Goal: Information Seeking & Learning: Learn about a topic

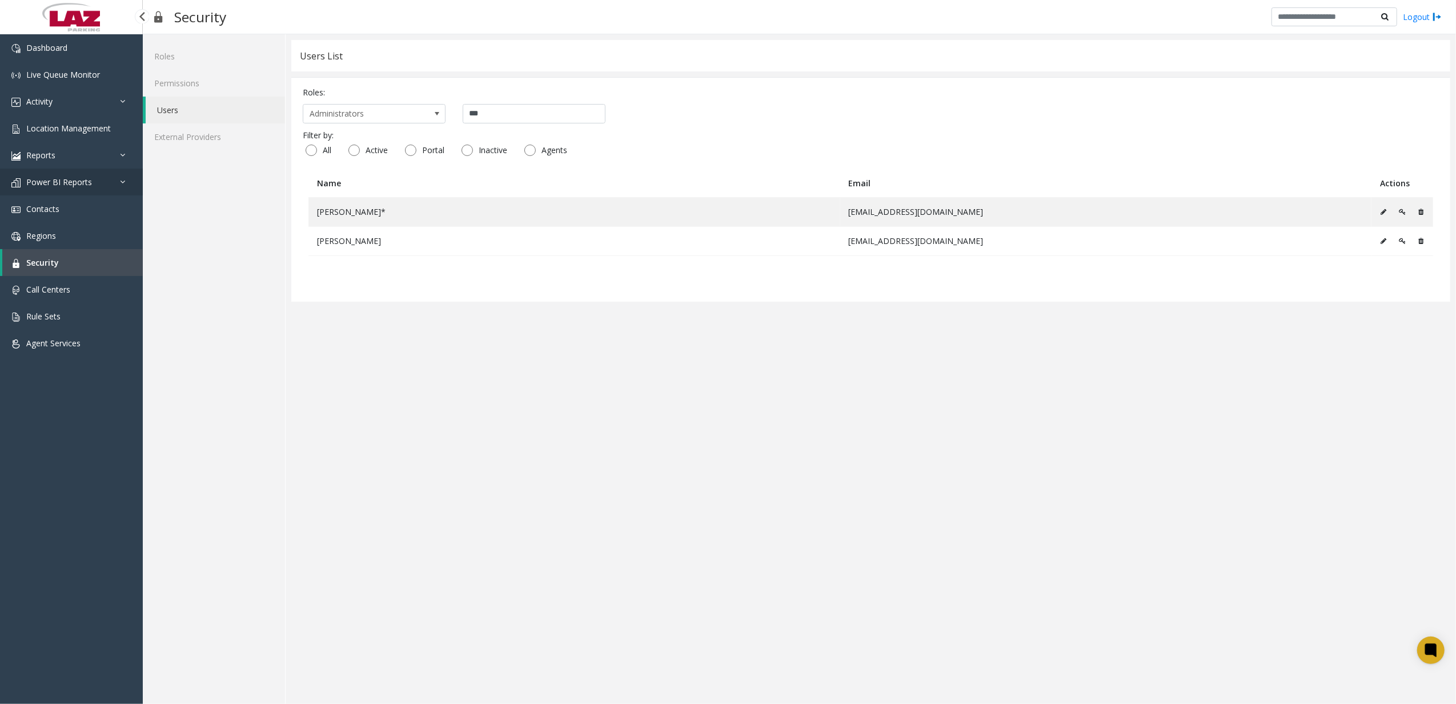
click at [71, 183] on span "Power BI Reports" at bounding box center [59, 181] width 66 height 11
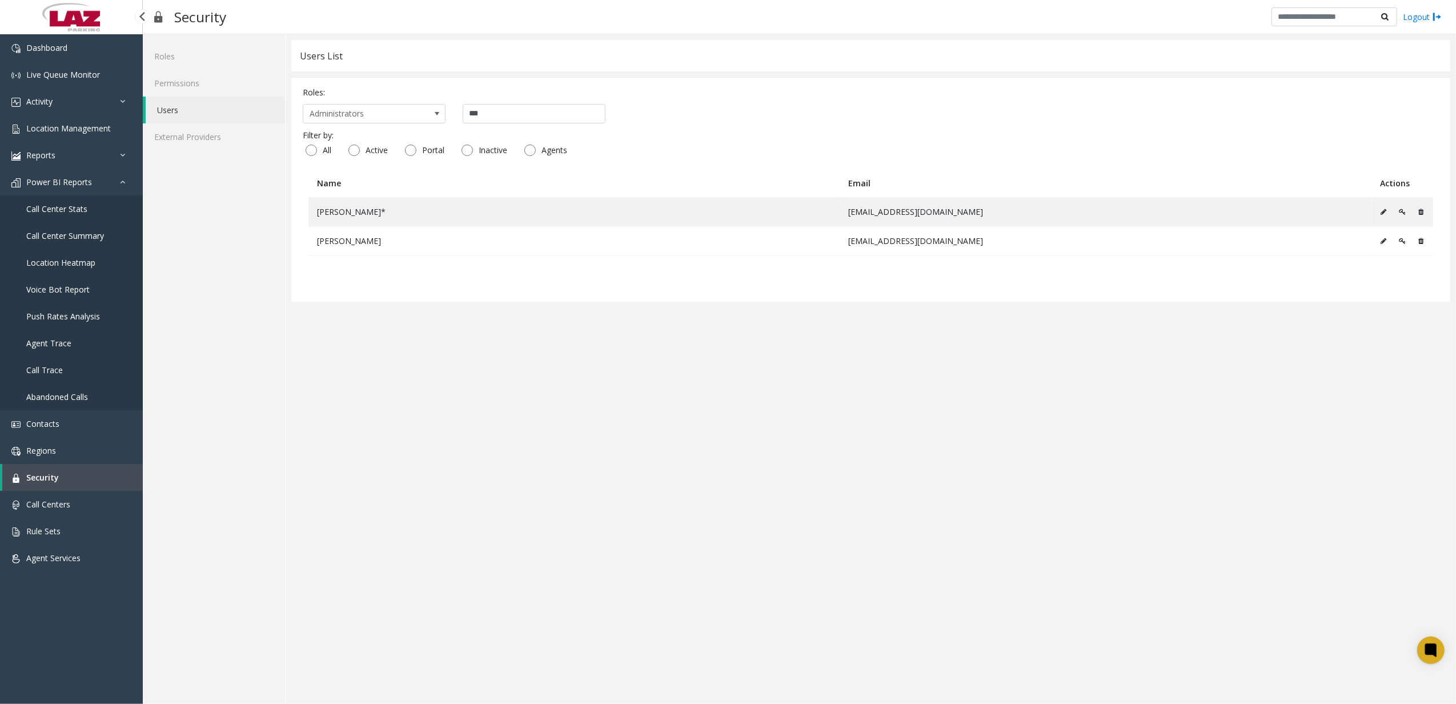
click at [89, 224] on link "Call Center Summary" at bounding box center [71, 235] width 143 height 27
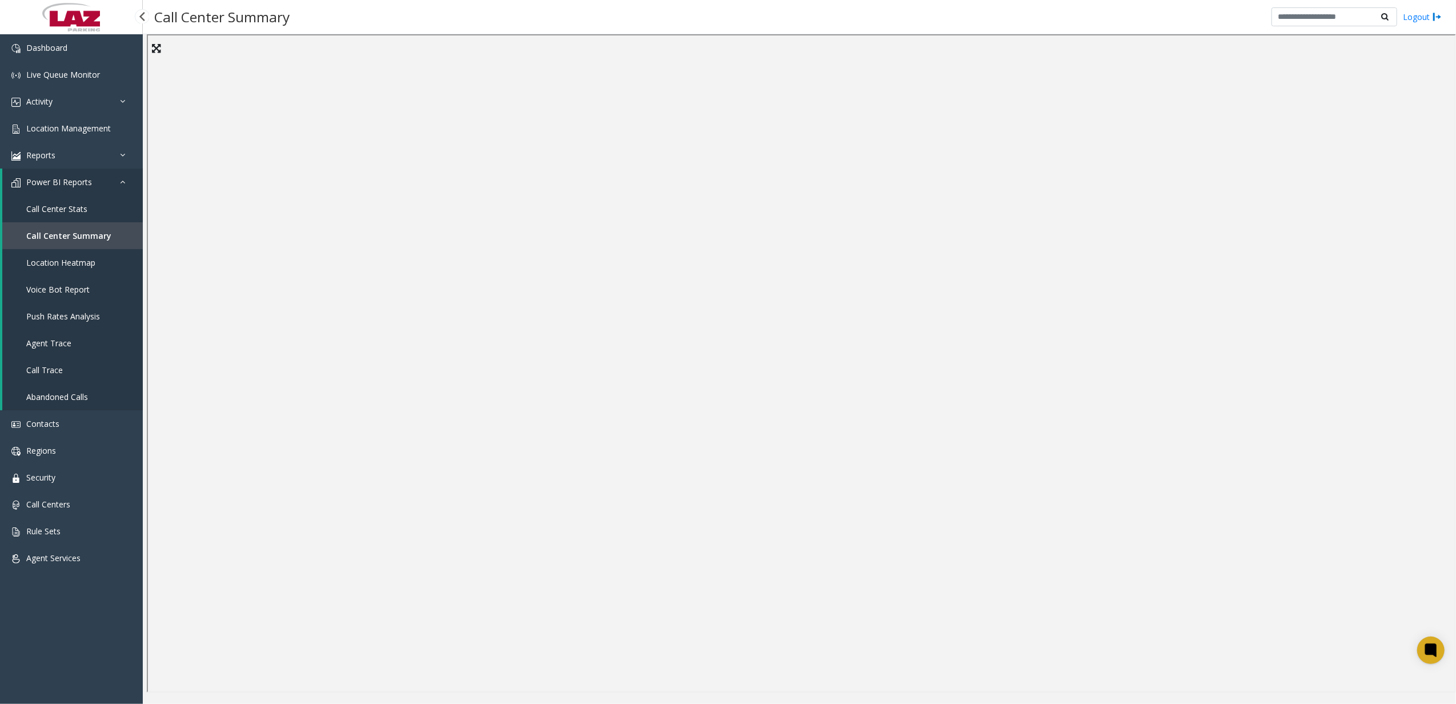
click at [119, 207] on link "Call Center Stats" at bounding box center [72, 208] width 141 height 27
click at [73, 133] on link "Location Management" at bounding box center [71, 128] width 143 height 27
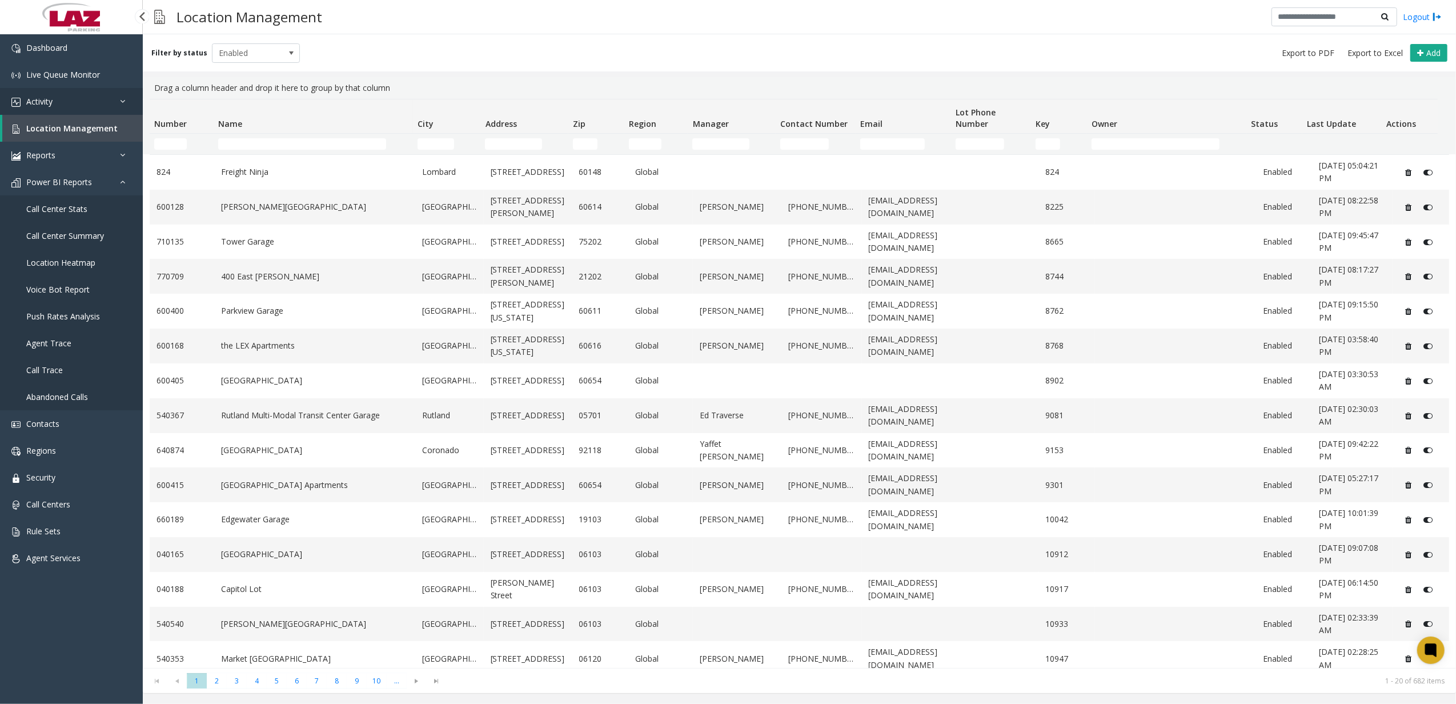
click at [113, 106] on link "Activity" at bounding box center [71, 101] width 143 height 27
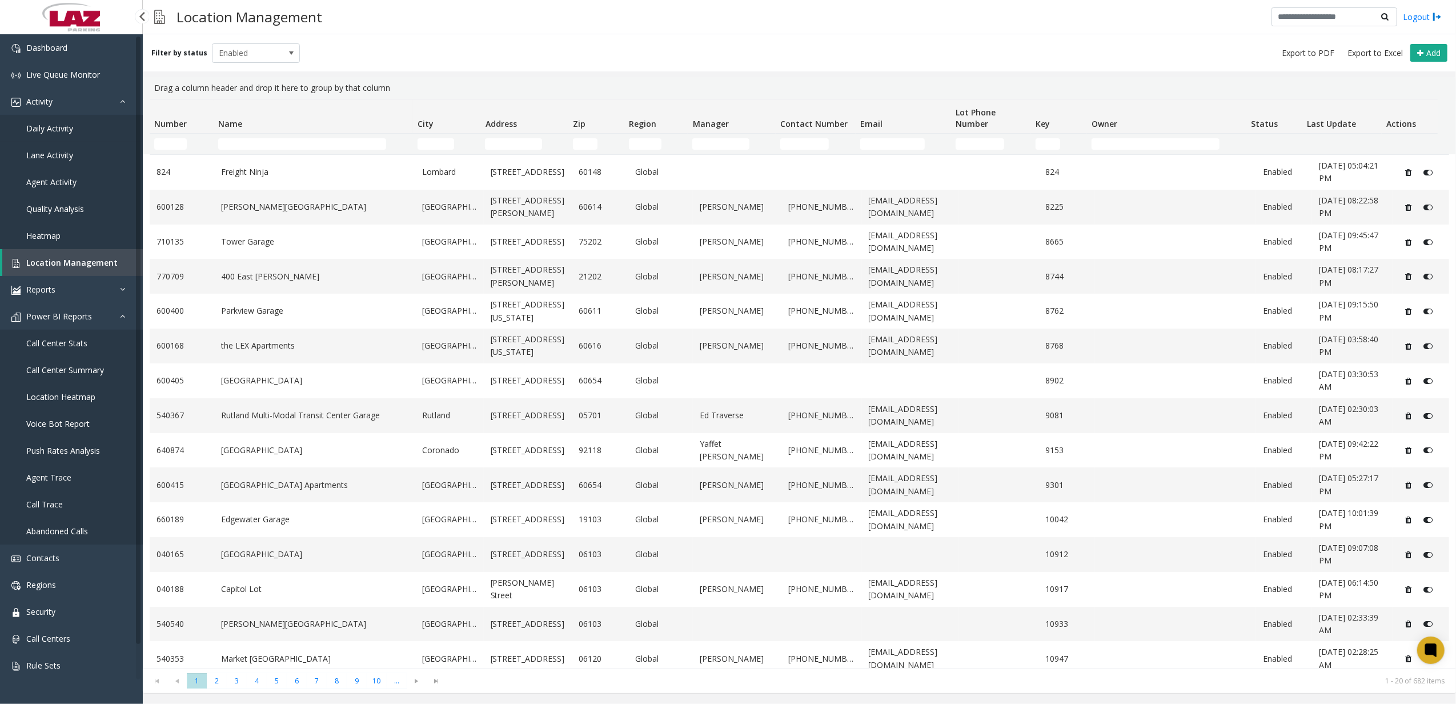
click at [65, 129] on span "Daily Activity" at bounding box center [49, 128] width 47 height 11
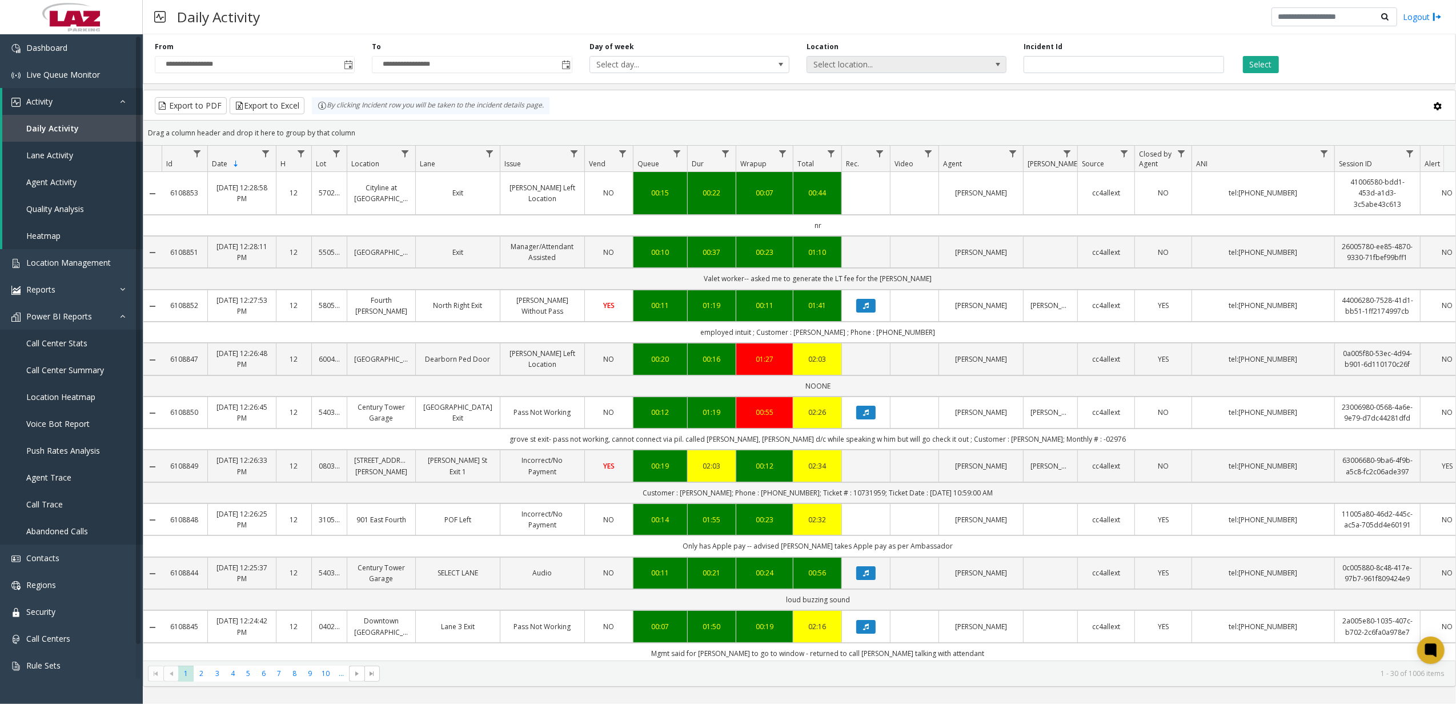
click at [844, 65] on span "Select location..." at bounding box center [886, 65] width 159 height 16
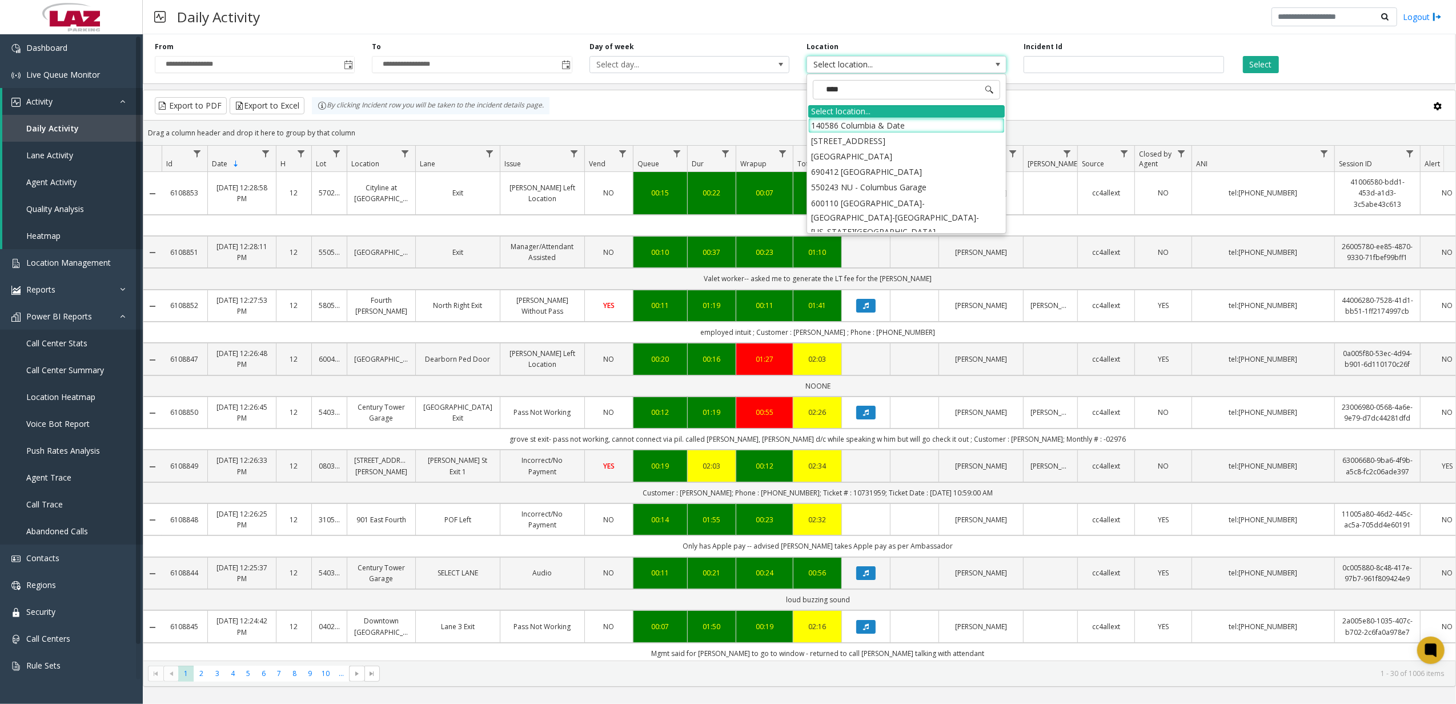
type input "*****"
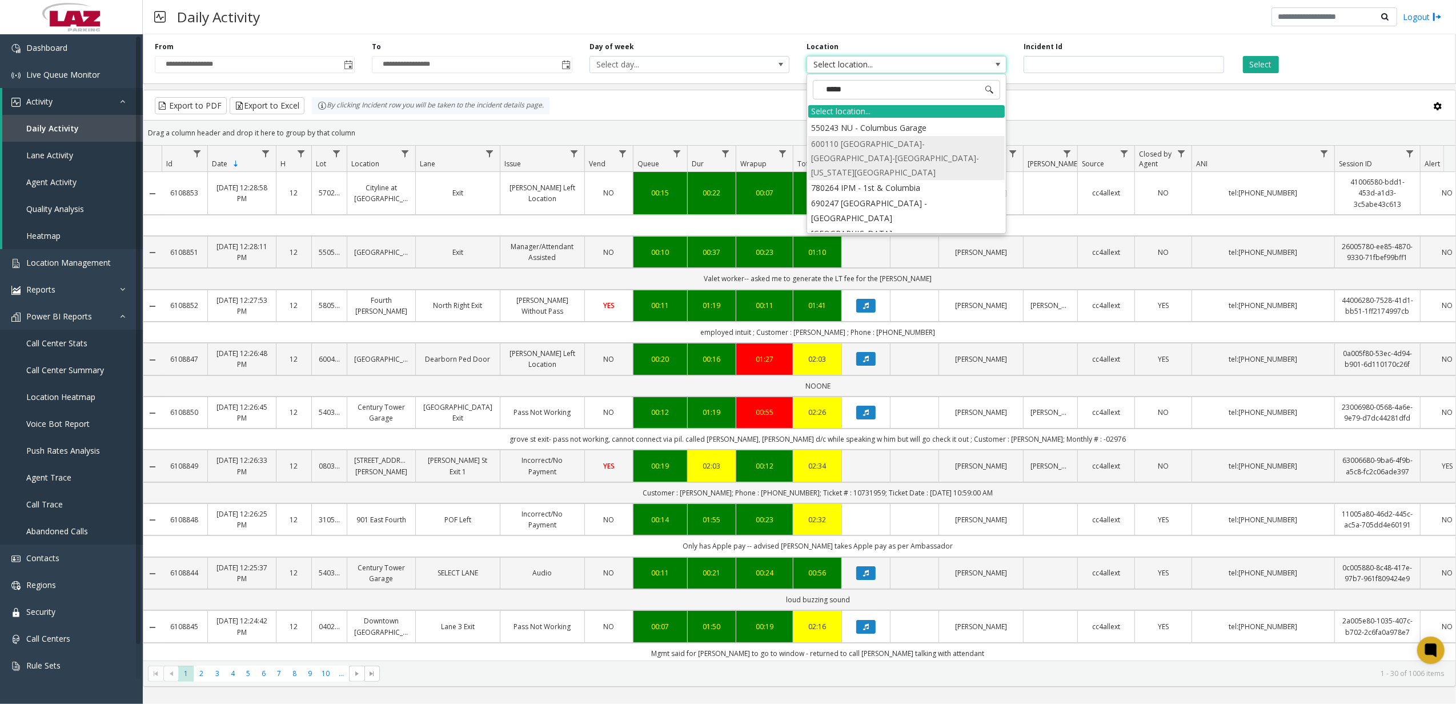
click at [906, 139] on li "600110 [GEOGRAPHIC_DATA]- [GEOGRAPHIC_DATA]-[GEOGRAPHIC_DATA]-[US_STATE][GEOGRA…" at bounding box center [906, 158] width 196 height 45
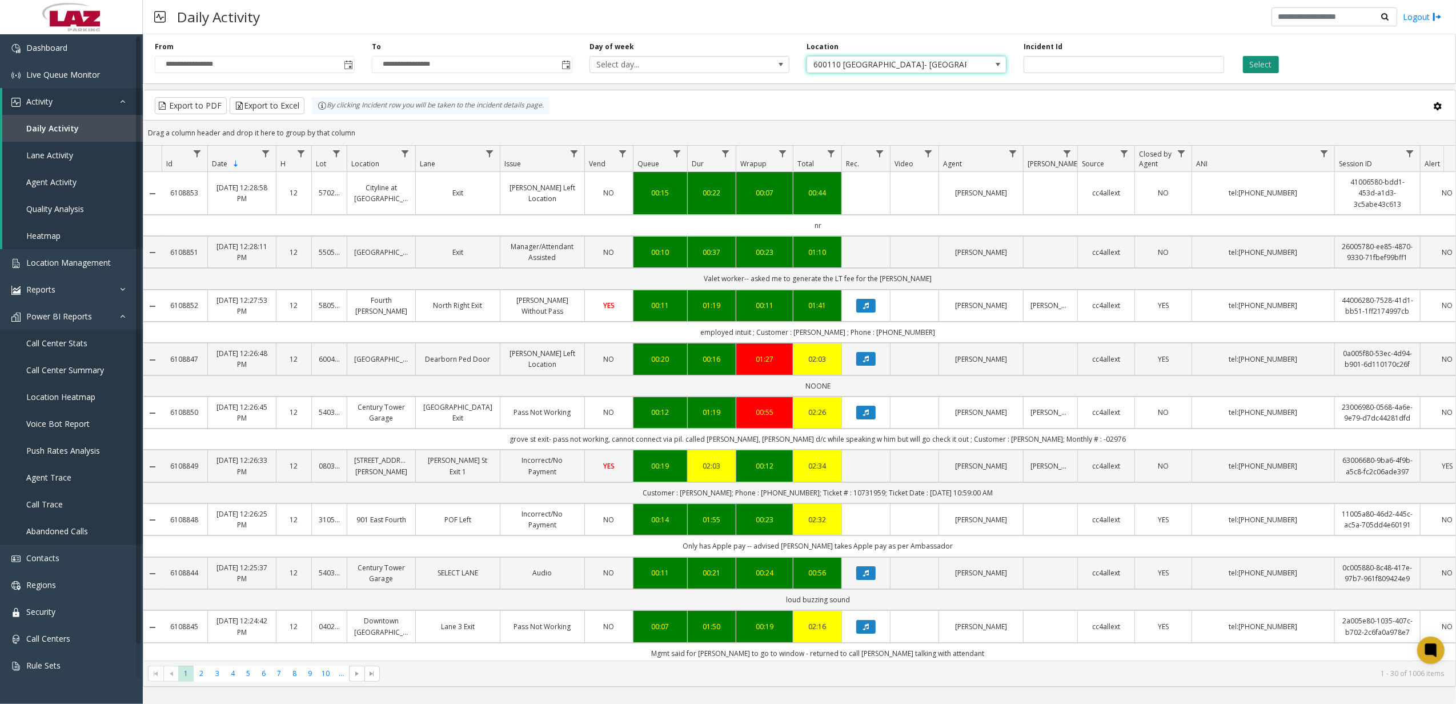
click at [1274, 62] on button "Select" at bounding box center [1261, 64] width 36 height 17
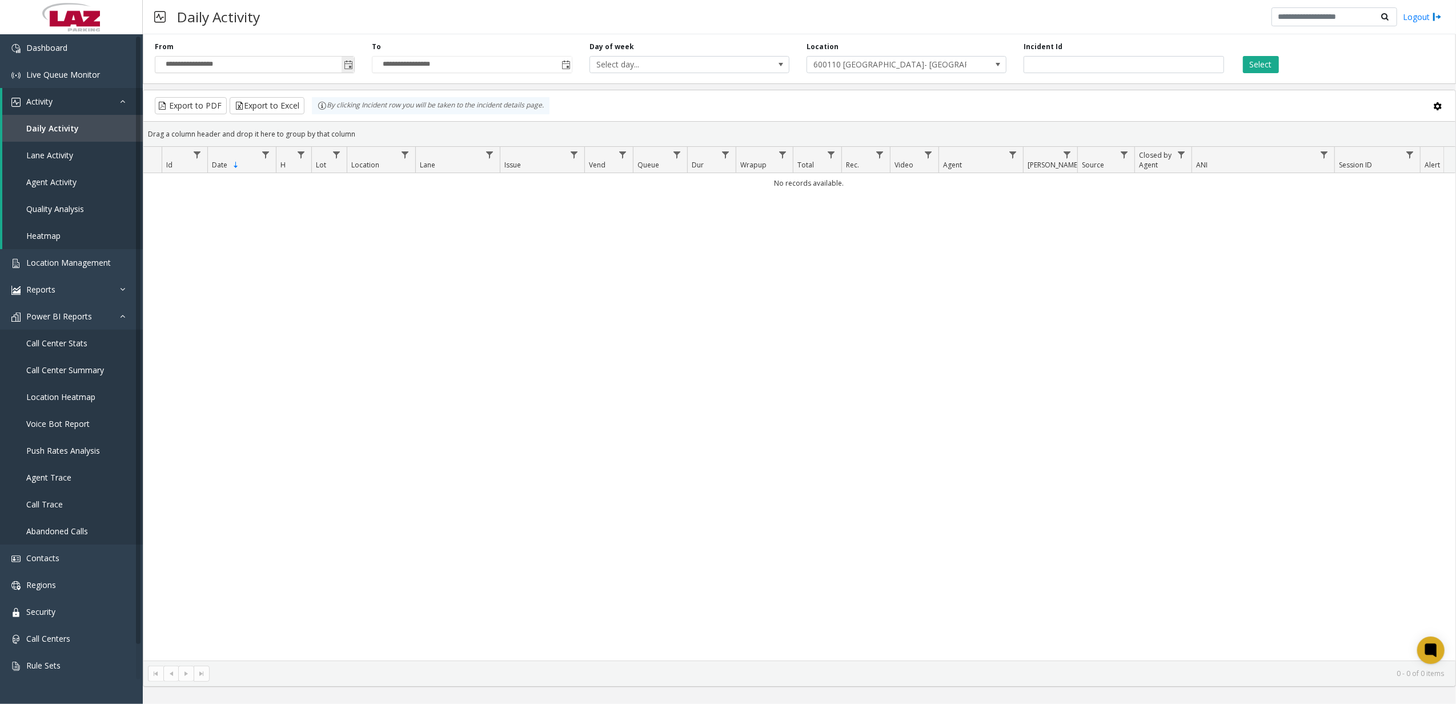
click at [347, 67] on span "Toggle popup" at bounding box center [348, 65] width 9 height 9
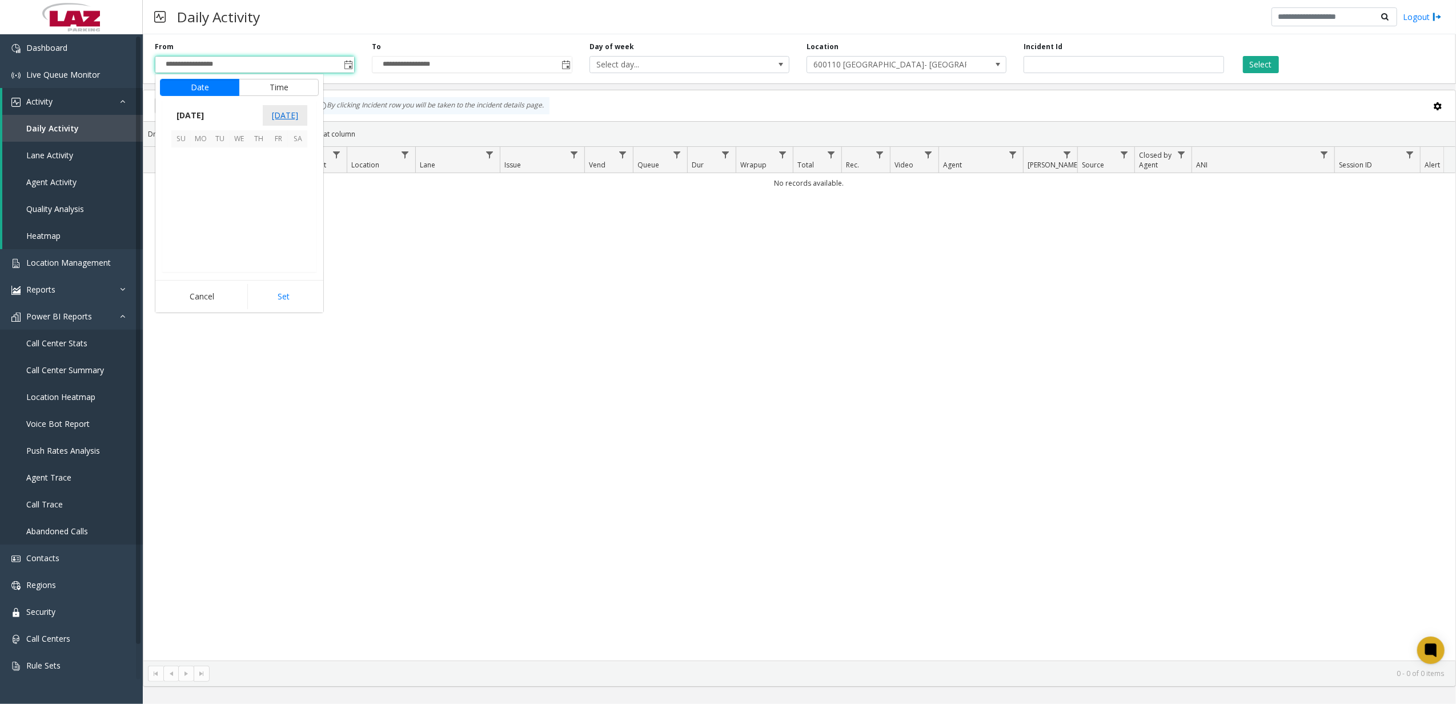
scroll to position [204994, 0]
click at [227, 156] on app-root "**********" at bounding box center [728, 352] width 1456 height 704
click at [223, 153] on span "2" at bounding box center [219, 156] width 19 height 19
click at [295, 288] on button "Set" at bounding box center [283, 296] width 72 height 25
type input "**********"
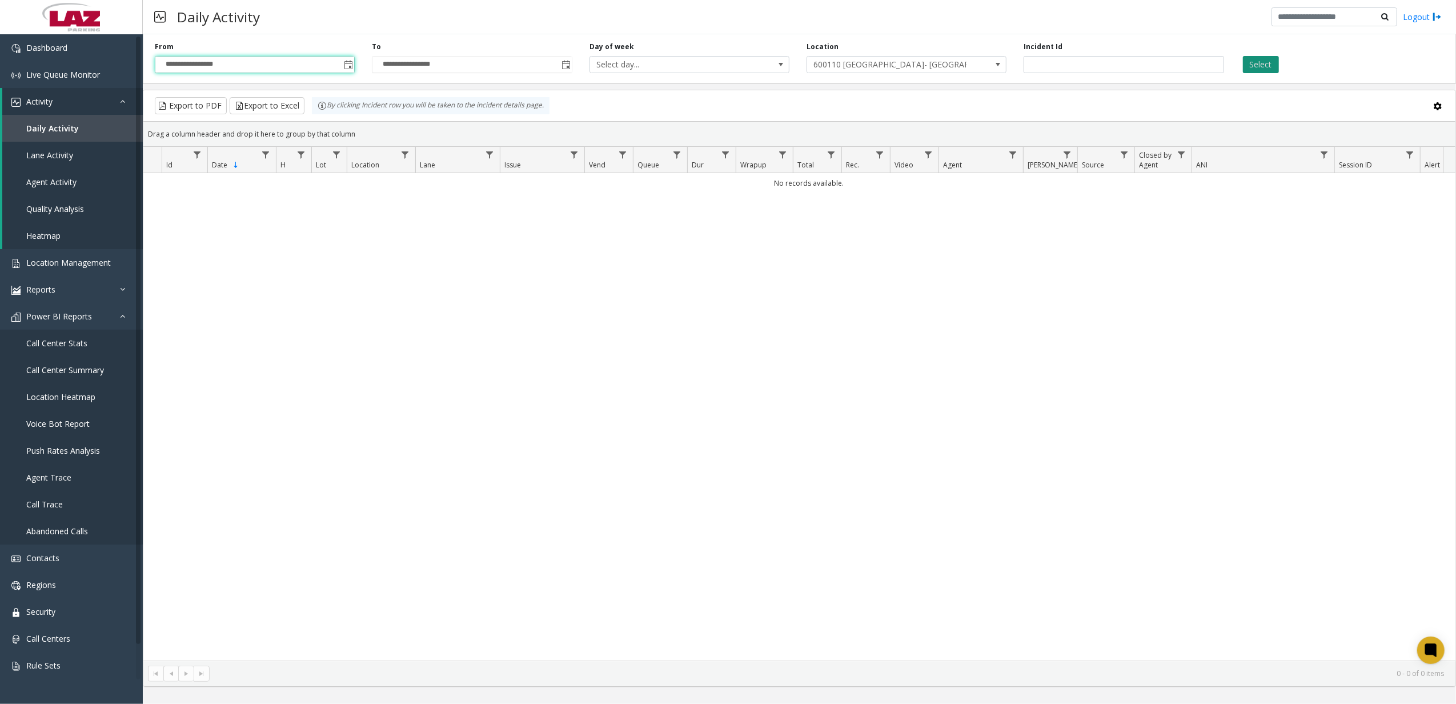
click at [1258, 57] on button "Select" at bounding box center [1261, 64] width 36 height 17
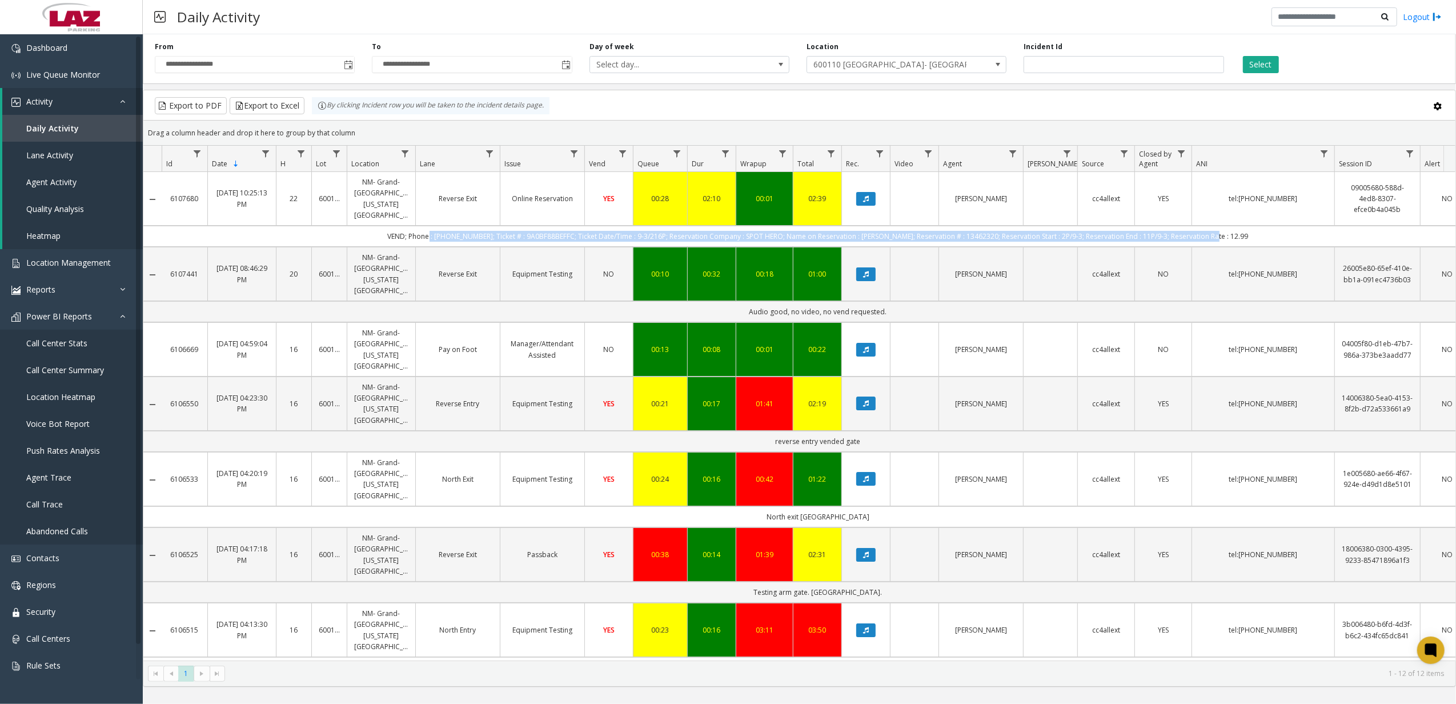
drag, startPoint x: 451, startPoint y: 220, endPoint x: 1225, endPoint y: 229, distance: 773.4
click at [1225, 229] on td "VEND; Phone : [PHONE_NUMBER]; Ticket # : 9A0BF88BEFFC; Ticket Date/Time : 9-3/2…" at bounding box center [818, 236] width 1313 height 21
click at [796, 301] on td "Audio good, no video, no vend requested." at bounding box center [818, 311] width 1313 height 21
click at [797, 301] on td "Audio good, no video, no vend requested." at bounding box center [818, 311] width 1313 height 21
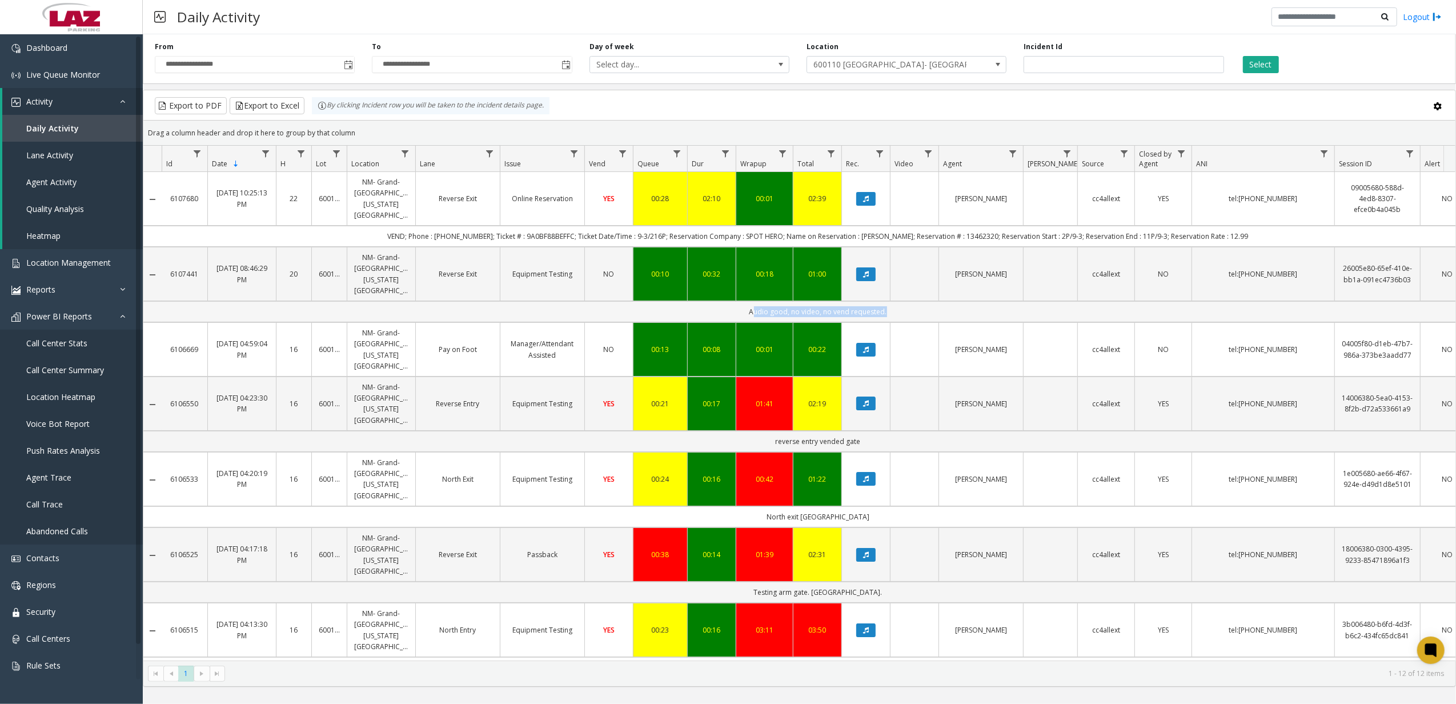
click at [797, 301] on td "Audio good, no video, no vend requested." at bounding box center [818, 311] width 1313 height 21
drag, startPoint x: 797, startPoint y: 294, endPoint x: 770, endPoint y: 398, distance: 108.1
click at [764, 431] on td "reverse entry vended gate" at bounding box center [818, 441] width 1313 height 21
click at [786, 431] on td "reverse entry vended gate" at bounding box center [818, 441] width 1313 height 21
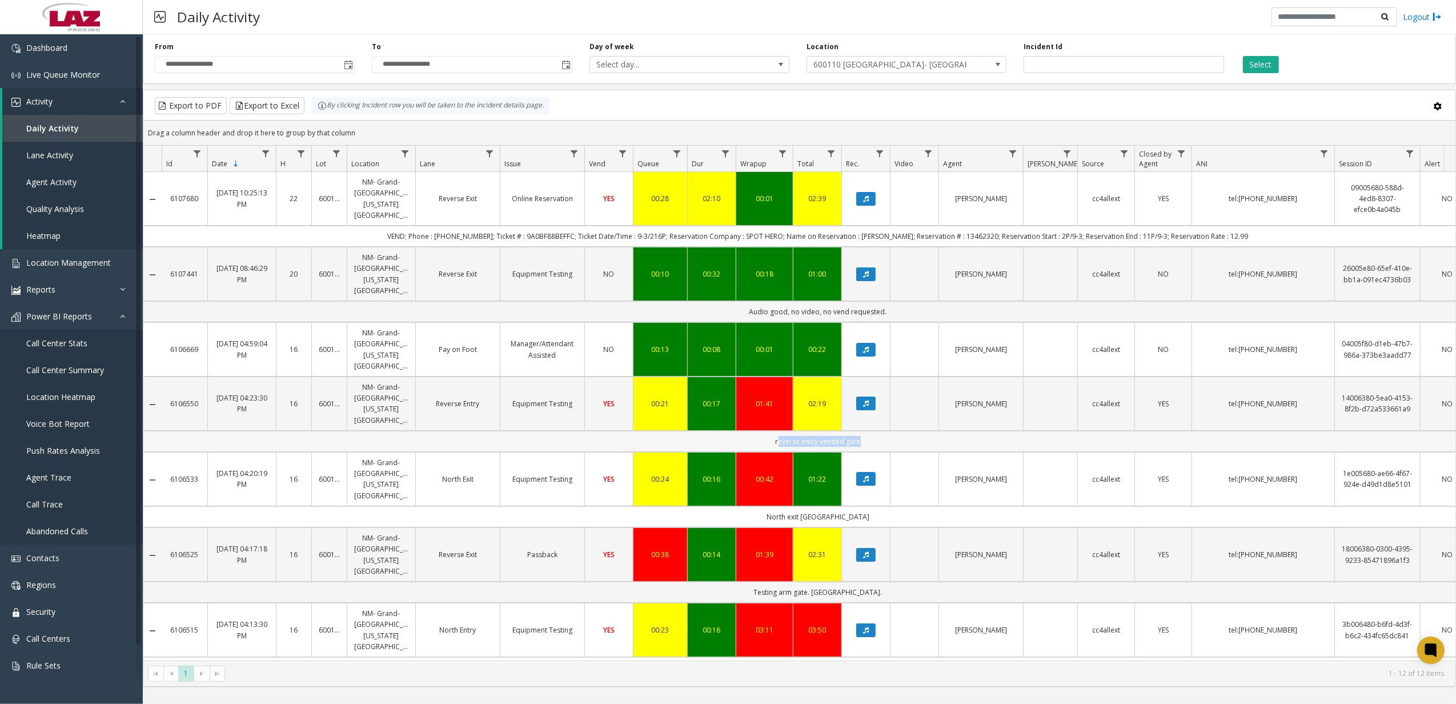
click at [786, 431] on td "reverse entry vended gate" at bounding box center [818, 441] width 1313 height 21
drag, startPoint x: 786, startPoint y: 401, endPoint x: 805, endPoint y: 403, distance: 18.4
click at [805, 431] on td "reverse entry vended gate" at bounding box center [818, 441] width 1313 height 21
click at [794, 506] on td "North exit [GEOGRAPHIC_DATA]" at bounding box center [818, 516] width 1313 height 21
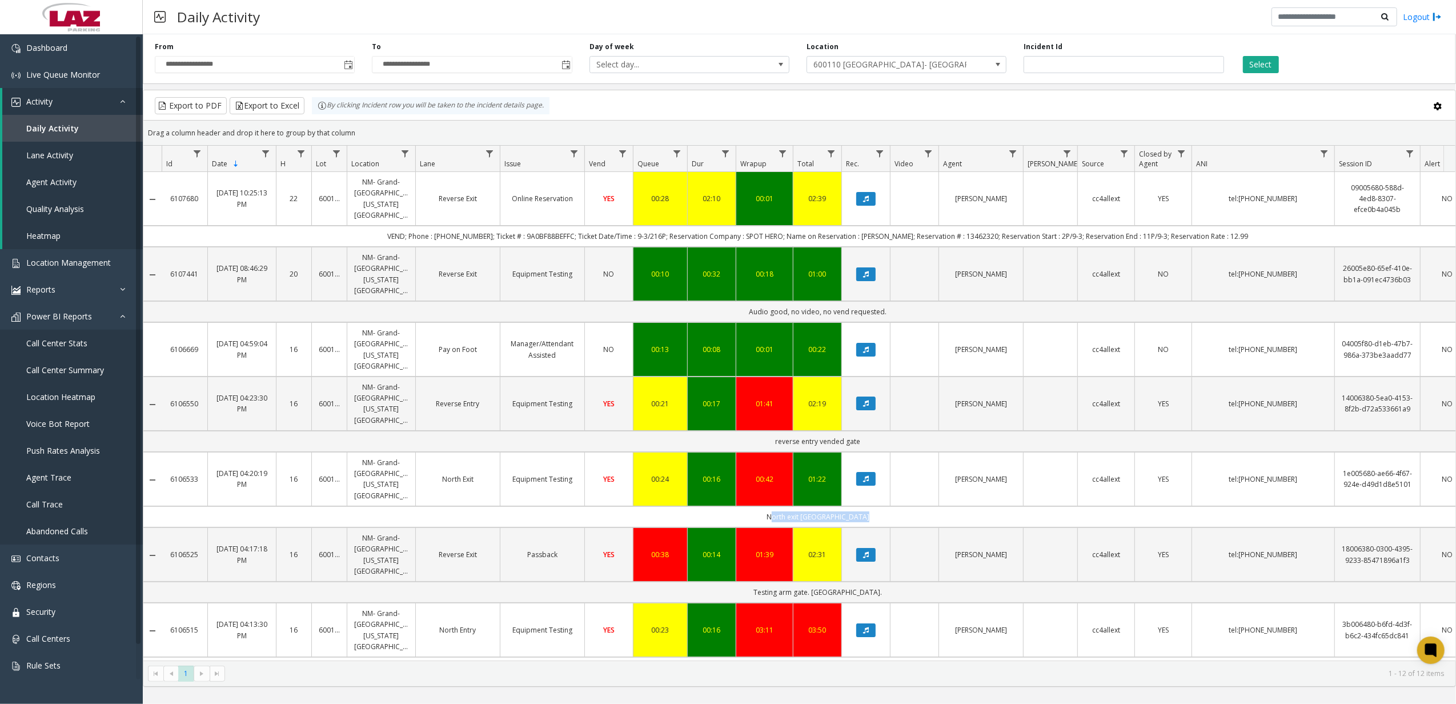
click at [794, 506] on td "North exit [GEOGRAPHIC_DATA]" at bounding box center [818, 516] width 1313 height 21
drag, startPoint x: 794, startPoint y: 469, endPoint x: 794, endPoint y: 530, distance: 61.1
click at [794, 581] on td "Testing arm gate. [GEOGRAPHIC_DATA]." at bounding box center [818, 591] width 1313 height 21
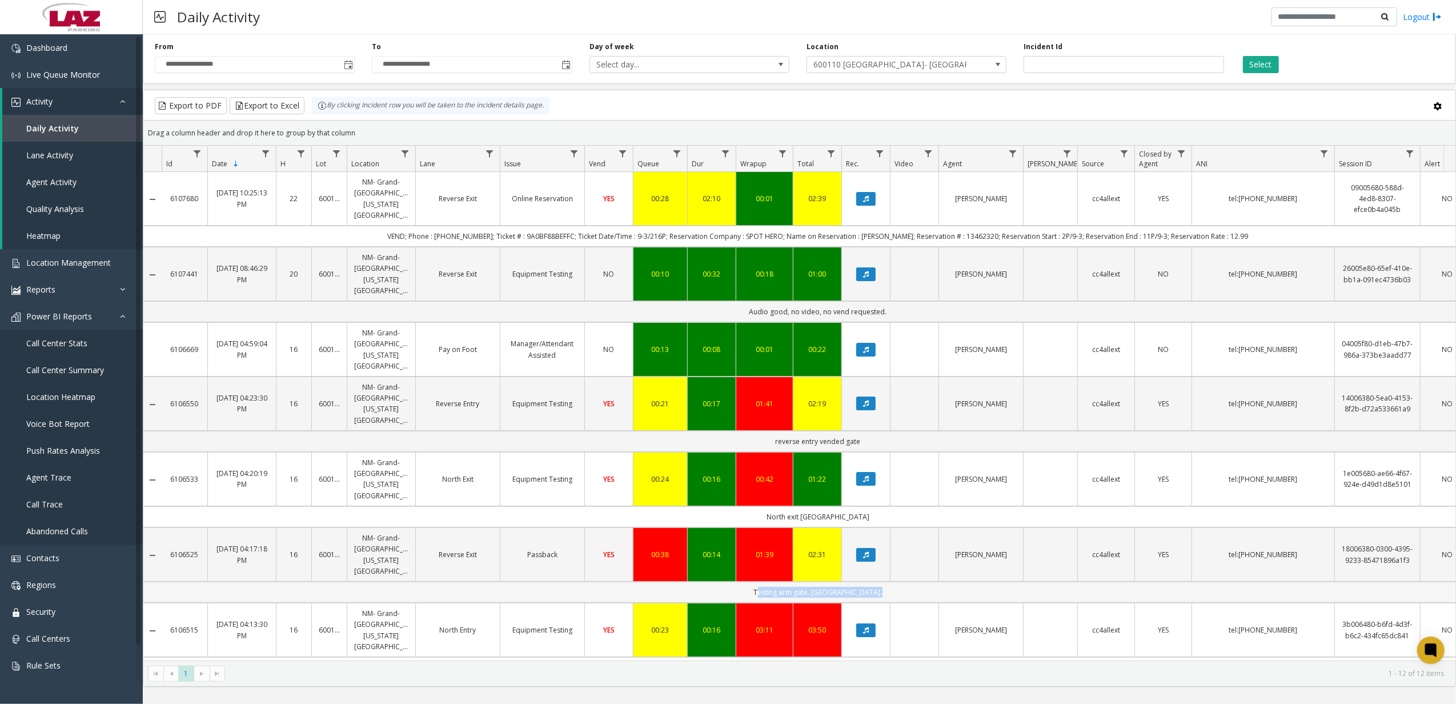
click at [1097, 581] on td "Testing arm gate. [GEOGRAPHIC_DATA]." at bounding box center [818, 591] width 1313 height 21
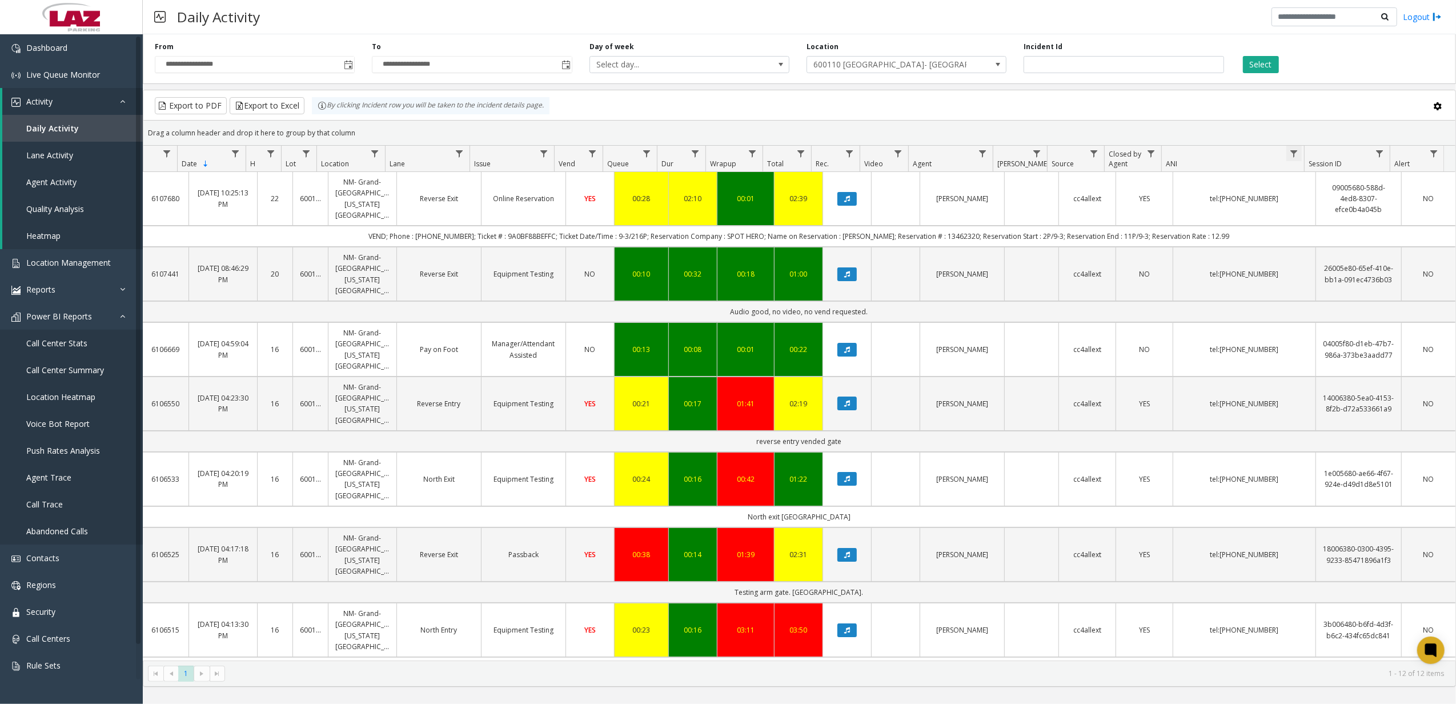
click at [1298, 151] on span "Data table" at bounding box center [1293, 153] width 9 height 9
click at [1309, 196] on input "ANI Filter" at bounding box center [1343, 203] width 97 height 19
type input "*****"
click at [1353, 313] on button "Filter" at bounding box center [1368, 309] width 47 height 25
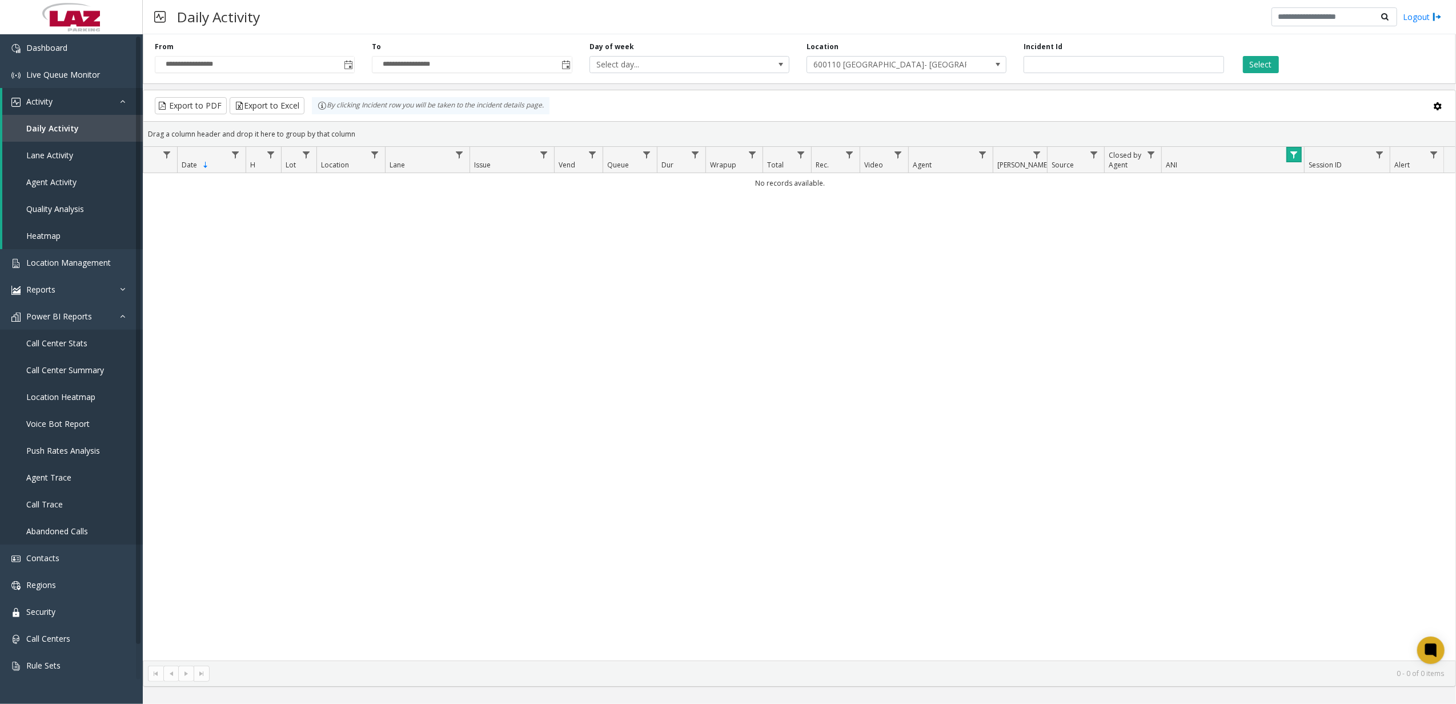
click at [1289, 156] on span "Data table" at bounding box center [1293, 154] width 9 height 9
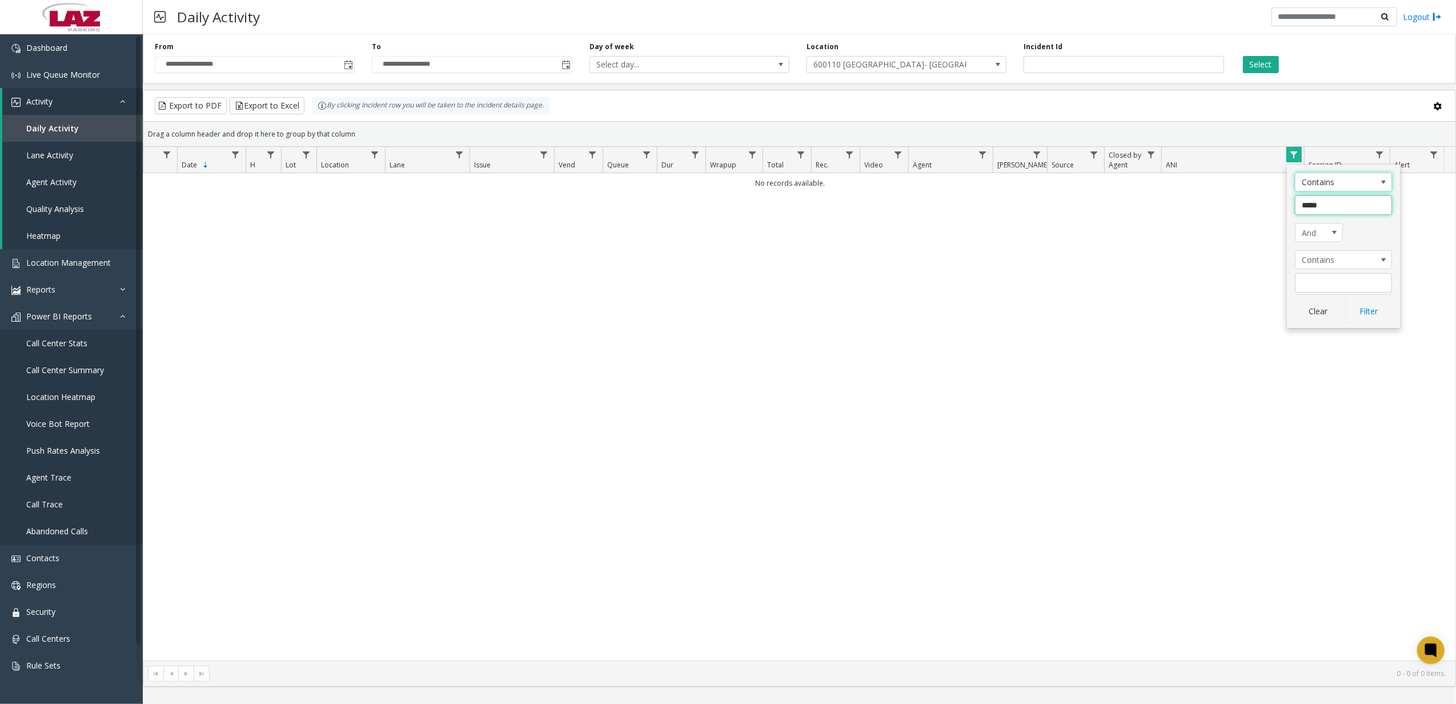
click at [1326, 212] on input "*****" at bounding box center [1343, 204] width 97 height 19
type input "****"
click button "Filter" at bounding box center [1368, 311] width 47 height 25
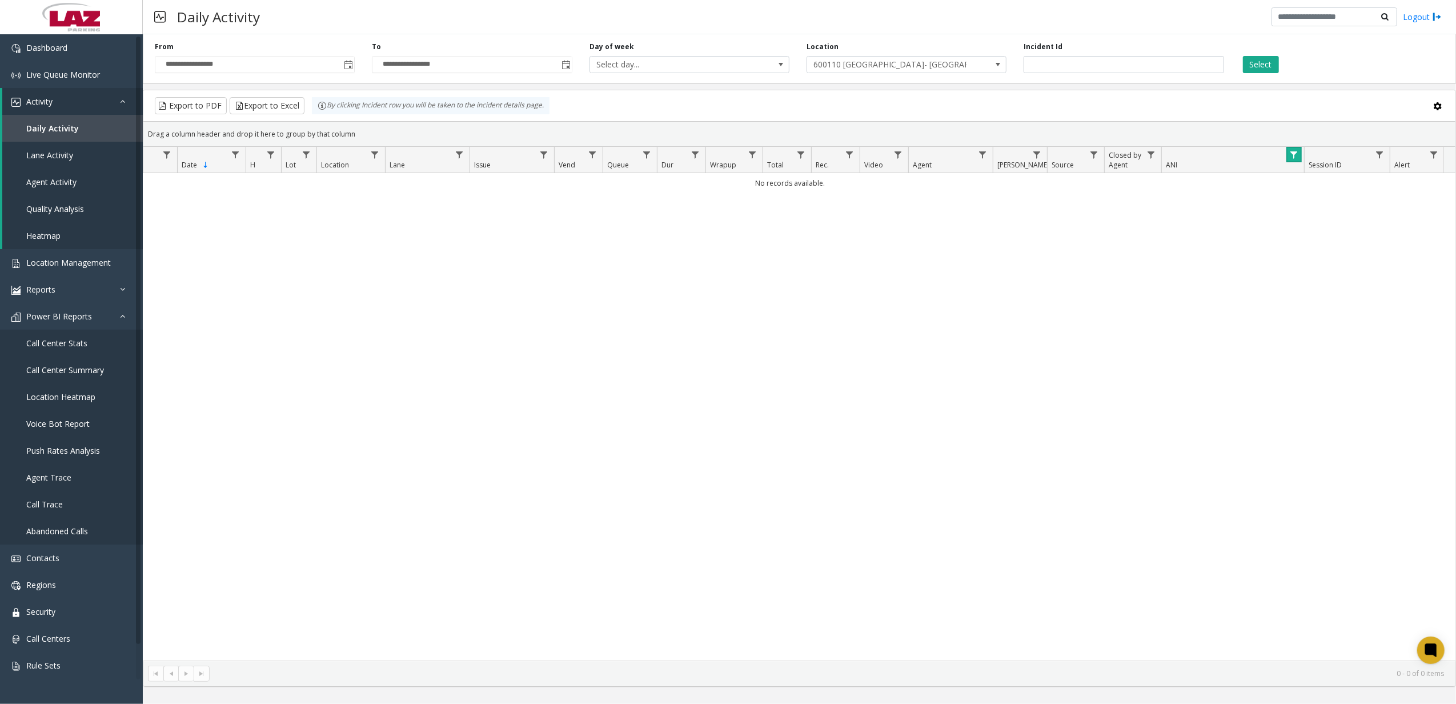
click at [1287, 152] on link "Data table" at bounding box center [1293, 154] width 15 height 15
click at [1333, 200] on input "****" at bounding box center [1343, 204] width 97 height 19
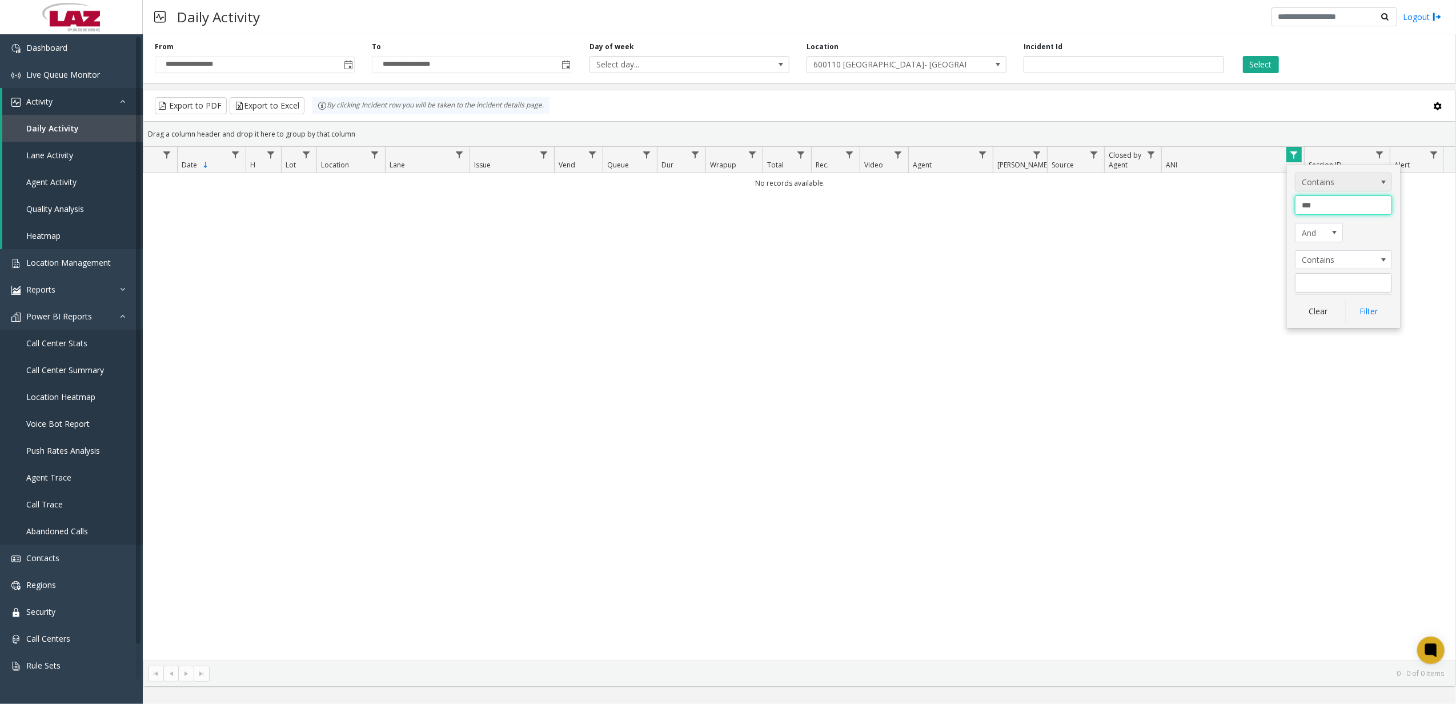
type input "***"
click at [1346, 190] on span "Contains" at bounding box center [1333, 182] width 77 height 18
click at [1348, 232] on li "Contains" at bounding box center [1343, 232] width 93 height 15
click at [1334, 210] on input "***" at bounding box center [1343, 204] width 97 height 19
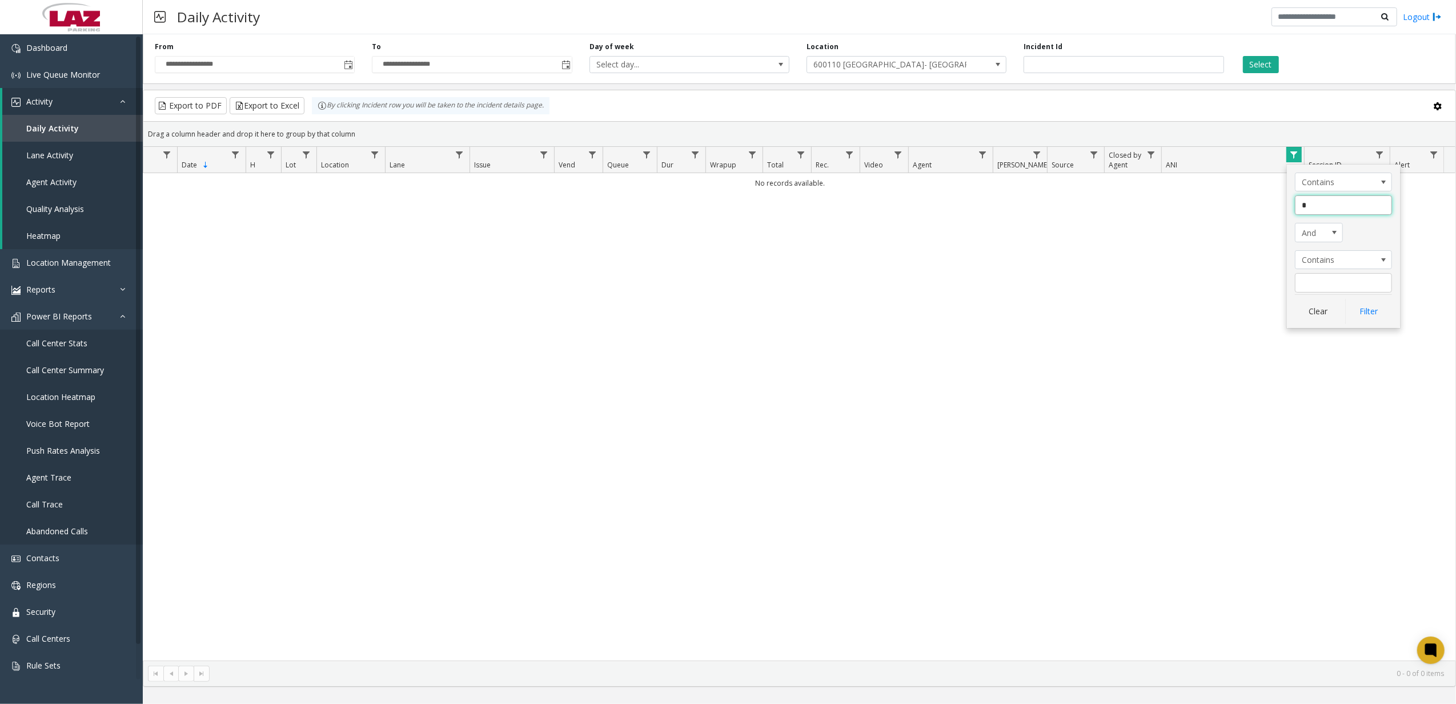
type input "**"
click button "Filter" at bounding box center [1368, 311] width 47 height 25
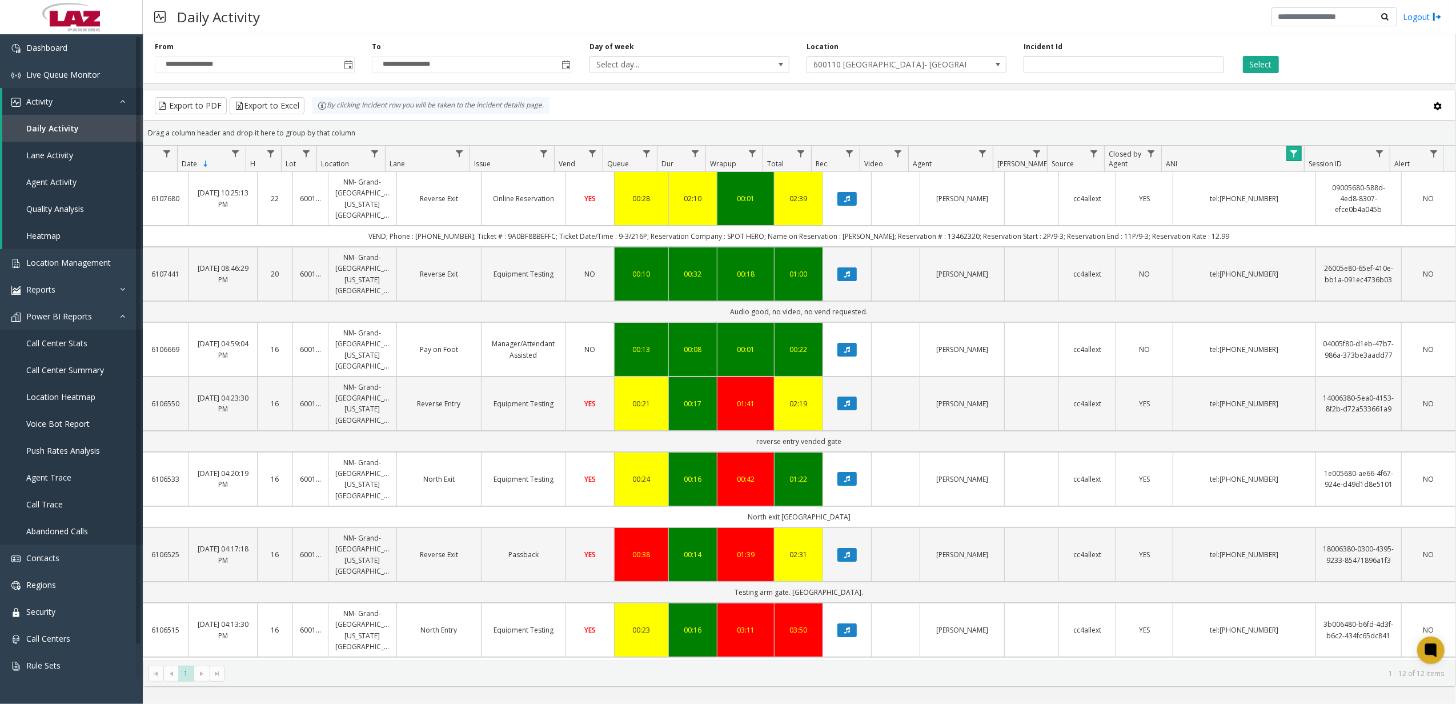
click at [1287, 154] on link "Data table" at bounding box center [1293, 153] width 15 height 15
click at [1338, 204] on input "**" at bounding box center [1343, 203] width 97 height 19
click at [1318, 306] on button "Clear" at bounding box center [1318, 309] width 47 height 25
click at [1289, 156] on link "Data table" at bounding box center [1293, 153] width 15 height 15
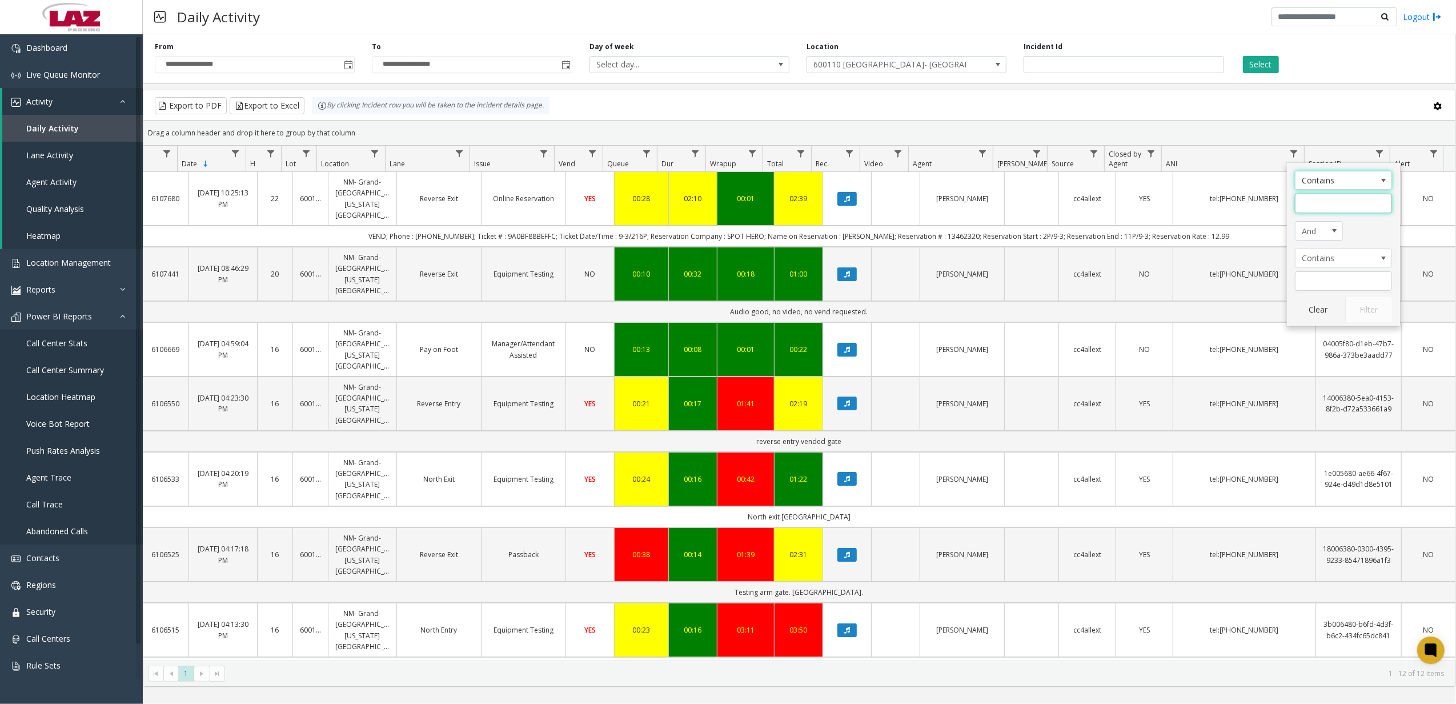
click at [1324, 207] on input "ANI Filter" at bounding box center [1343, 203] width 97 height 19
type input "***"
click button "Filter" at bounding box center [1368, 309] width 47 height 25
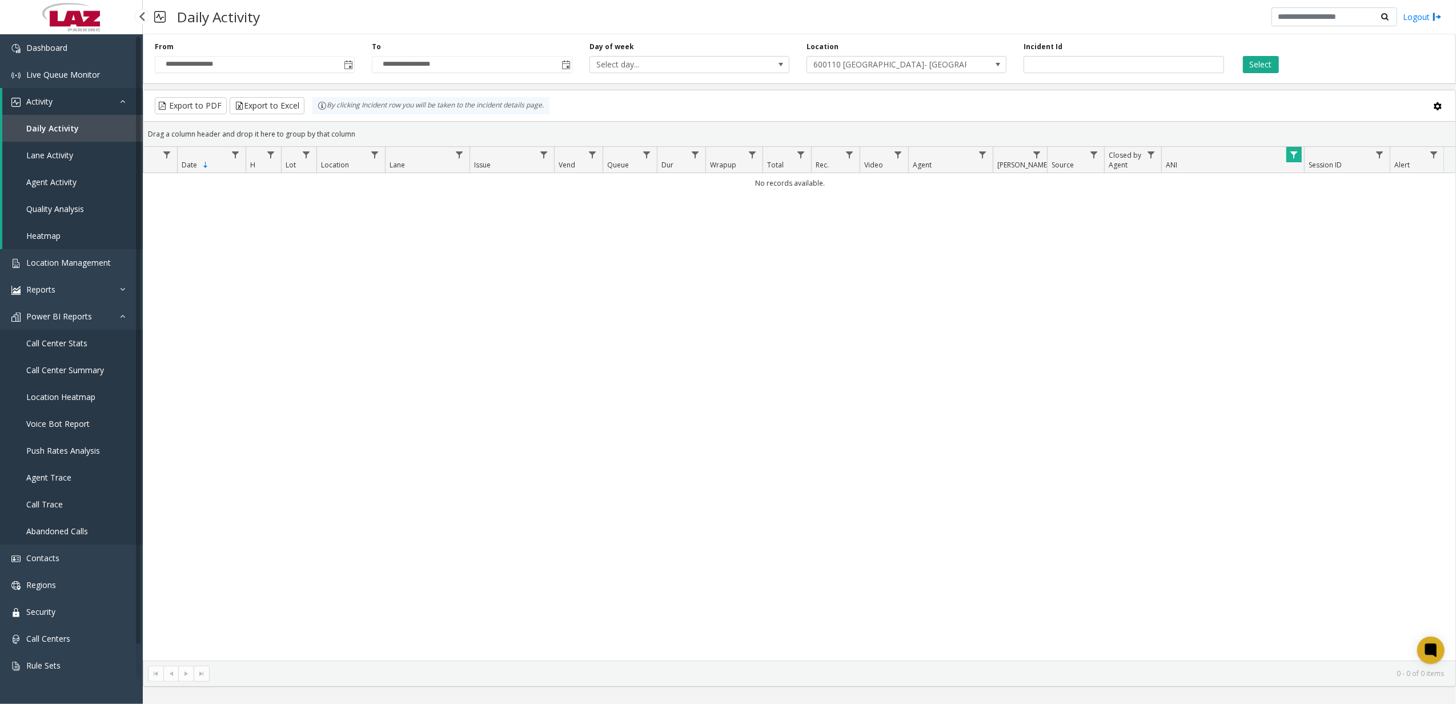
click at [83, 528] on span "Abandoned Calls" at bounding box center [57, 530] width 62 height 11
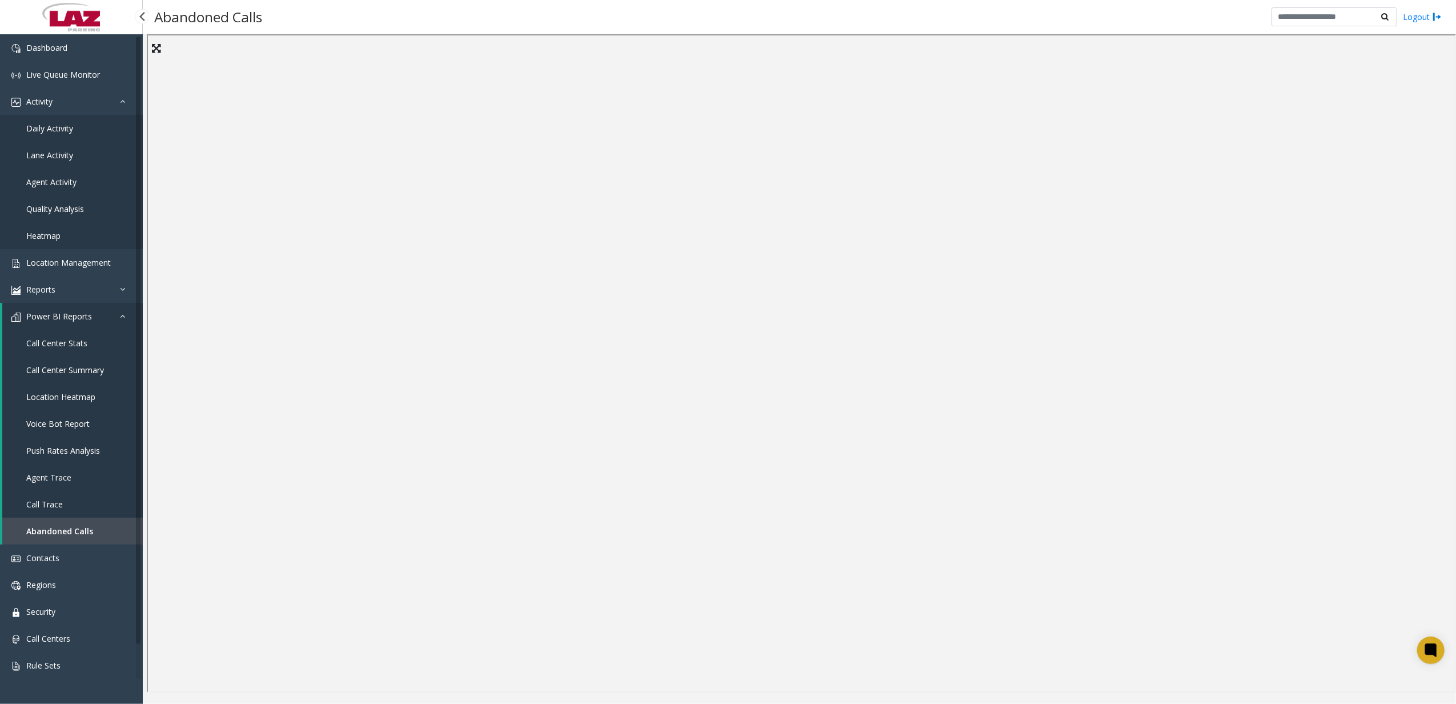
click at [46, 528] on span "Abandoned Calls" at bounding box center [59, 530] width 67 height 11
click at [50, 491] on link "Call Trace" at bounding box center [72, 504] width 141 height 27
click at [39, 129] on span "Daily Activity" at bounding box center [49, 128] width 47 height 11
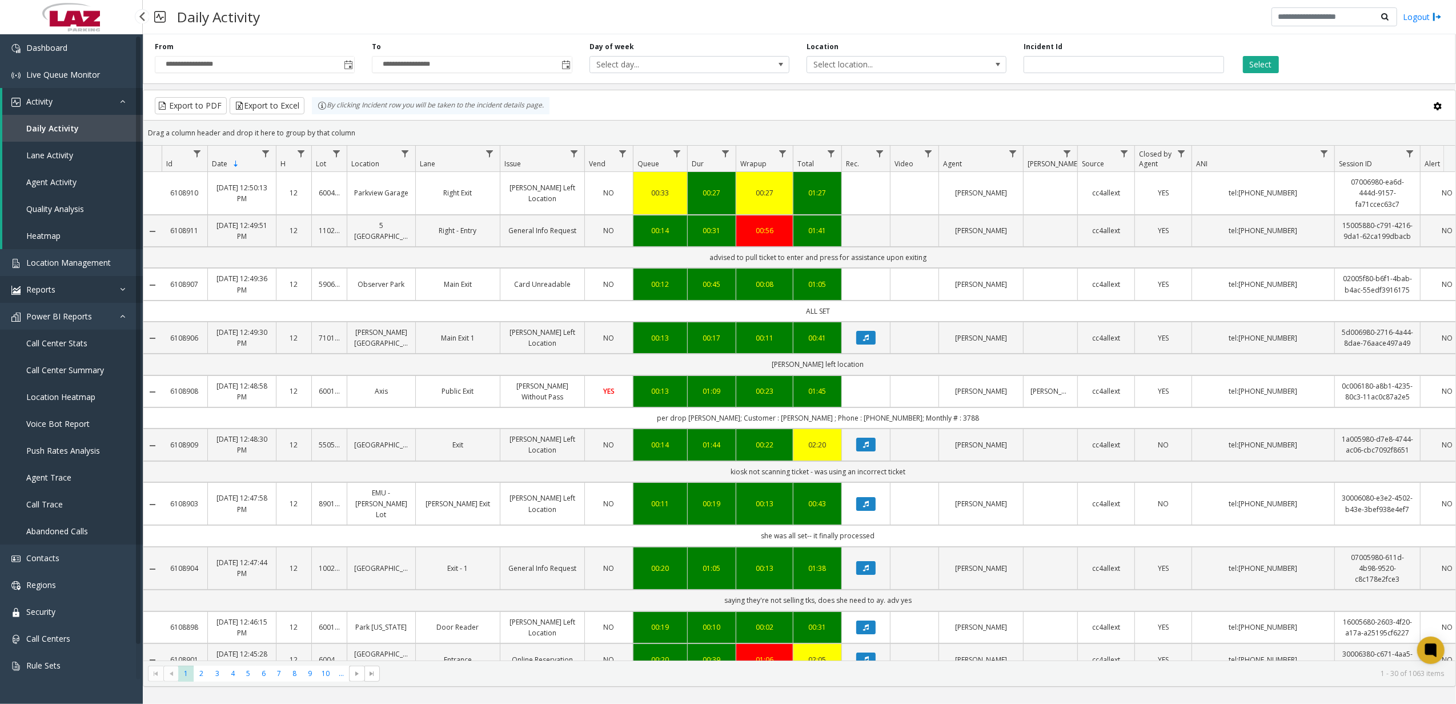
click at [58, 282] on link "Reports" at bounding box center [71, 289] width 143 height 27
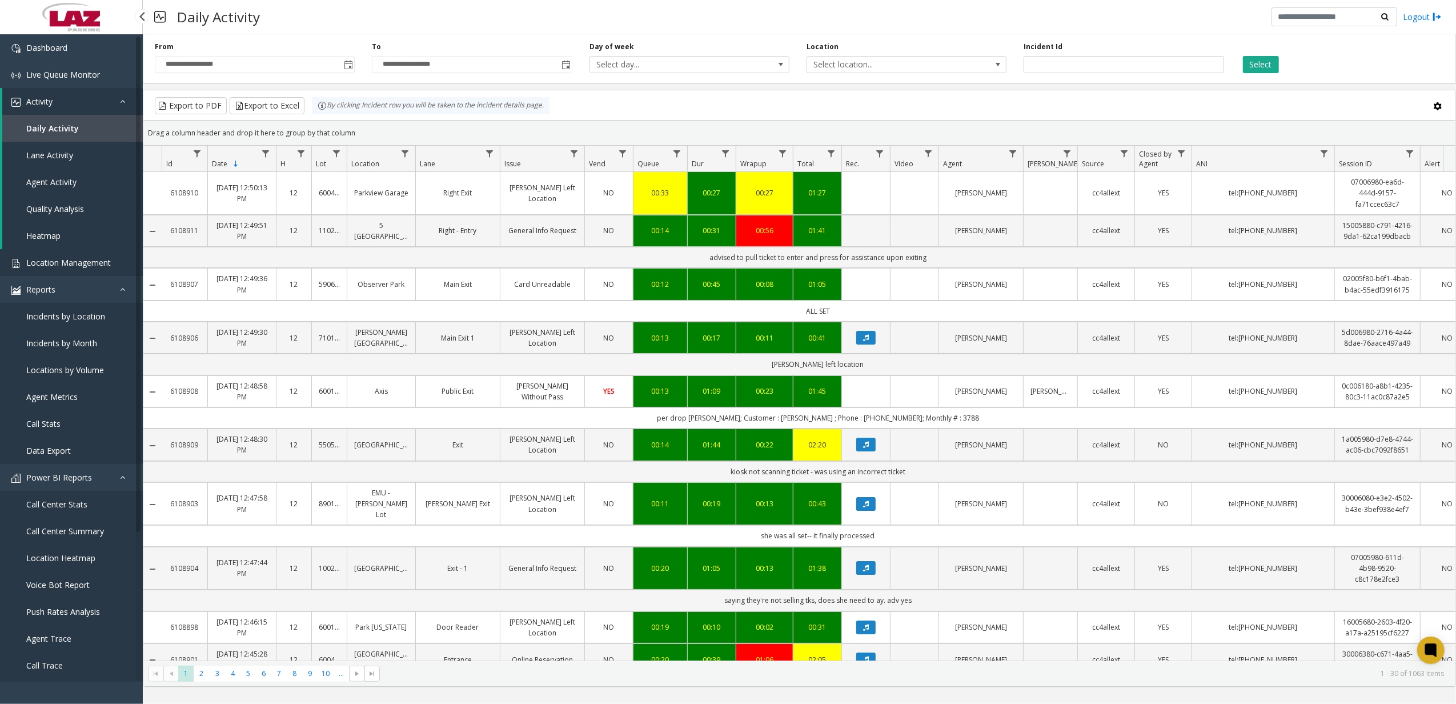
click at [69, 270] on link "Location Management" at bounding box center [71, 262] width 143 height 27
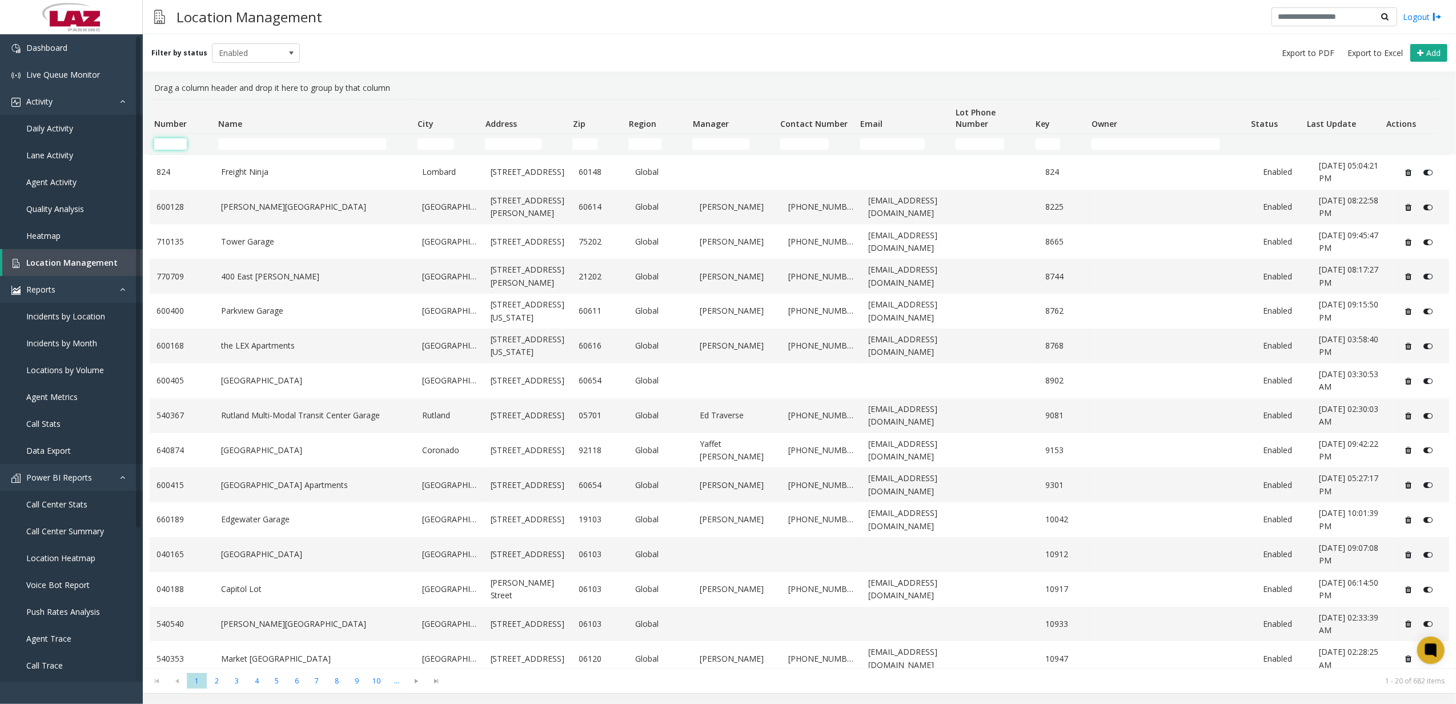
click at [182, 145] on input "Number Filter" at bounding box center [170, 143] width 33 height 11
click at [231, 147] on input "Name Filter" at bounding box center [302, 143] width 168 height 11
click at [179, 147] on input "Number Filter" at bounding box center [170, 143] width 33 height 11
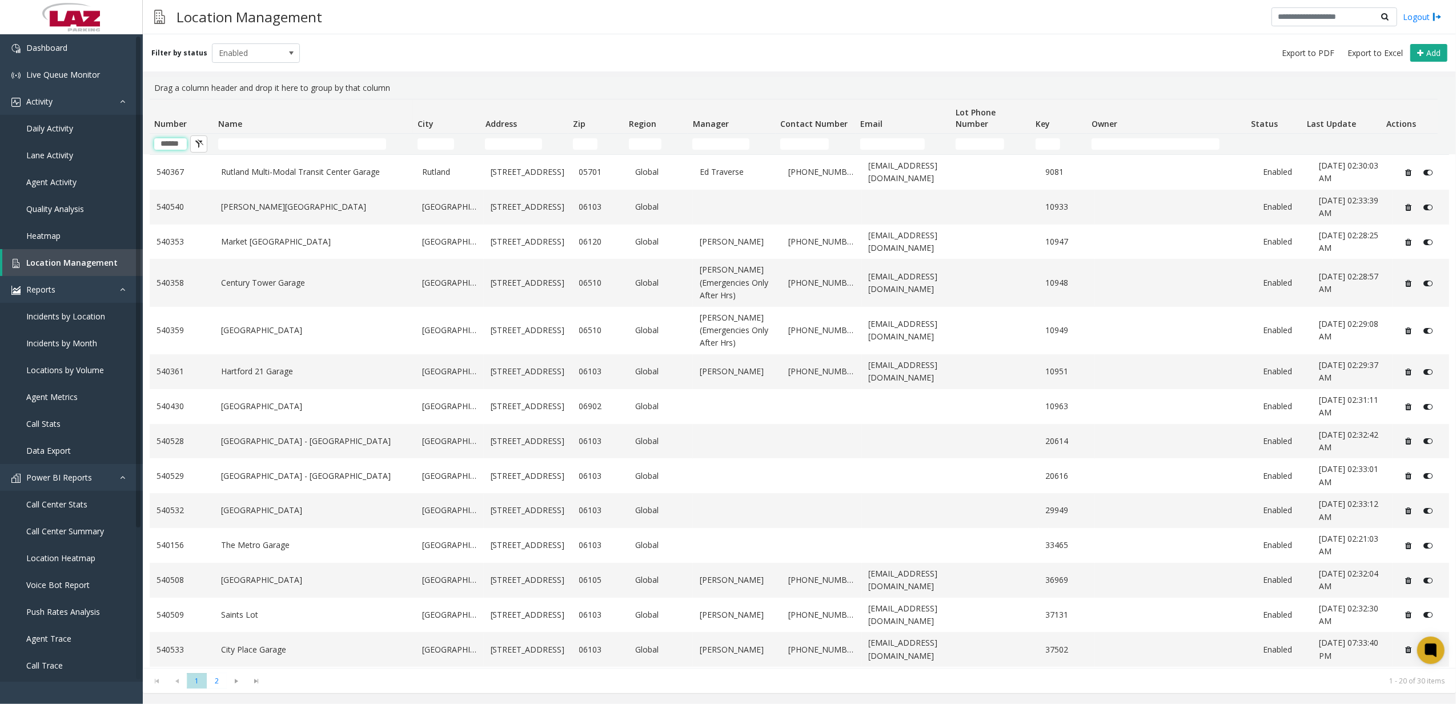
scroll to position [0, 1]
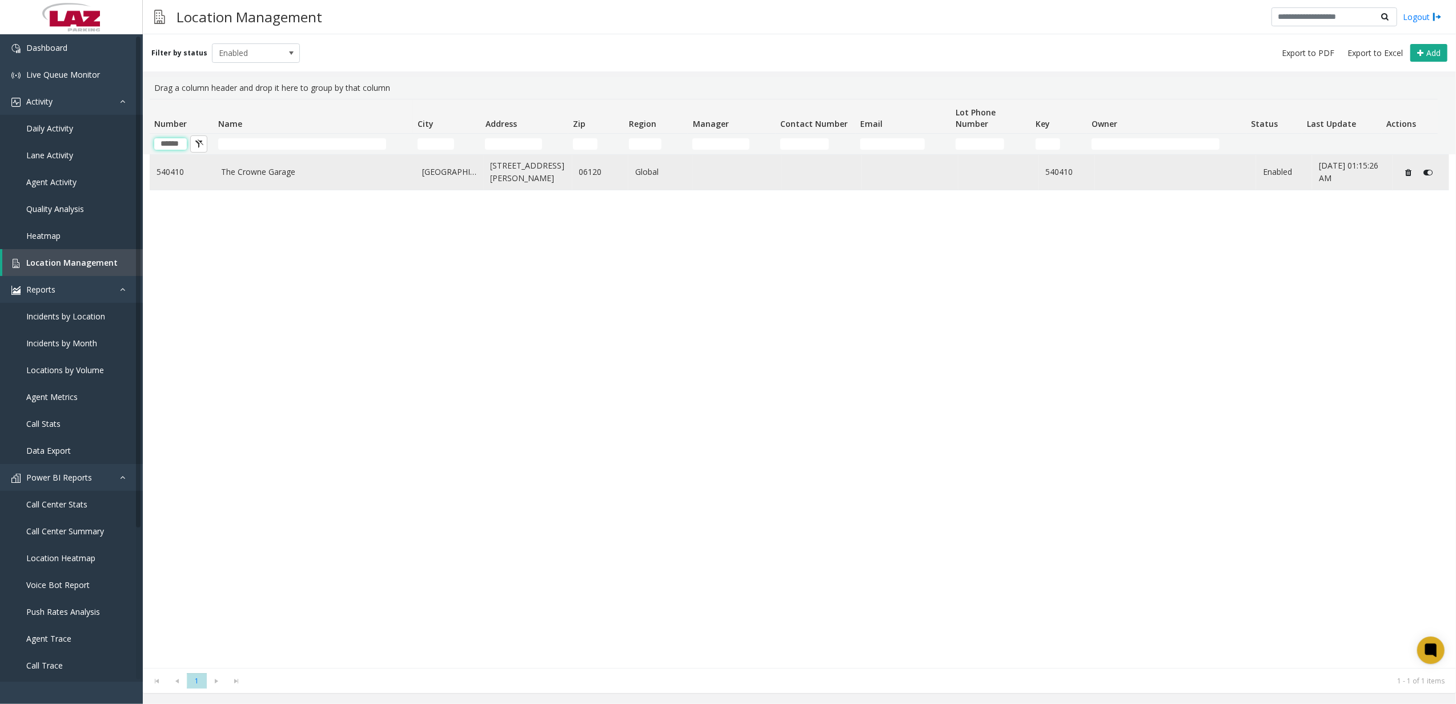
type input "******"
click at [240, 177] on link "The Crowne Garage" at bounding box center [314, 172] width 187 height 13
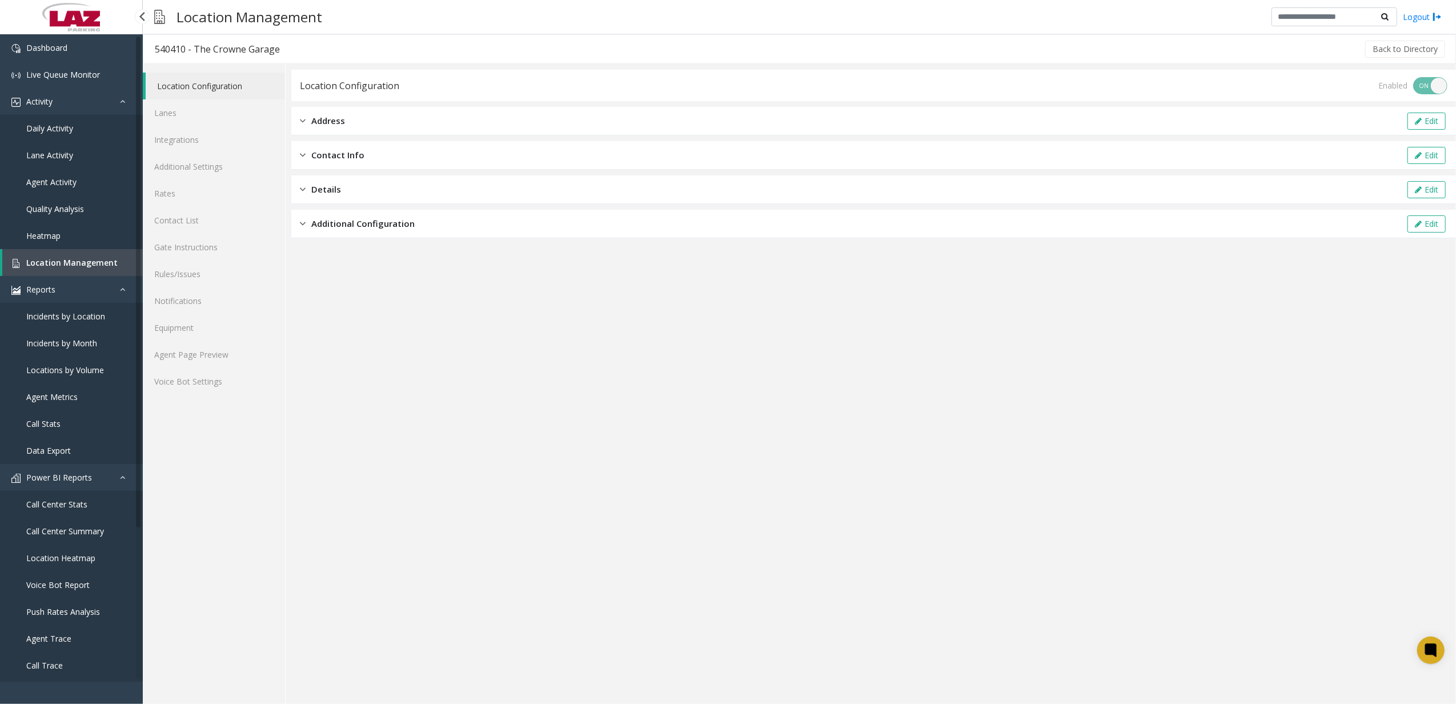
click at [67, 330] on link "Incidents by Month" at bounding box center [71, 343] width 143 height 27
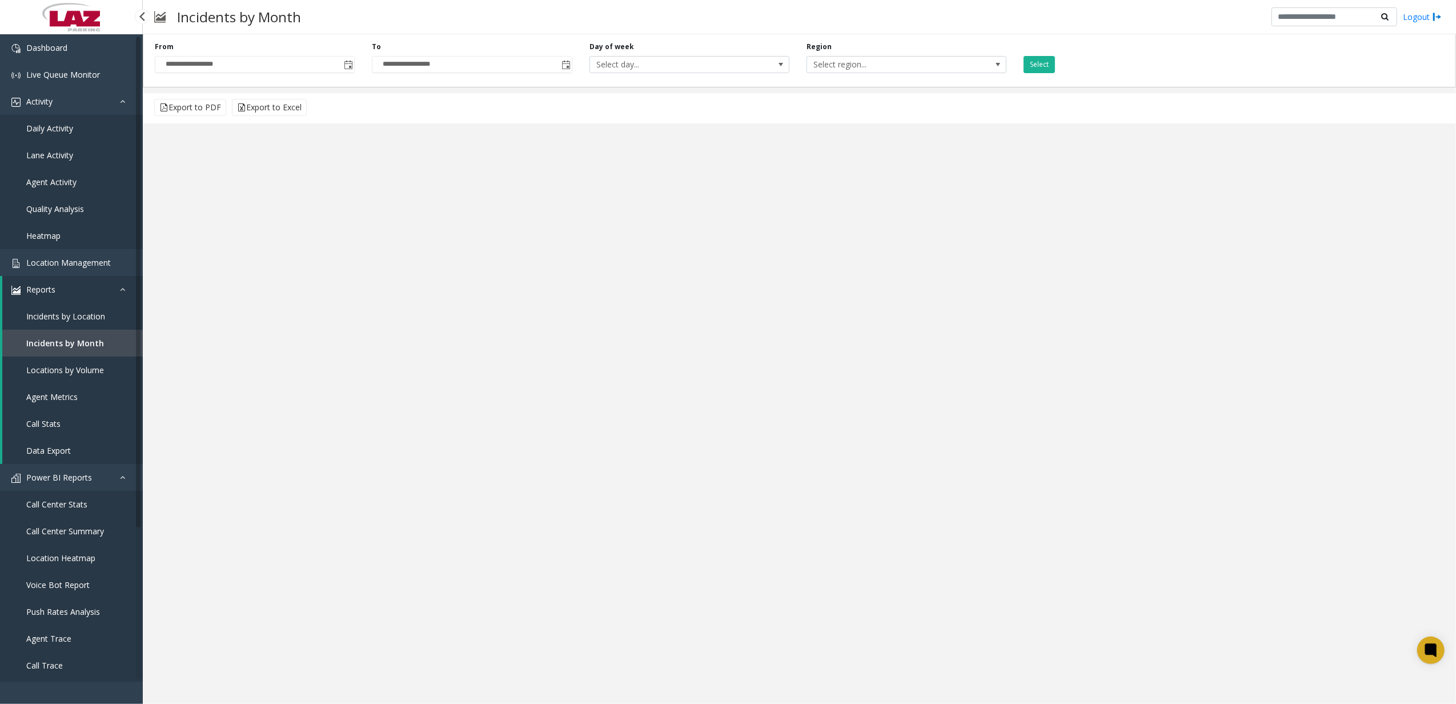
click at [70, 319] on span "Incidents by Location" at bounding box center [65, 316] width 79 height 11
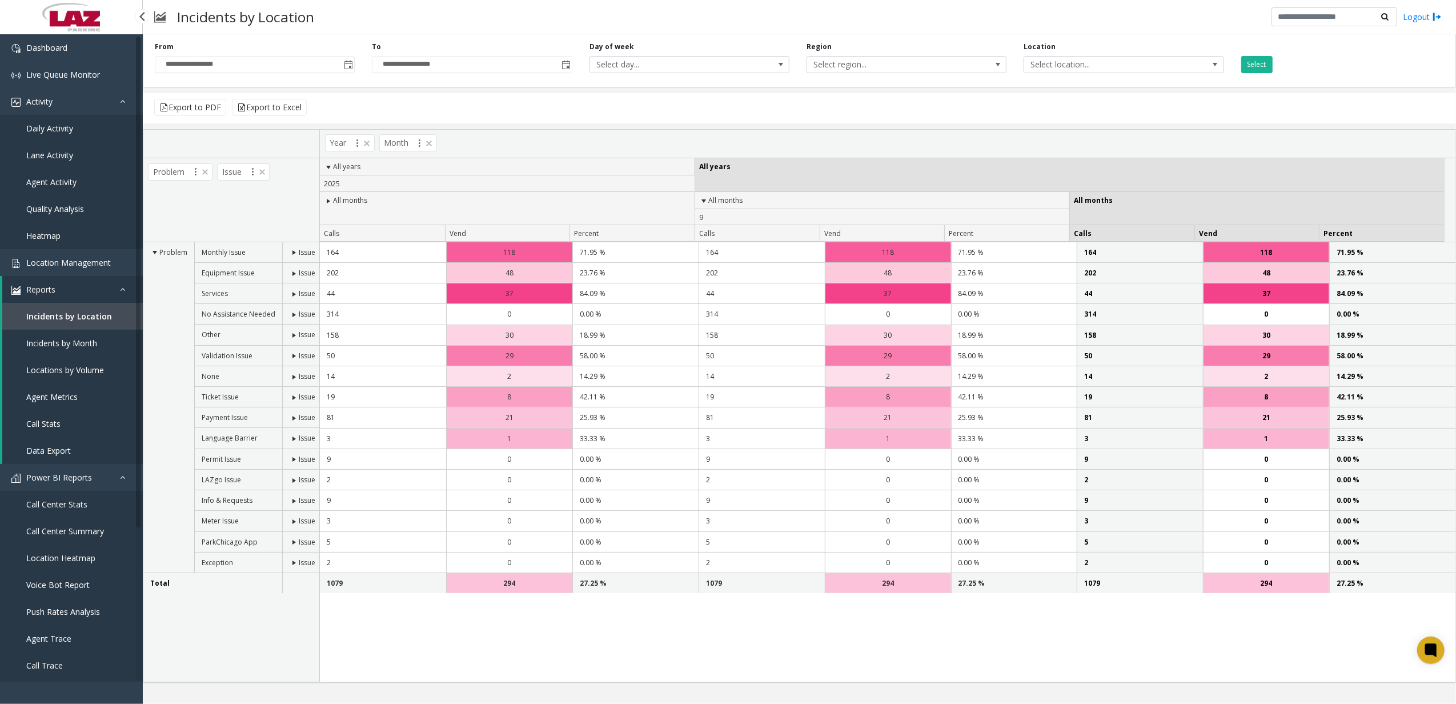
click at [78, 352] on link "Incidents by Month" at bounding box center [72, 343] width 141 height 27
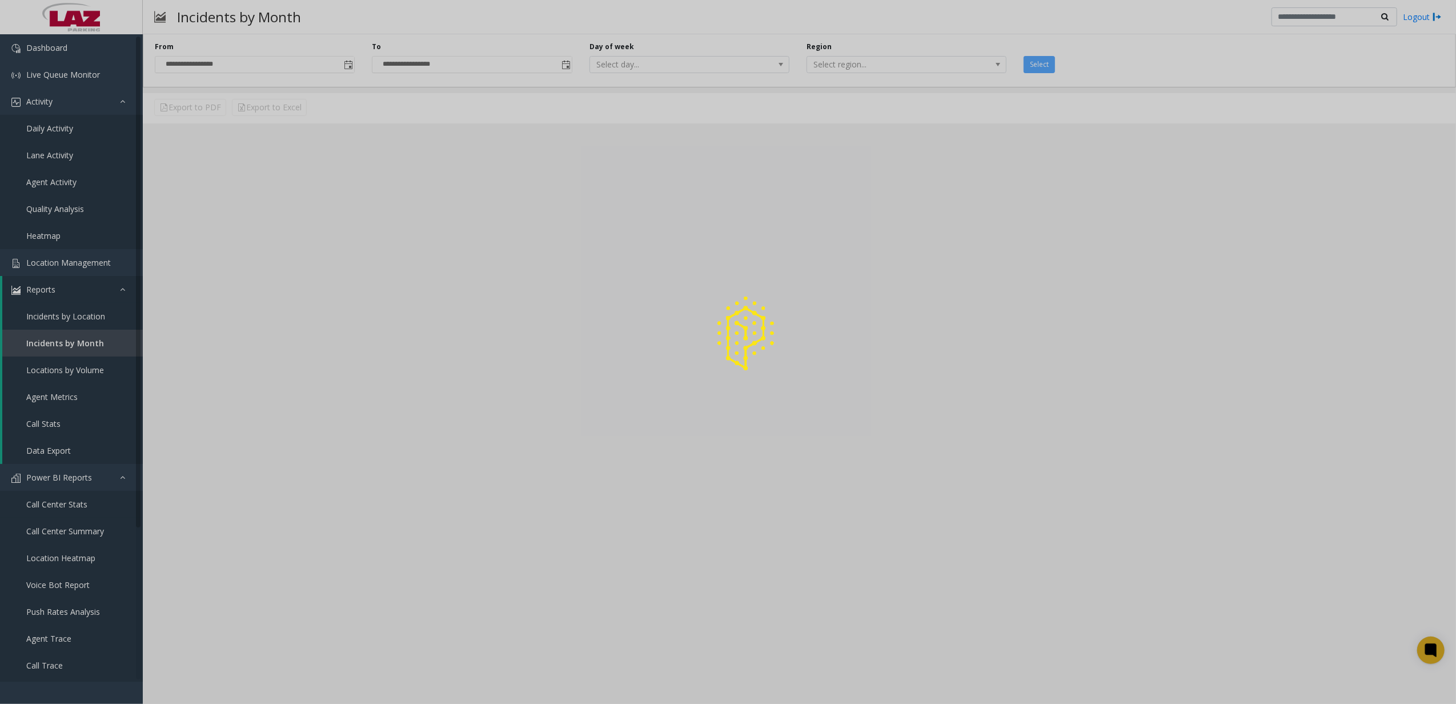
click at [77, 501] on span "Call Center Stats" at bounding box center [56, 504] width 61 height 11
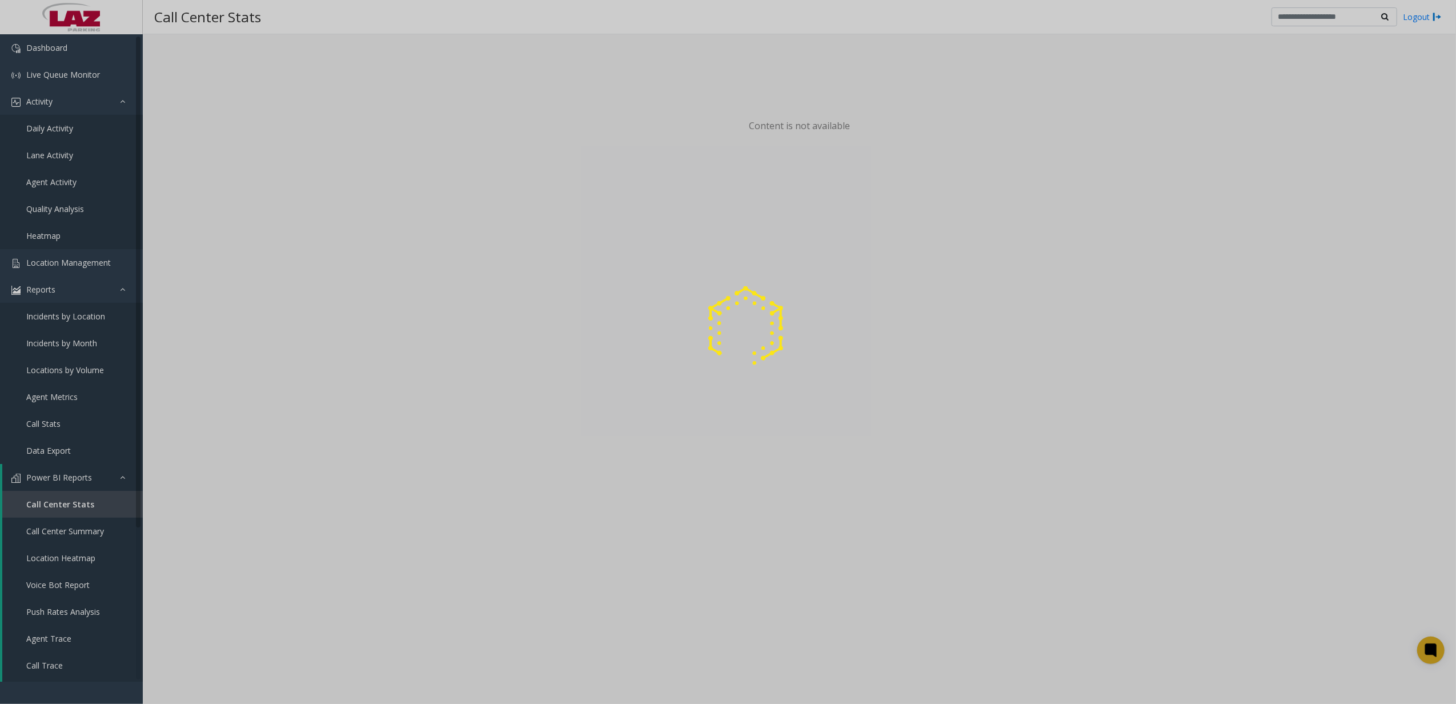
click at [55, 565] on div at bounding box center [728, 352] width 1456 height 704
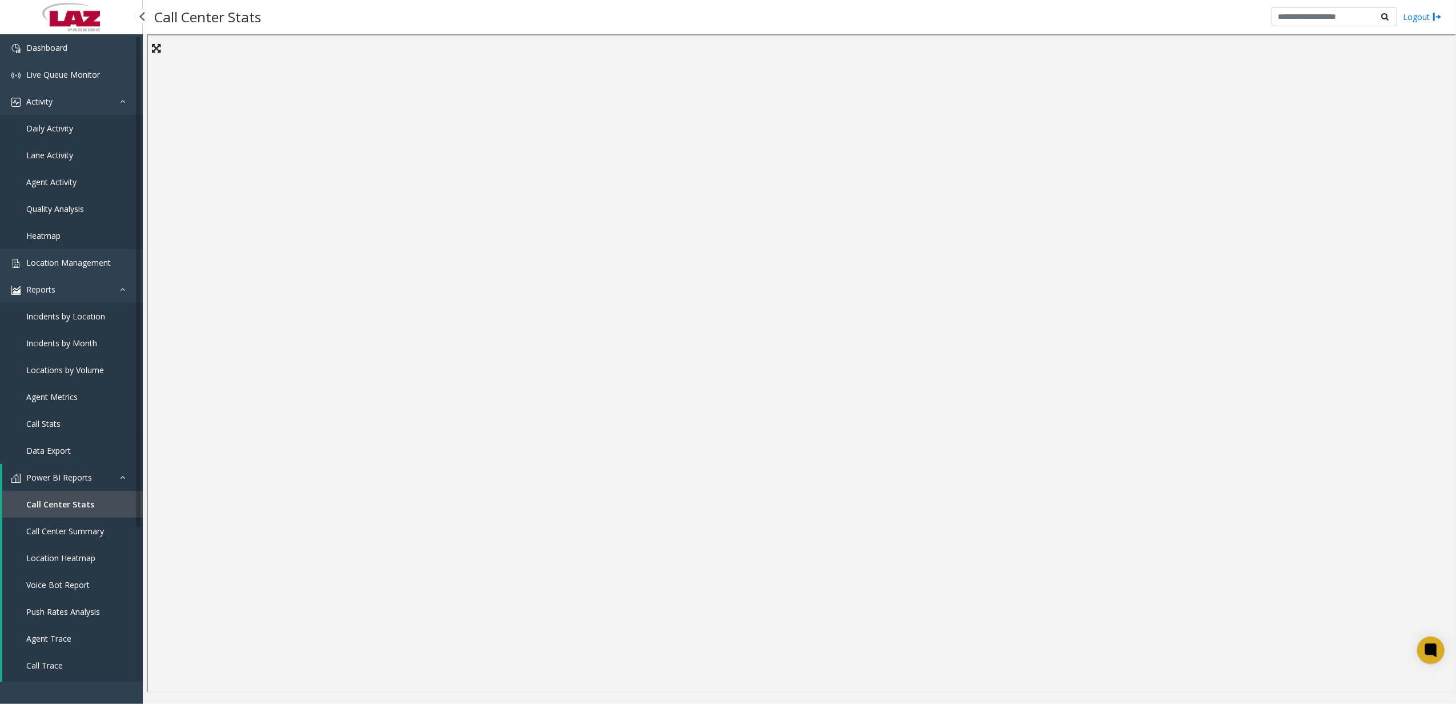
click at [56, 426] on span "Call Stats" at bounding box center [43, 423] width 34 height 11
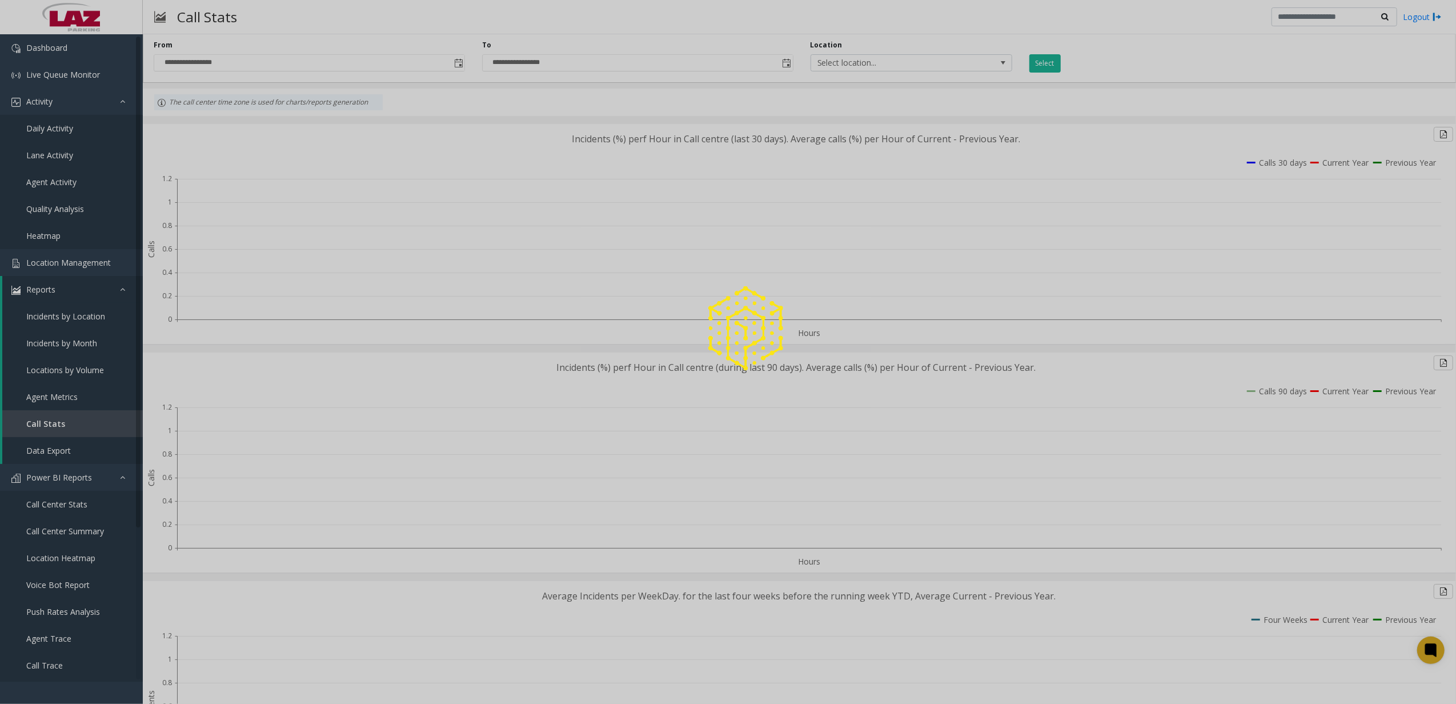
click at [55, 660] on div at bounding box center [728, 352] width 1456 height 704
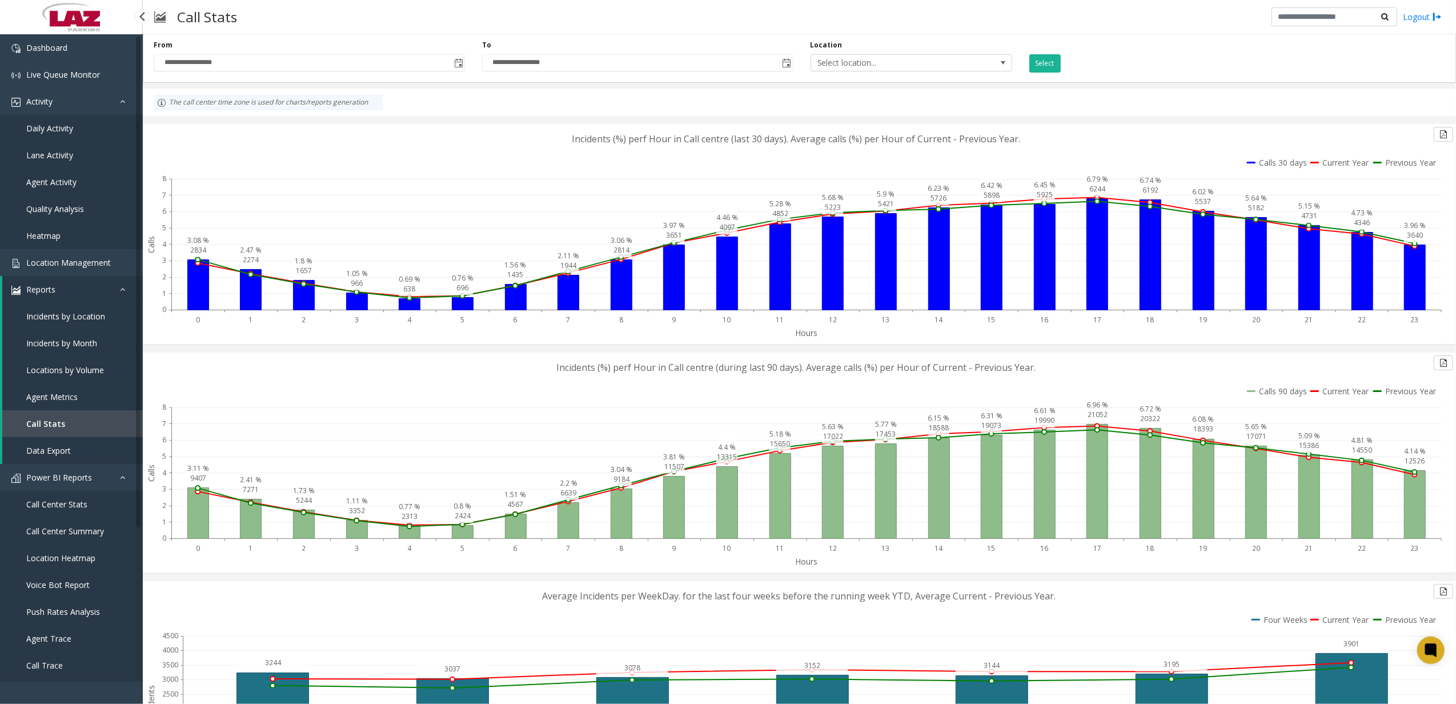
click at [56, 672] on link "Call Trace" at bounding box center [71, 665] width 143 height 27
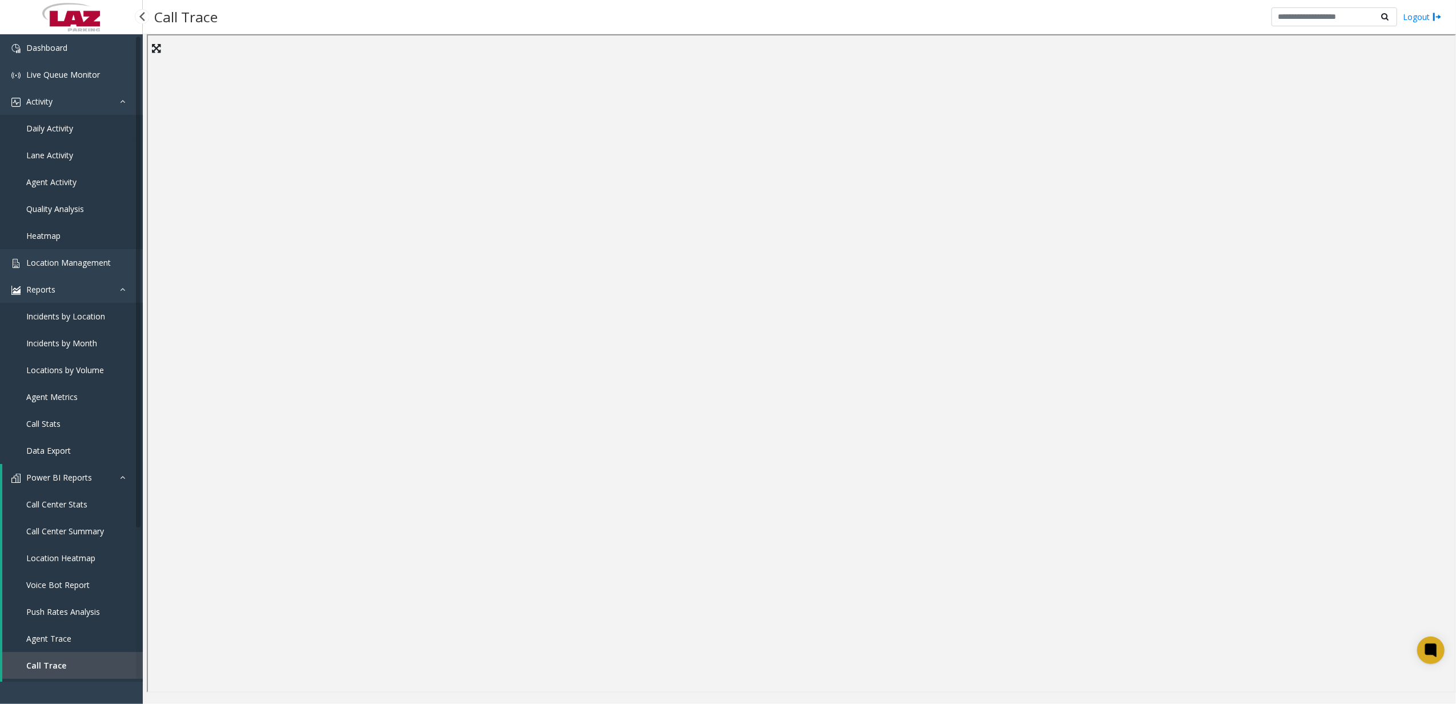
click at [80, 119] on link "Daily Activity" at bounding box center [71, 128] width 143 height 27
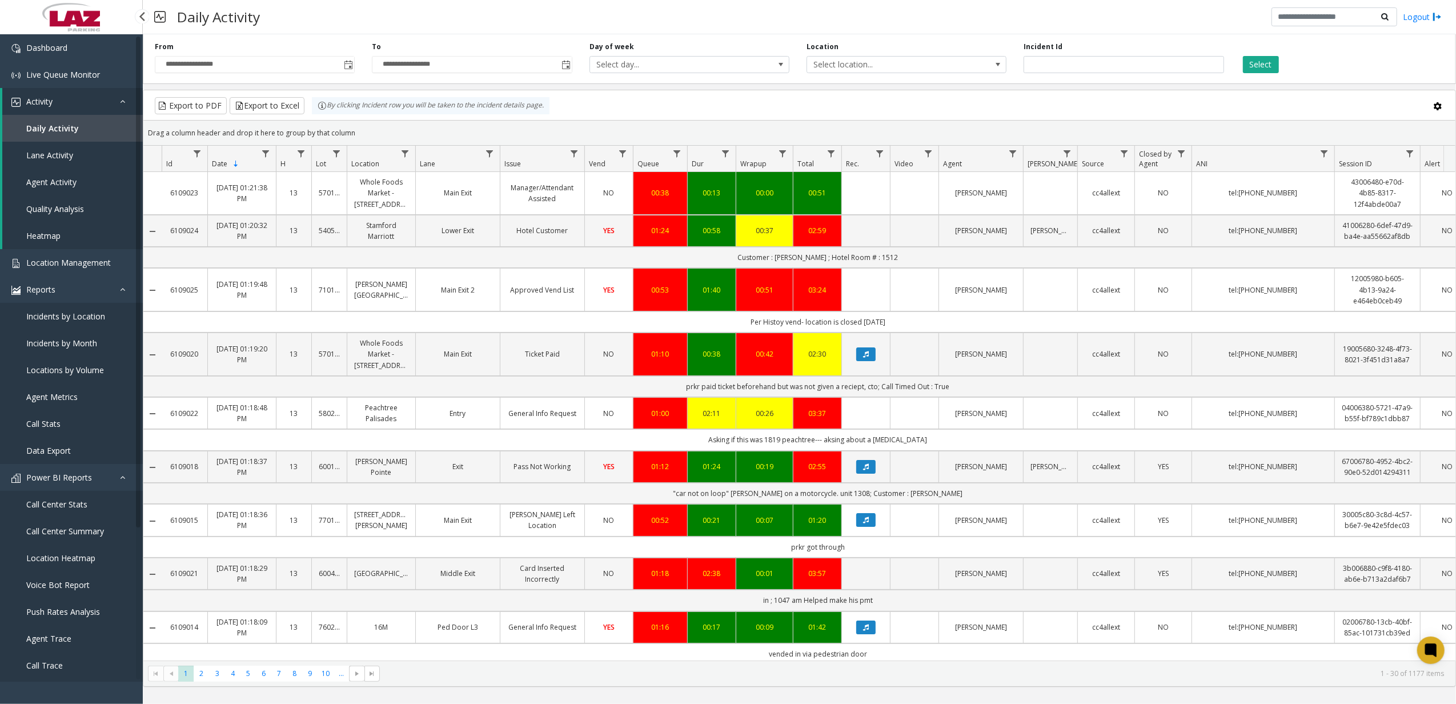
click at [46, 412] on link "Call Stats" at bounding box center [71, 423] width 143 height 27
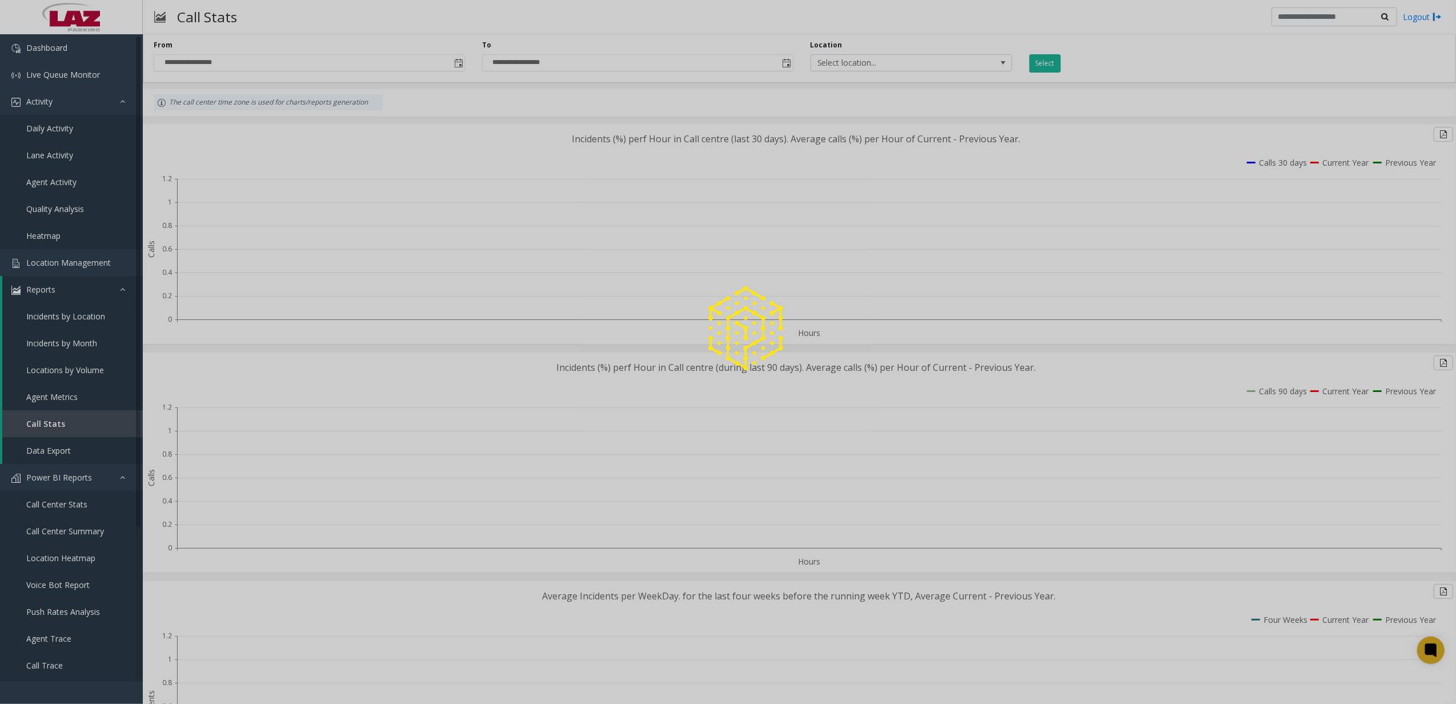
click at [57, 656] on div at bounding box center [728, 352] width 1456 height 704
click at [55, 665] on div at bounding box center [728, 352] width 1456 height 704
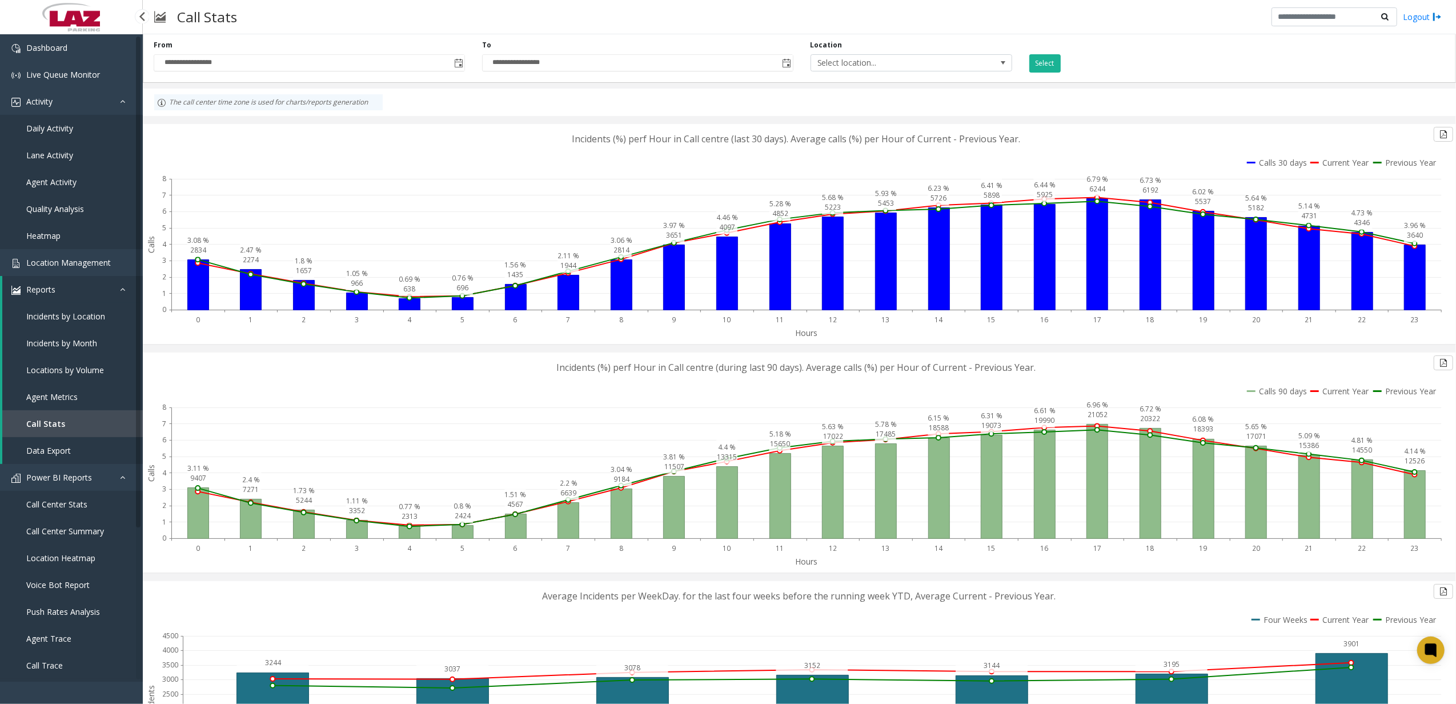
scroll to position [193, 0]
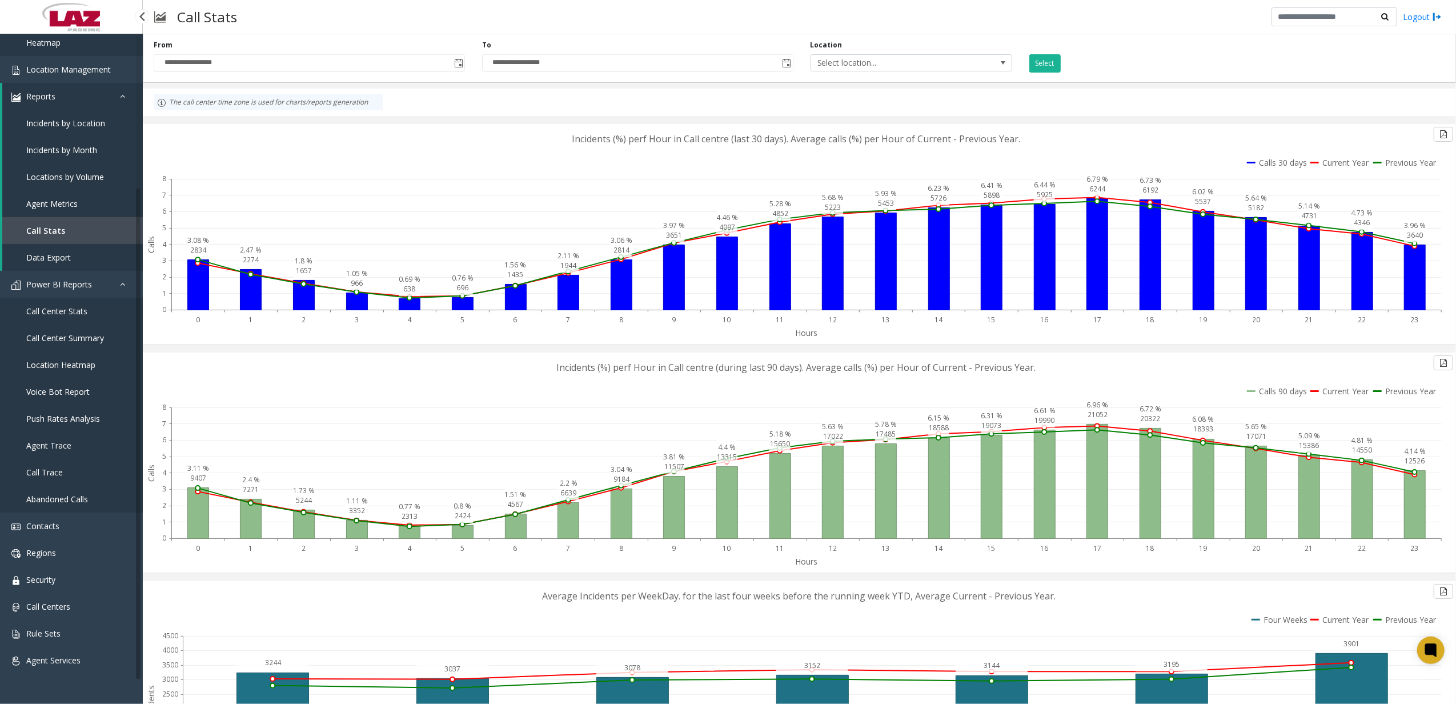
click at [51, 471] on span "Call Trace" at bounding box center [44, 472] width 37 height 11
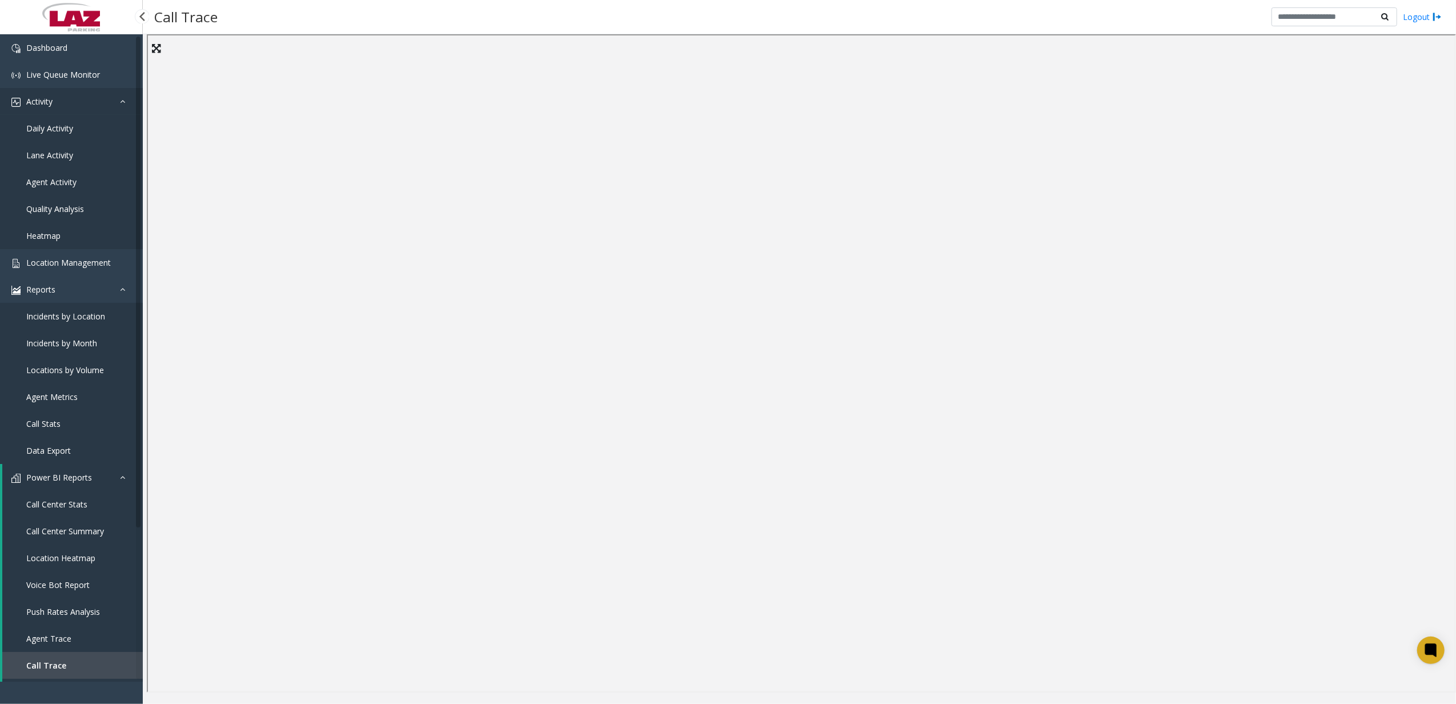
click at [60, 113] on link "Activity" at bounding box center [71, 101] width 143 height 27
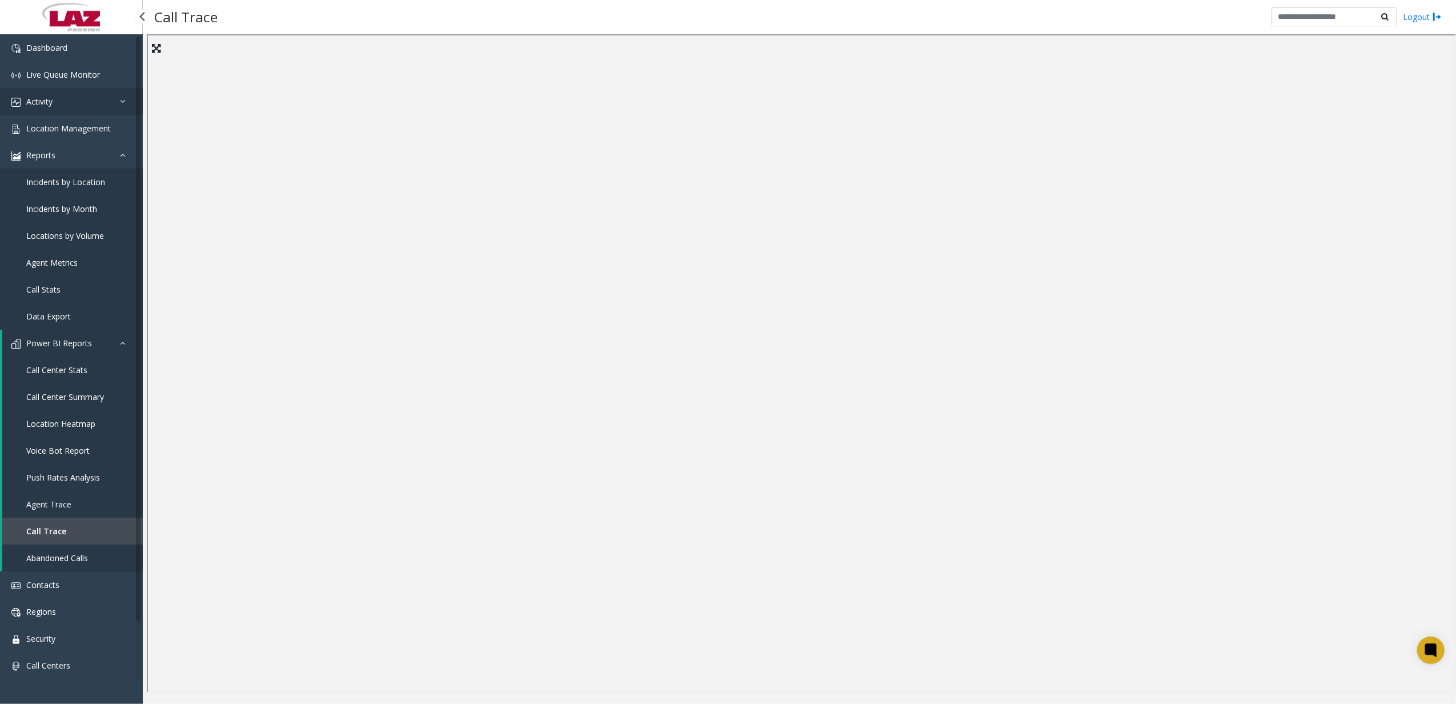
drag, startPoint x: 62, startPoint y: 110, endPoint x: 60, endPoint y: 119, distance: 9.3
click at [62, 110] on link "Activity" at bounding box center [71, 101] width 143 height 27
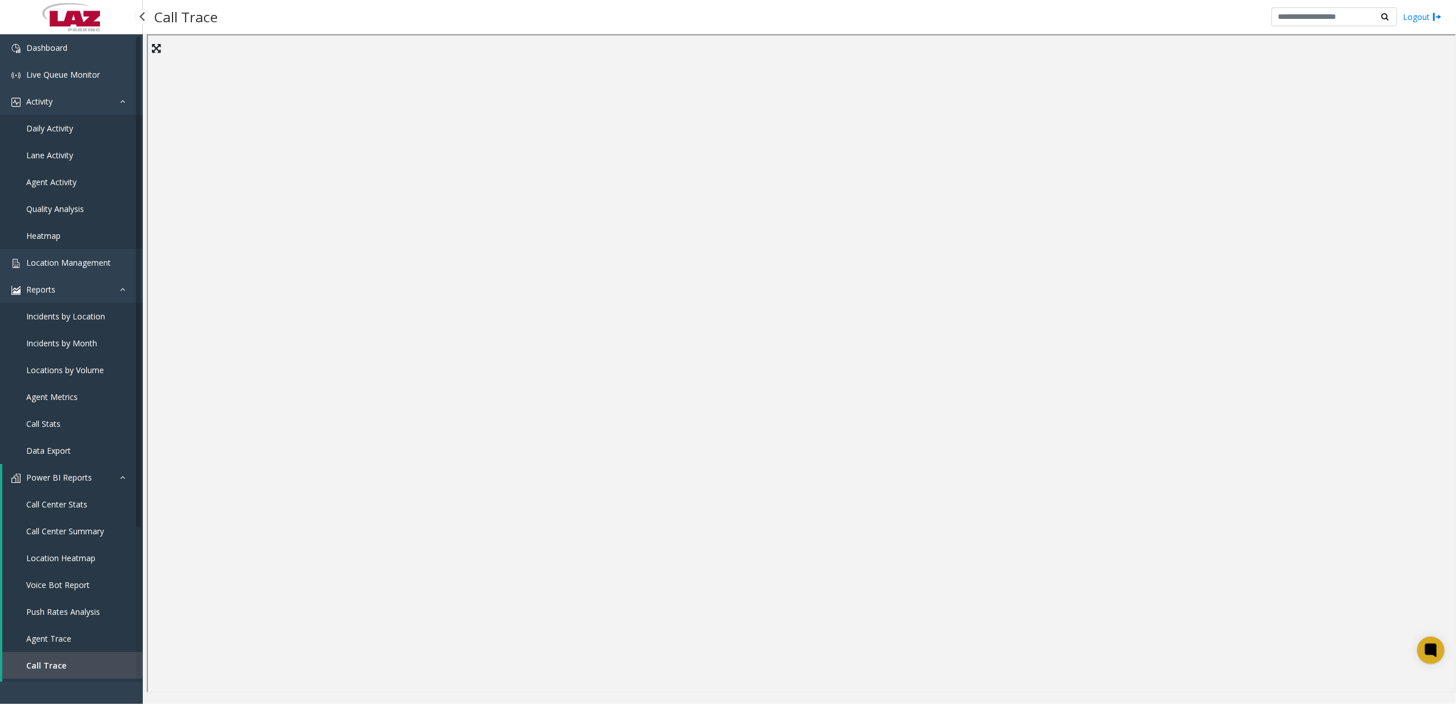
click at [60, 125] on span "Daily Activity" at bounding box center [49, 128] width 47 height 11
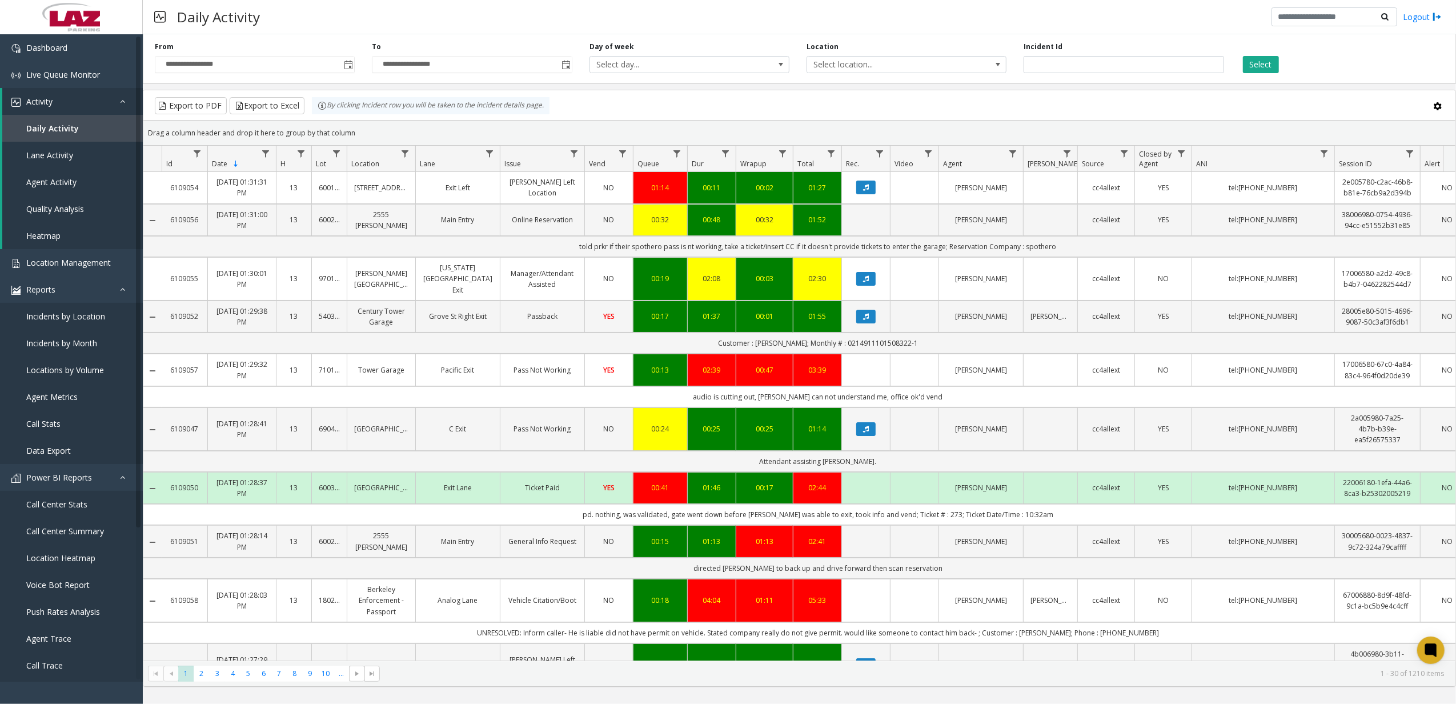
click at [1122, 104] on div "Export to PDF Export to Excel By clicking Incident row you will be taken to the…" at bounding box center [799, 105] width 1293 height 17
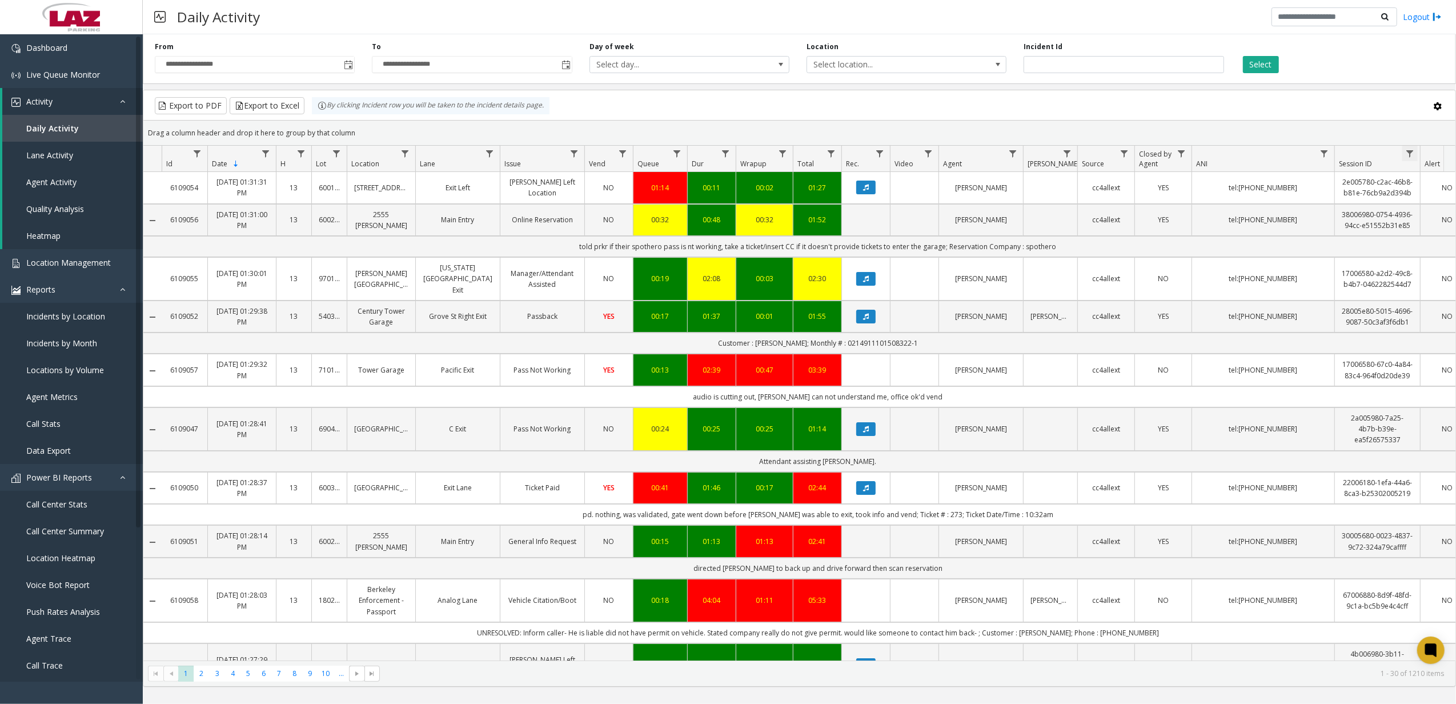
click at [1410, 154] on span "Data table" at bounding box center [1409, 153] width 9 height 9
click at [1381, 201] on input "Session ID Filter" at bounding box center [1398, 203] width 97 height 19
paste input "**********"
type input "**********"
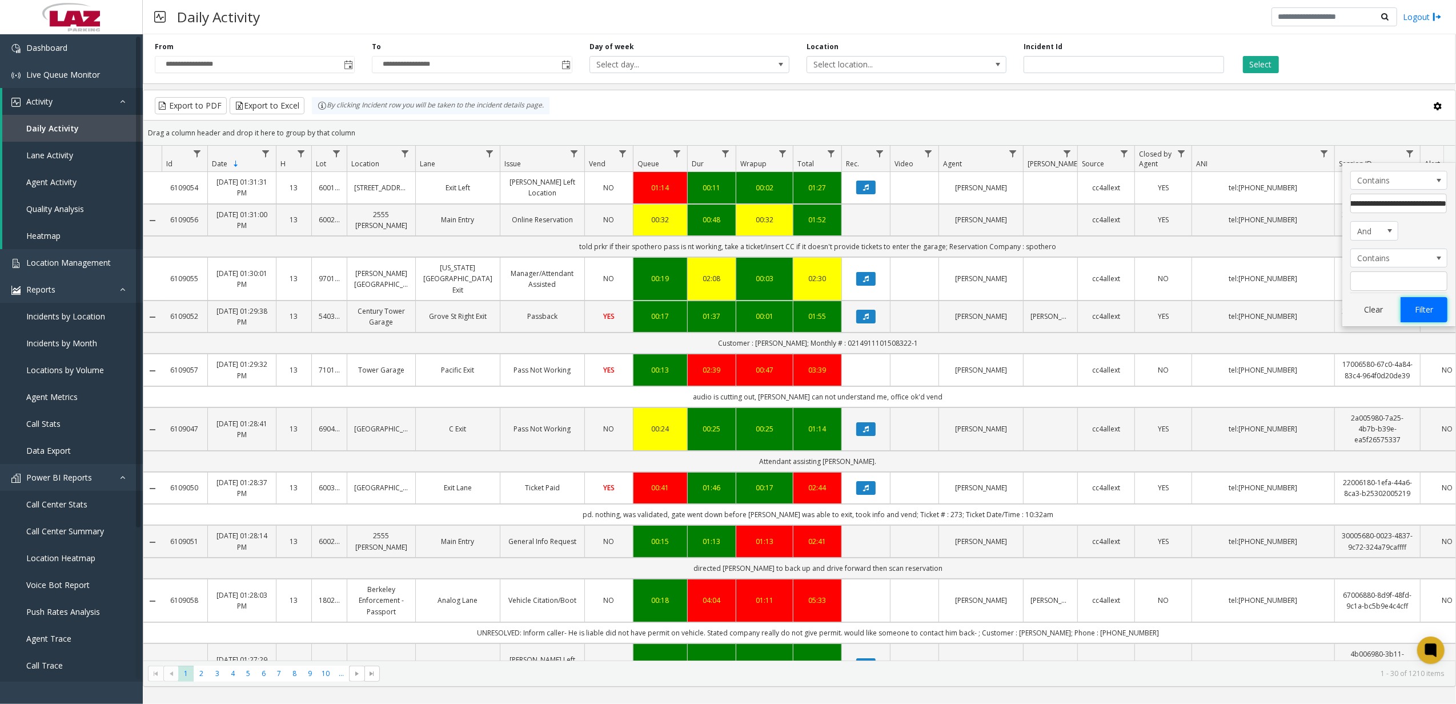
click at [1412, 311] on button "Filter" at bounding box center [1424, 309] width 47 height 25
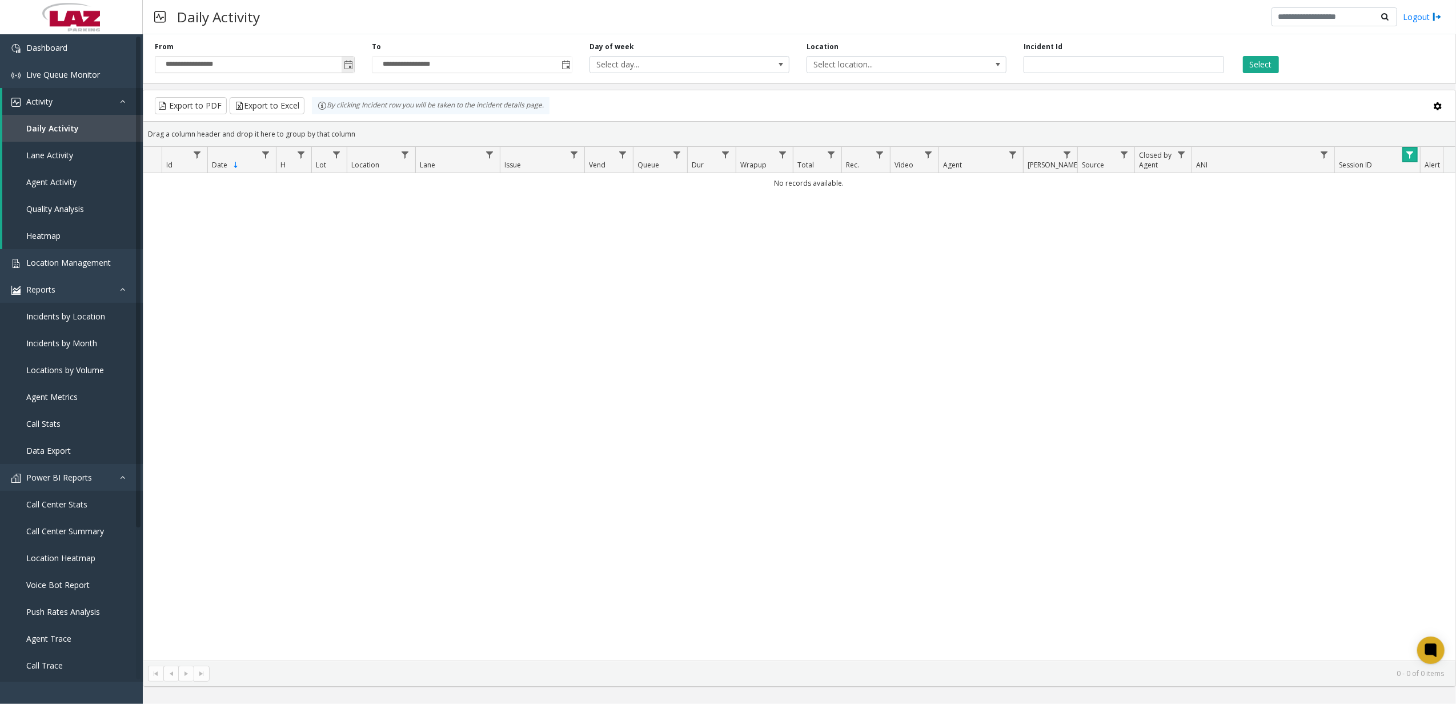
click at [345, 62] on span "Toggle popup" at bounding box center [348, 65] width 9 height 9
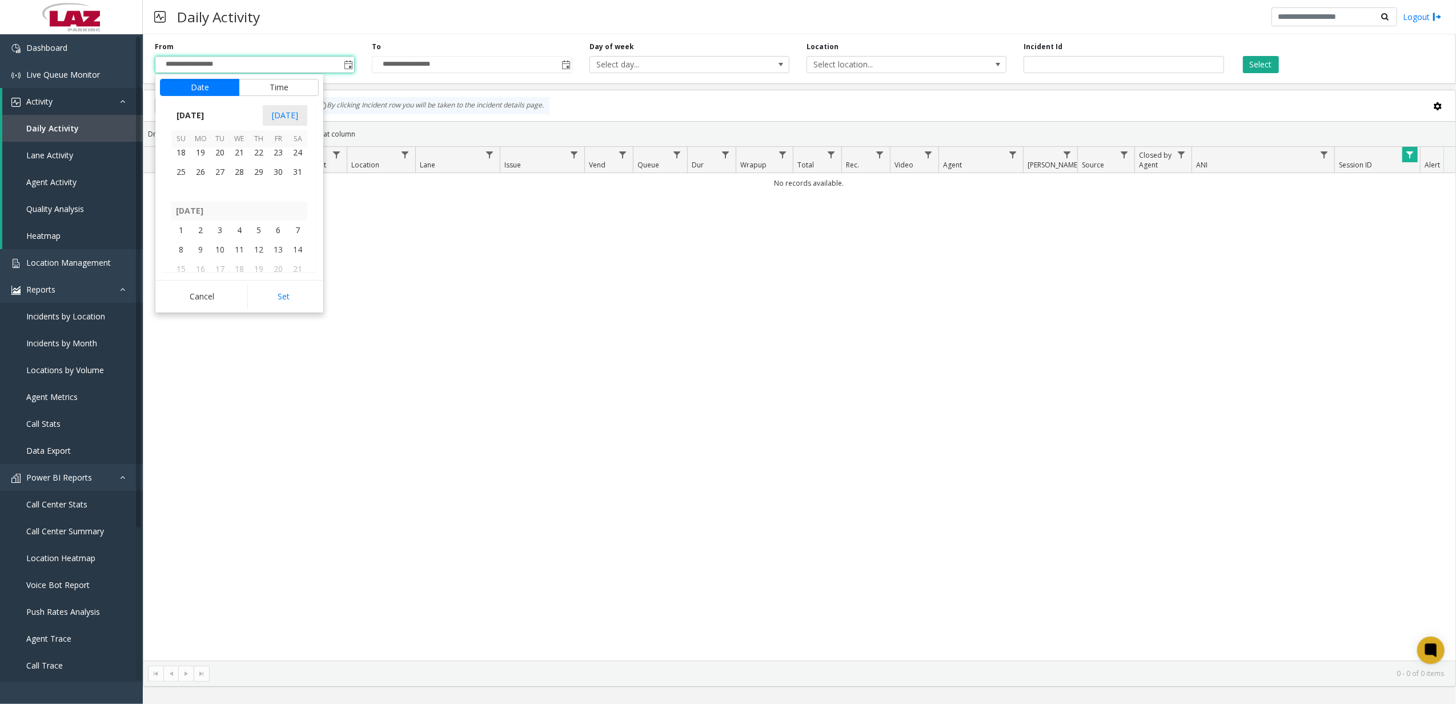
scroll to position [204537, 0]
click at [179, 208] on span "1" at bounding box center [180, 205] width 19 height 19
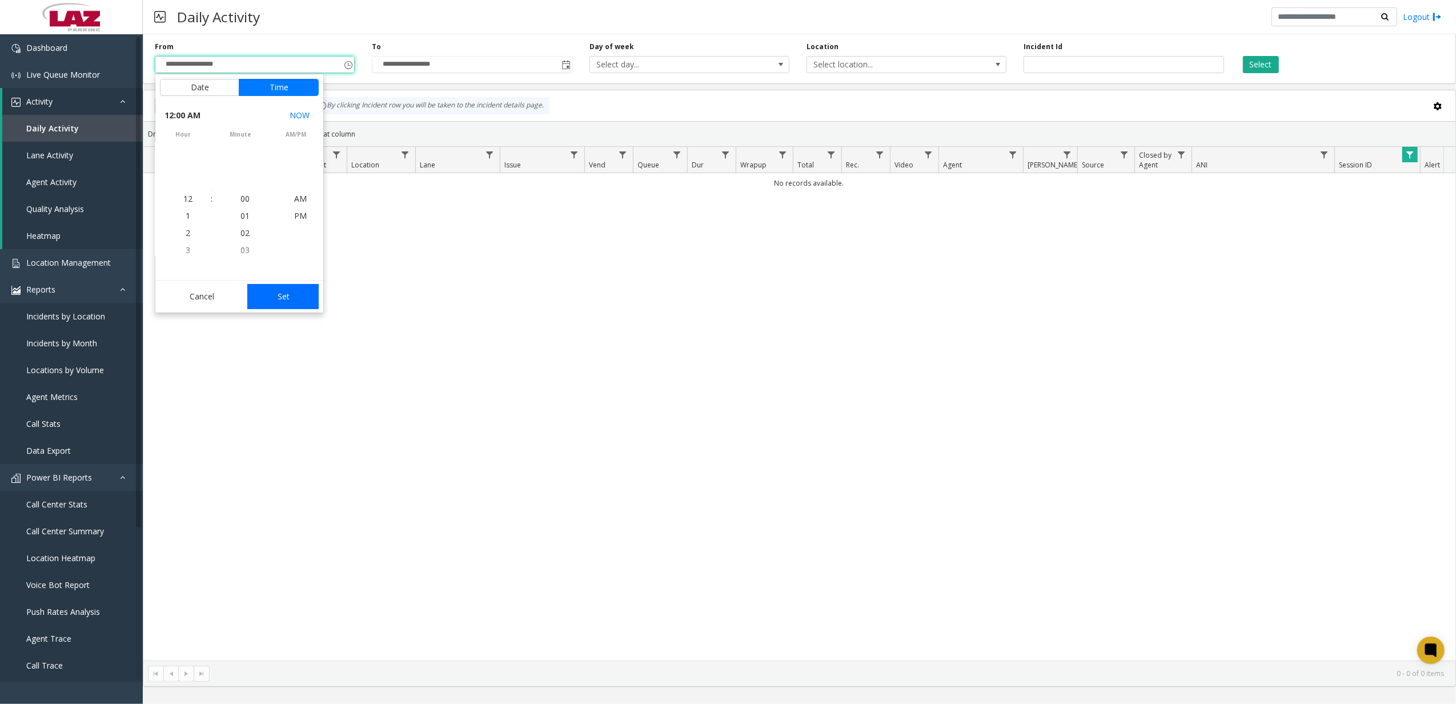
scroll to position [204586, 0]
click at [294, 300] on button "Set" at bounding box center [283, 296] width 72 height 25
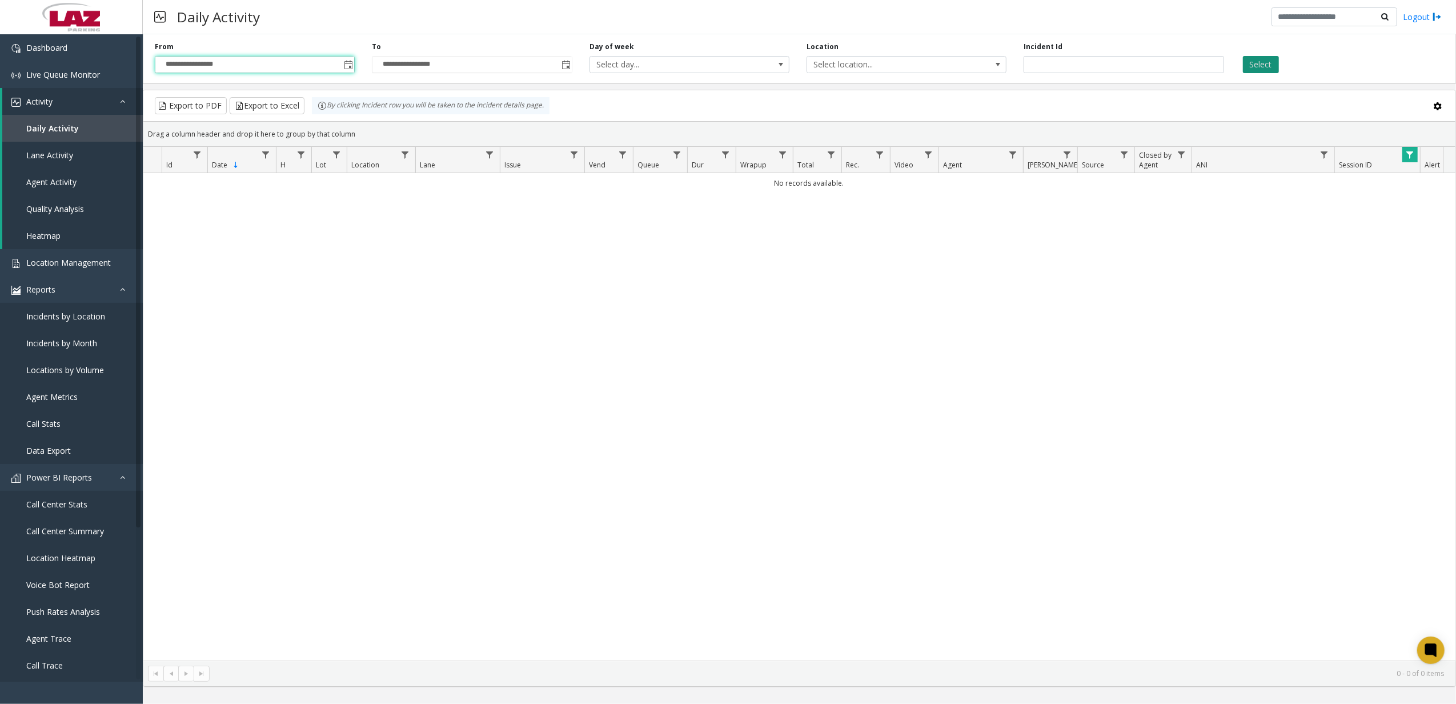
click at [1259, 60] on button "Select" at bounding box center [1261, 64] width 36 height 17
click at [1248, 67] on button "Select" at bounding box center [1261, 64] width 36 height 17
click at [352, 58] on span "Toggle popup" at bounding box center [348, 64] width 13 height 18
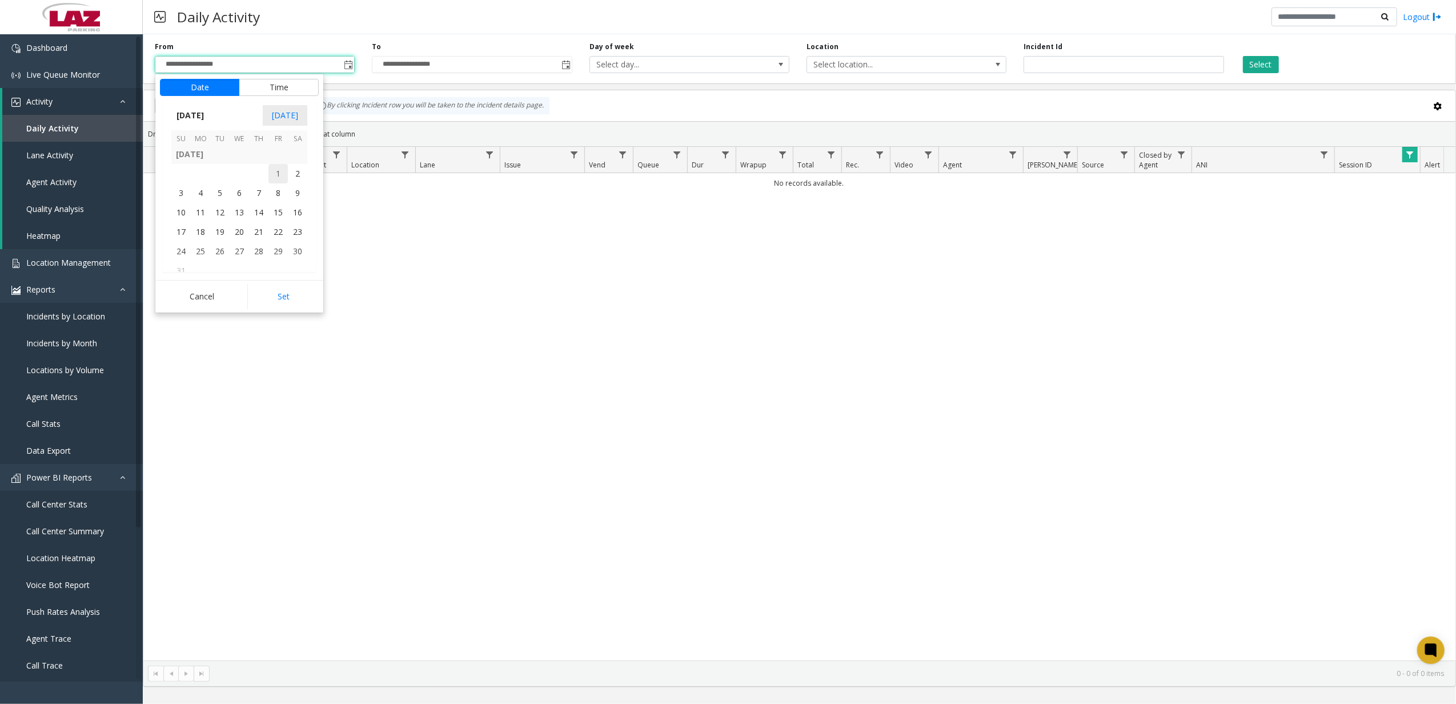
click at [282, 181] on span "1" at bounding box center [277, 173] width 19 height 19
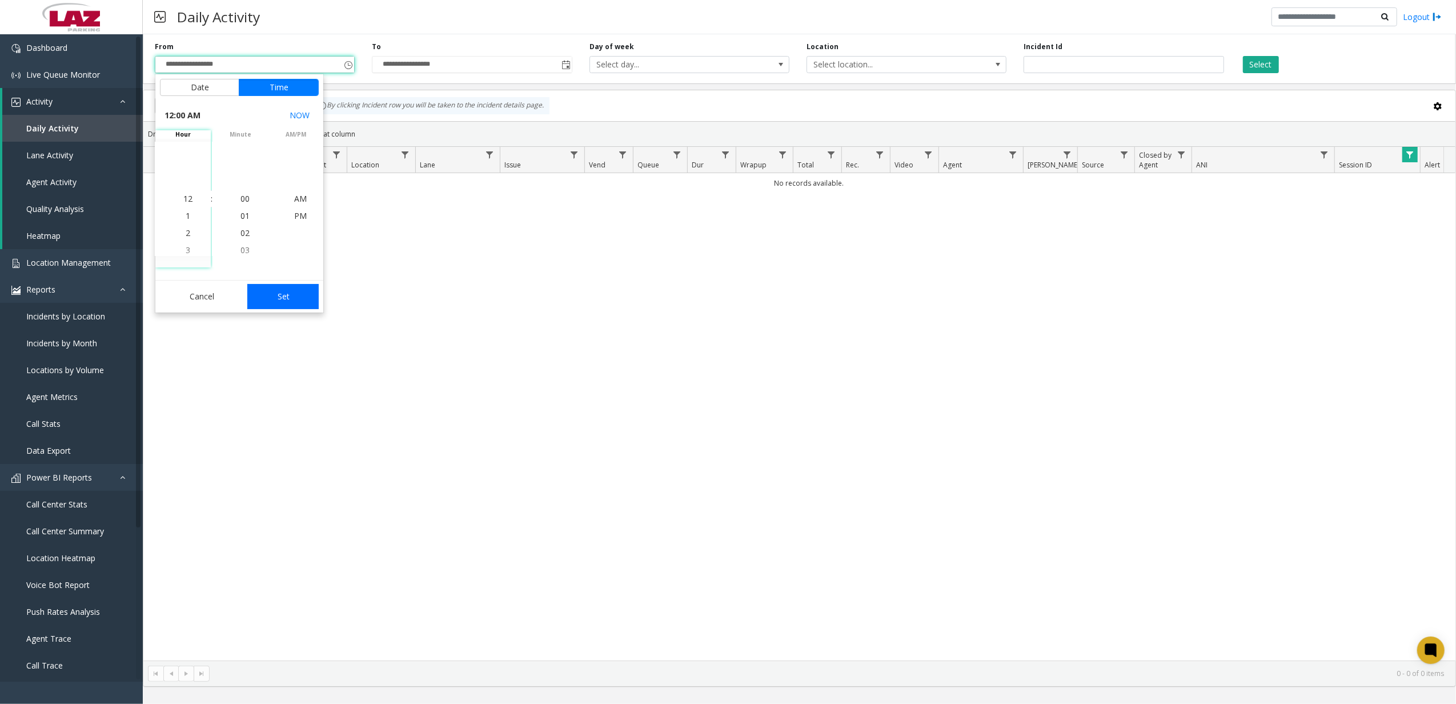
click at [267, 291] on button "Set" at bounding box center [283, 296] width 72 height 25
type input "**********"
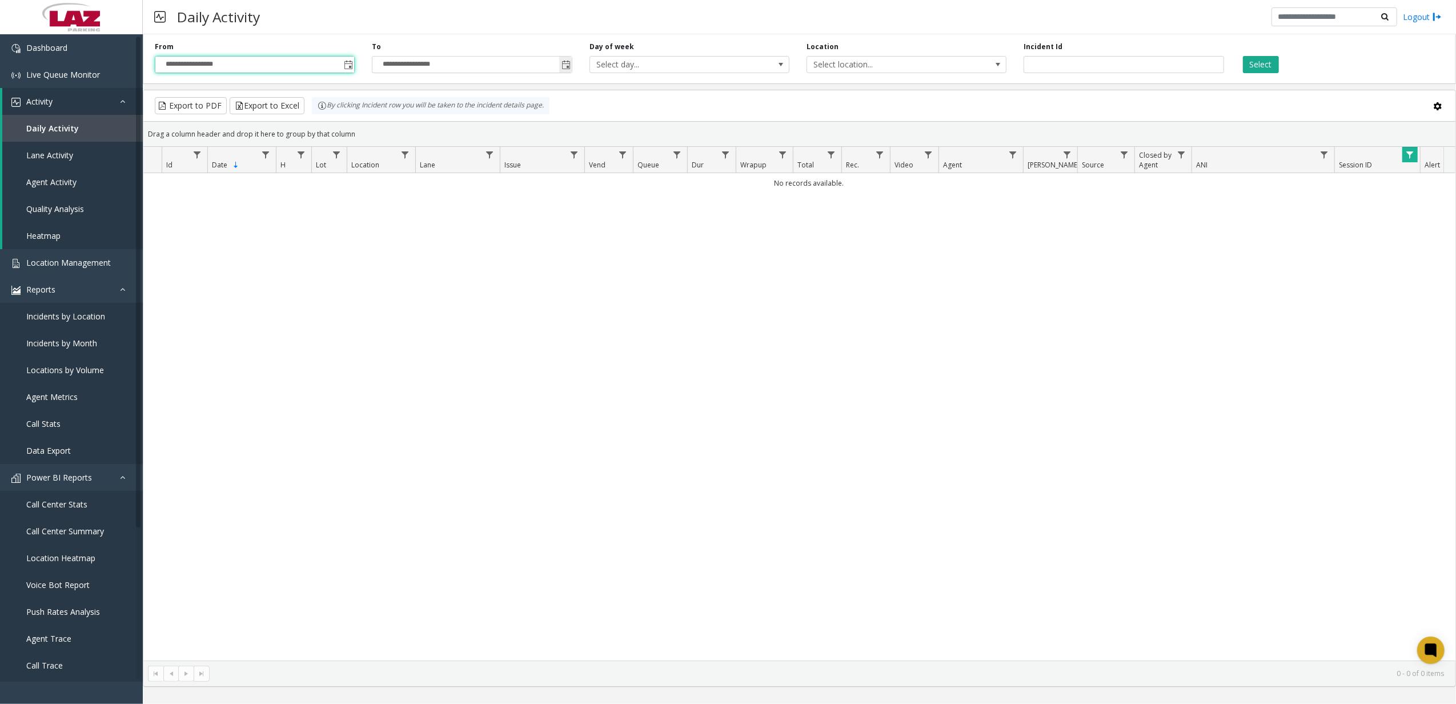
click at [565, 65] on span "Toggle popup" at bounding box center [565, 65] width 9 height 9
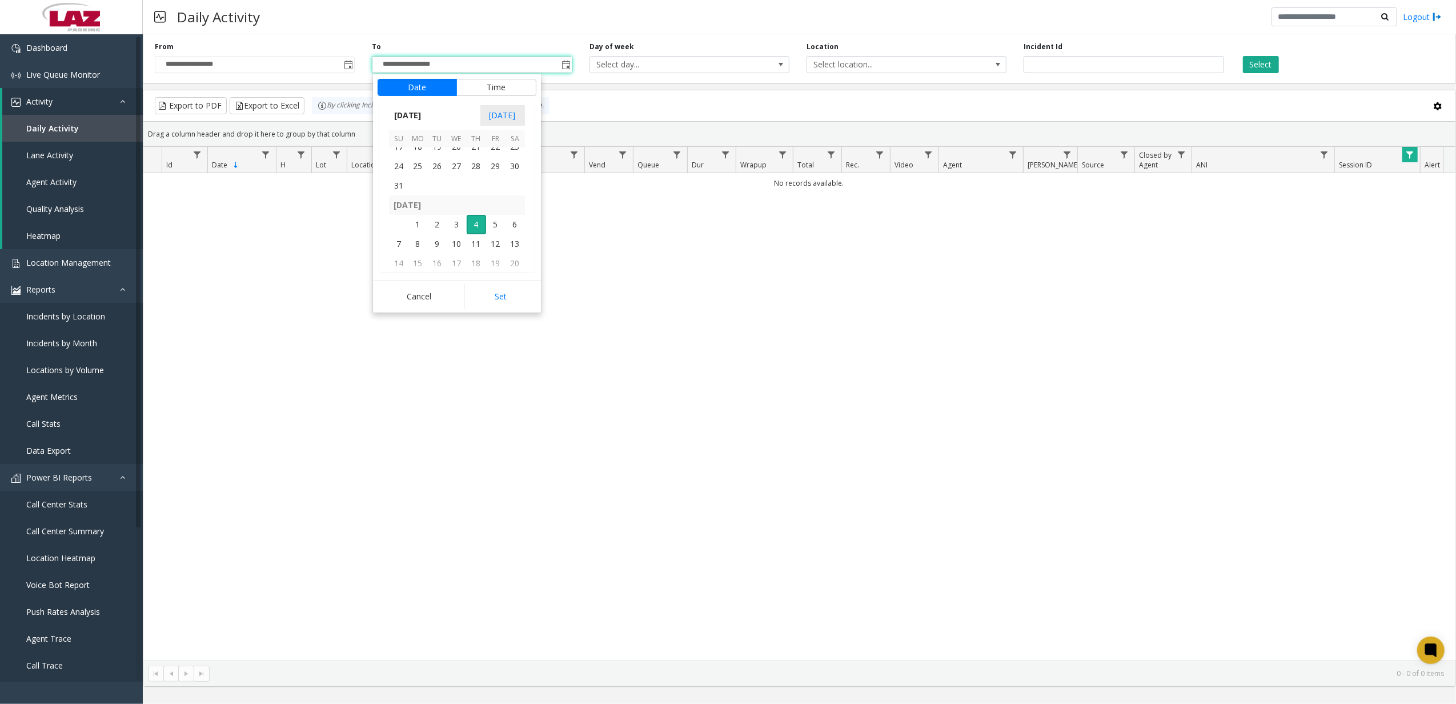
scroll to position [204918, 0]
click at [396, 190] on span "31" at bounding box center [398, 194] width 19 height 19
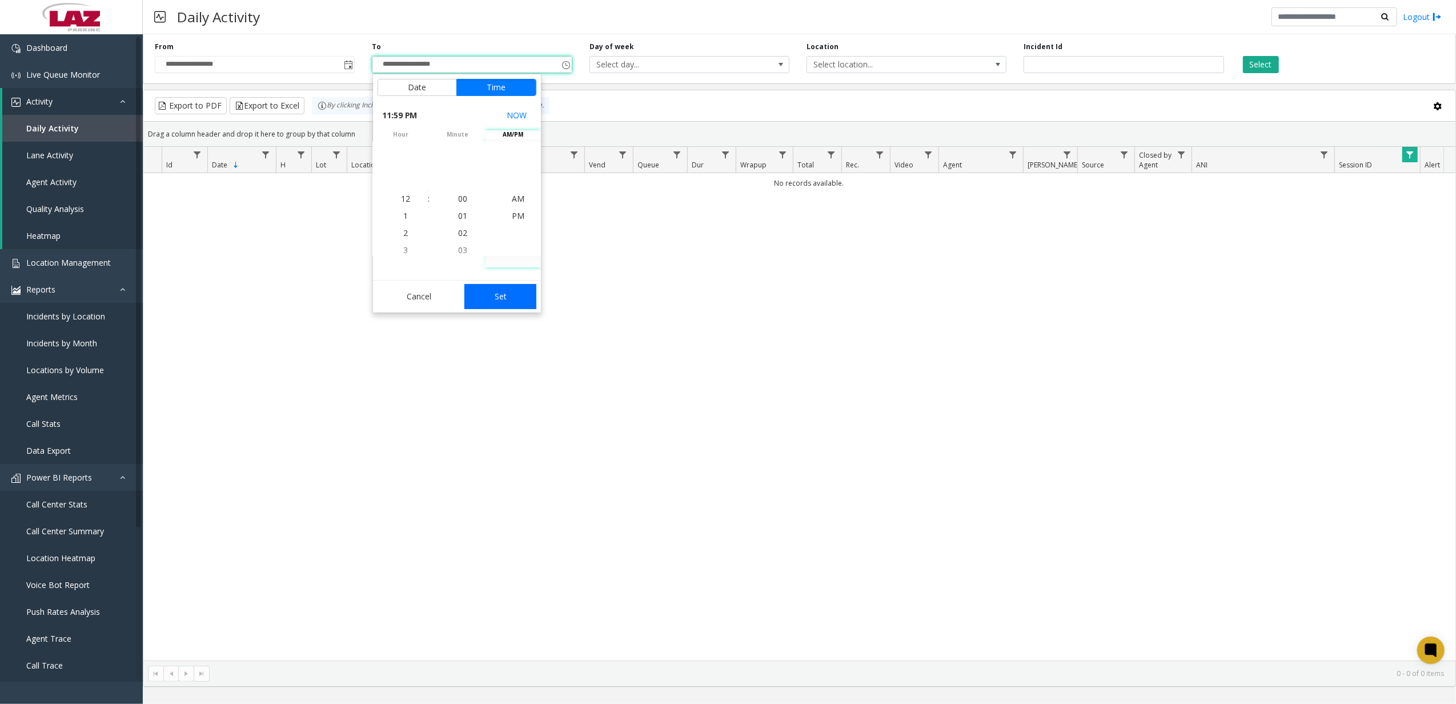
scroll to position [17, 0]
click at [508, 296] on button "Set" at bounding box center [500, 296] width 72 height 25
type input "**********"
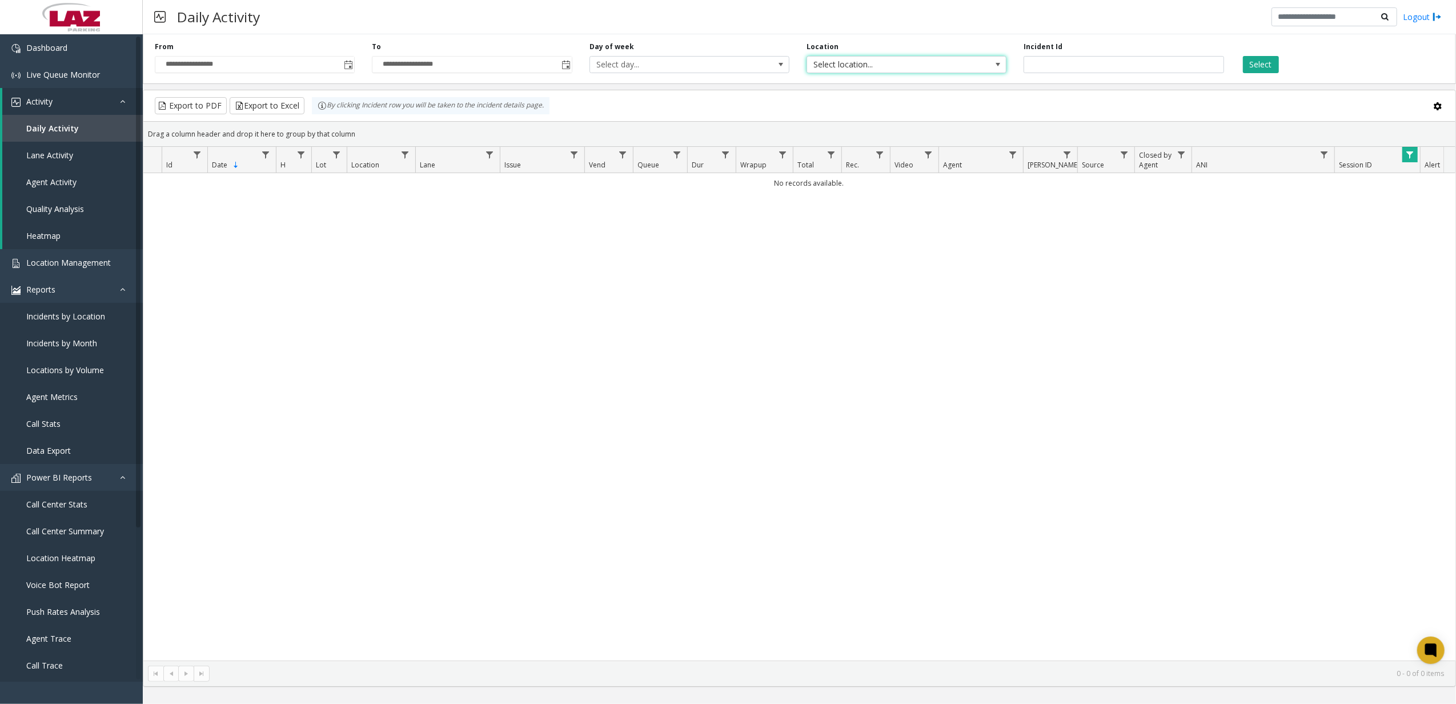
click at [970, 67] on span "Select location..." at bounding box center [906, 64] width 200 height 17
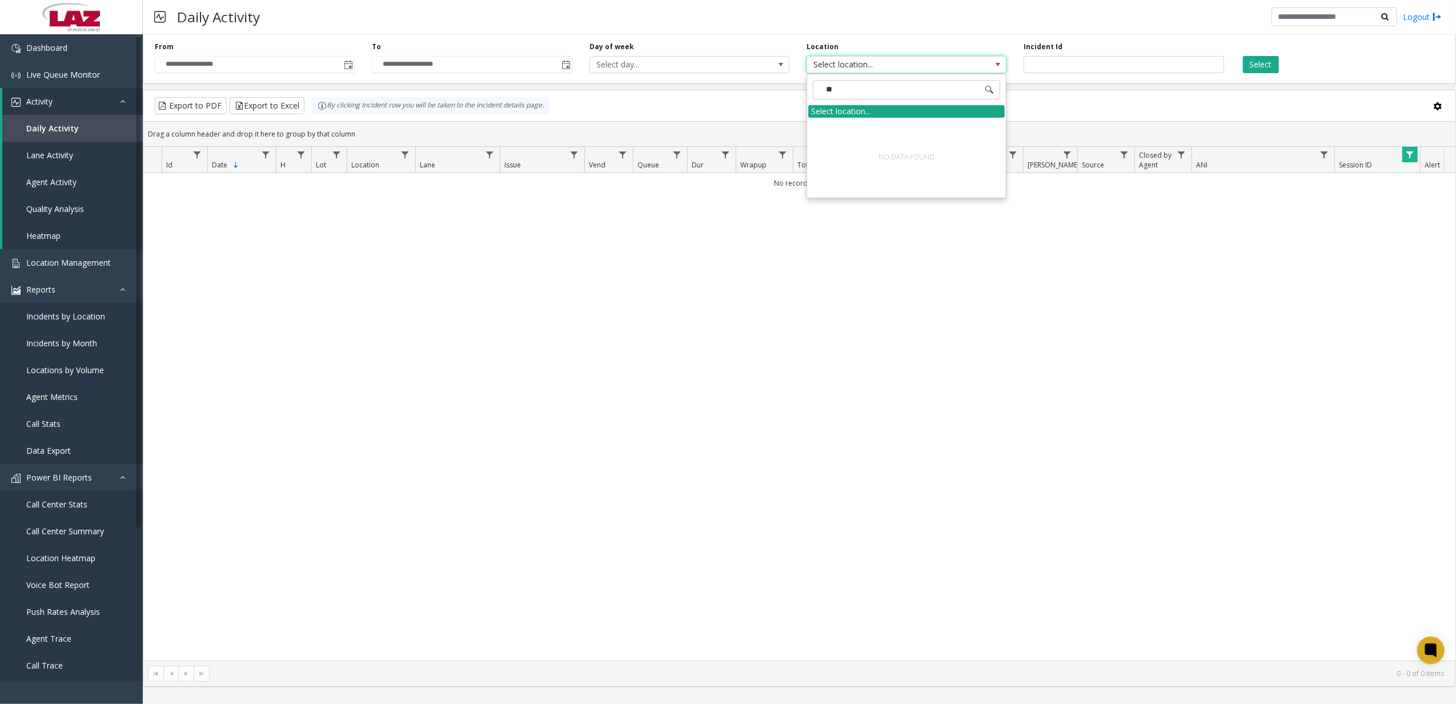
type input "*"
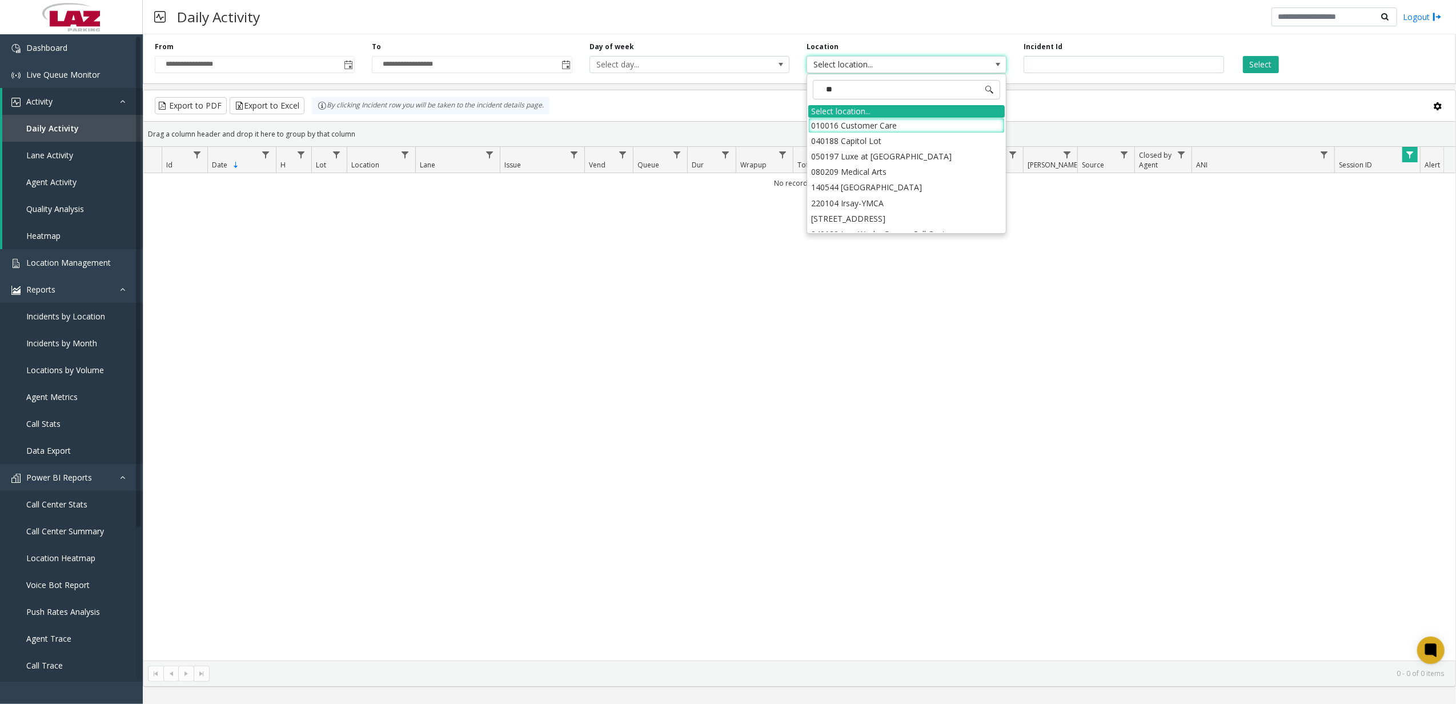
type input "**"
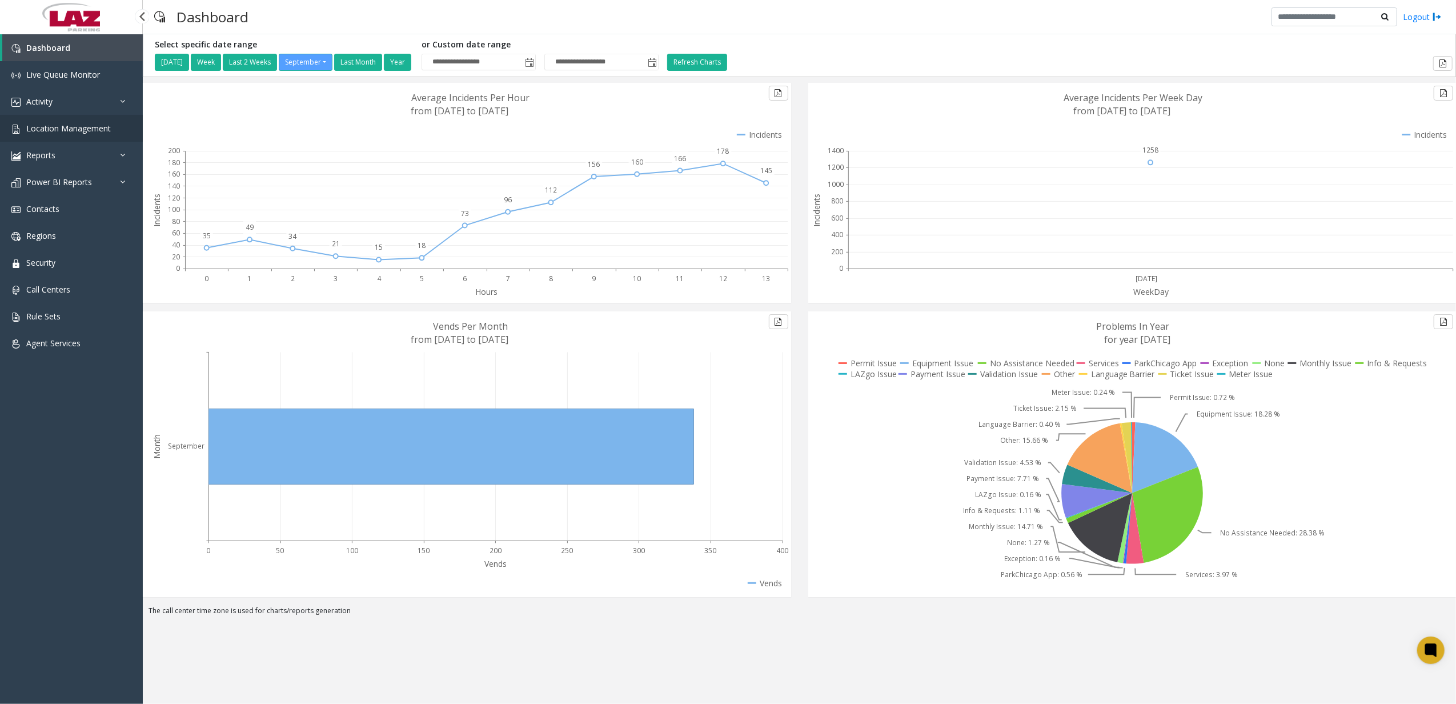
click at [101, 131] on span "Location Management" at bounding box center [68, 128] width 85 height 11
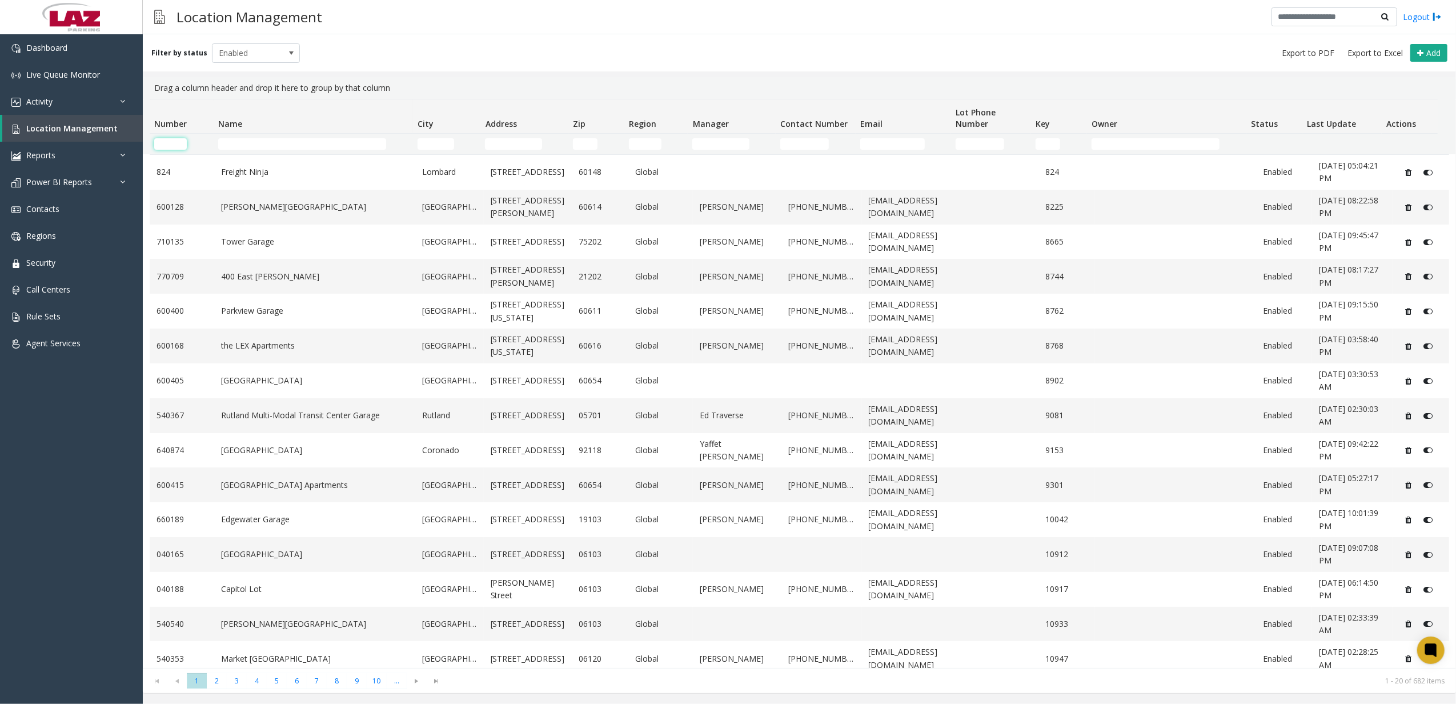
click at [176, 147] on input "Number Filter" at bounding box center [170, 143] width 33 height 11
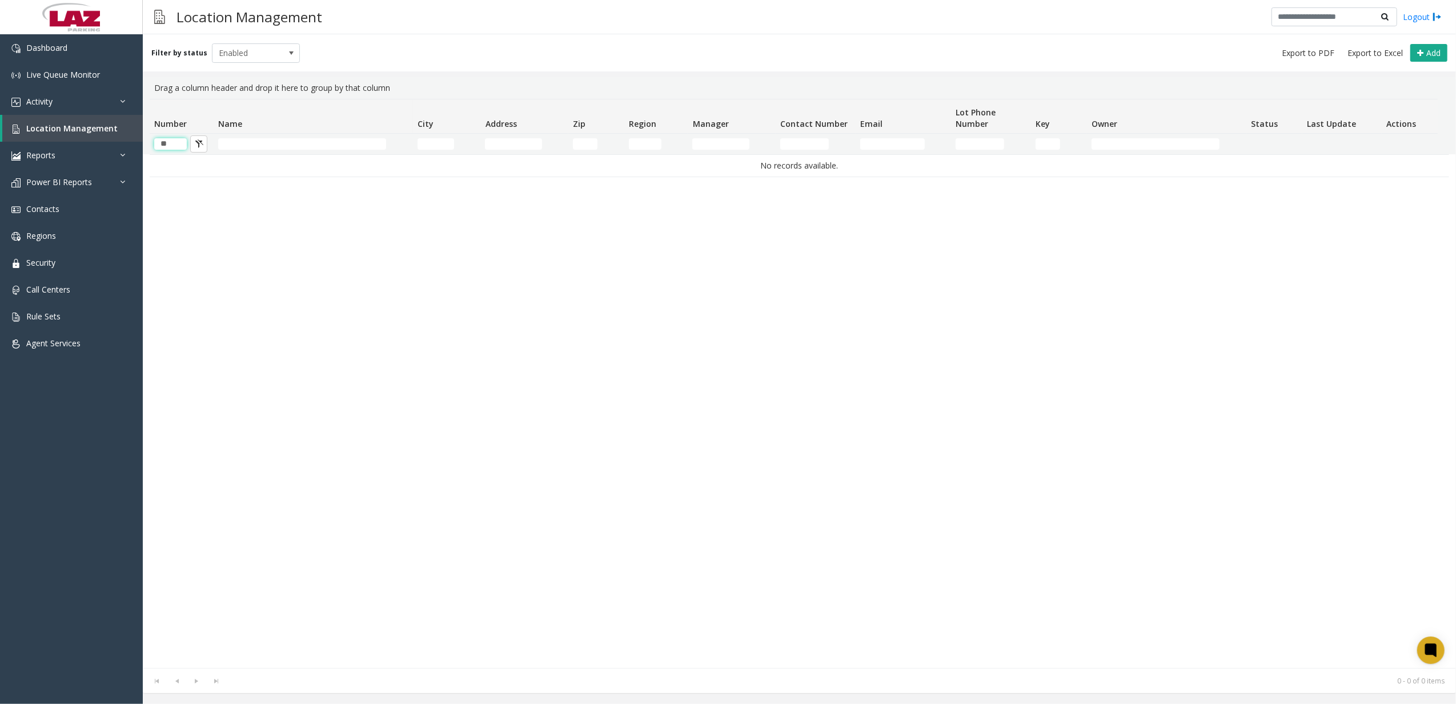
type input "*"
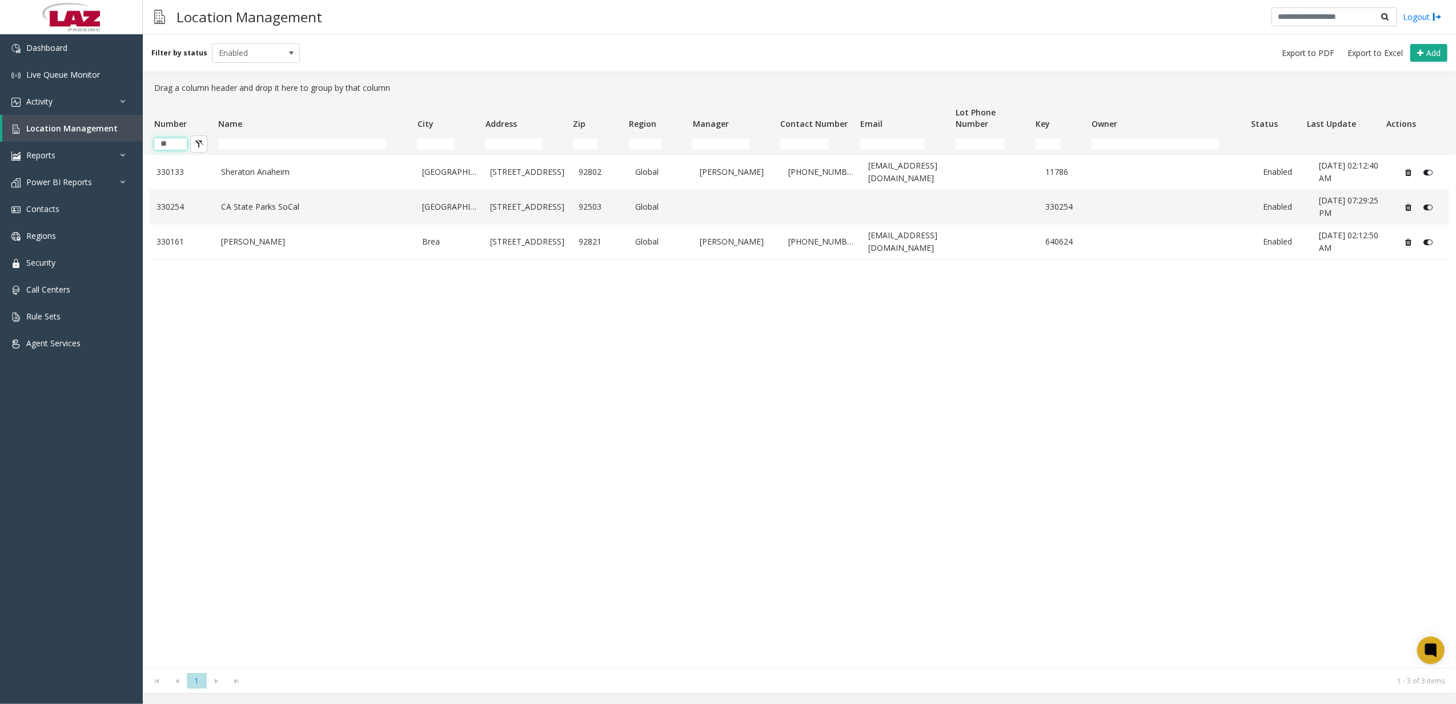
type input "*"
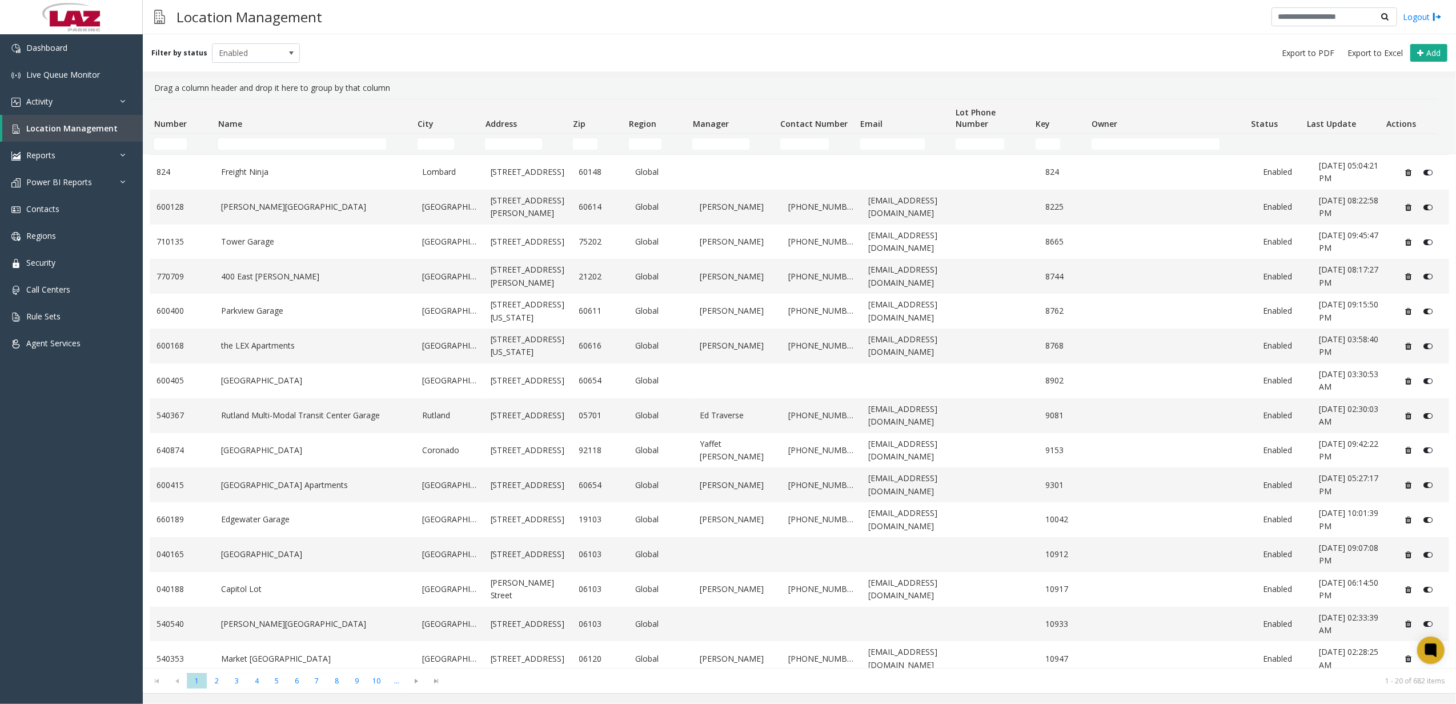
click at [1043, 137] on td "Key Filter" at bounding box center [1059, 144] width 56 height 21
click at [1044, 140] on input "Key Filter" at bounding box center [1048, 143] width 25 height 11
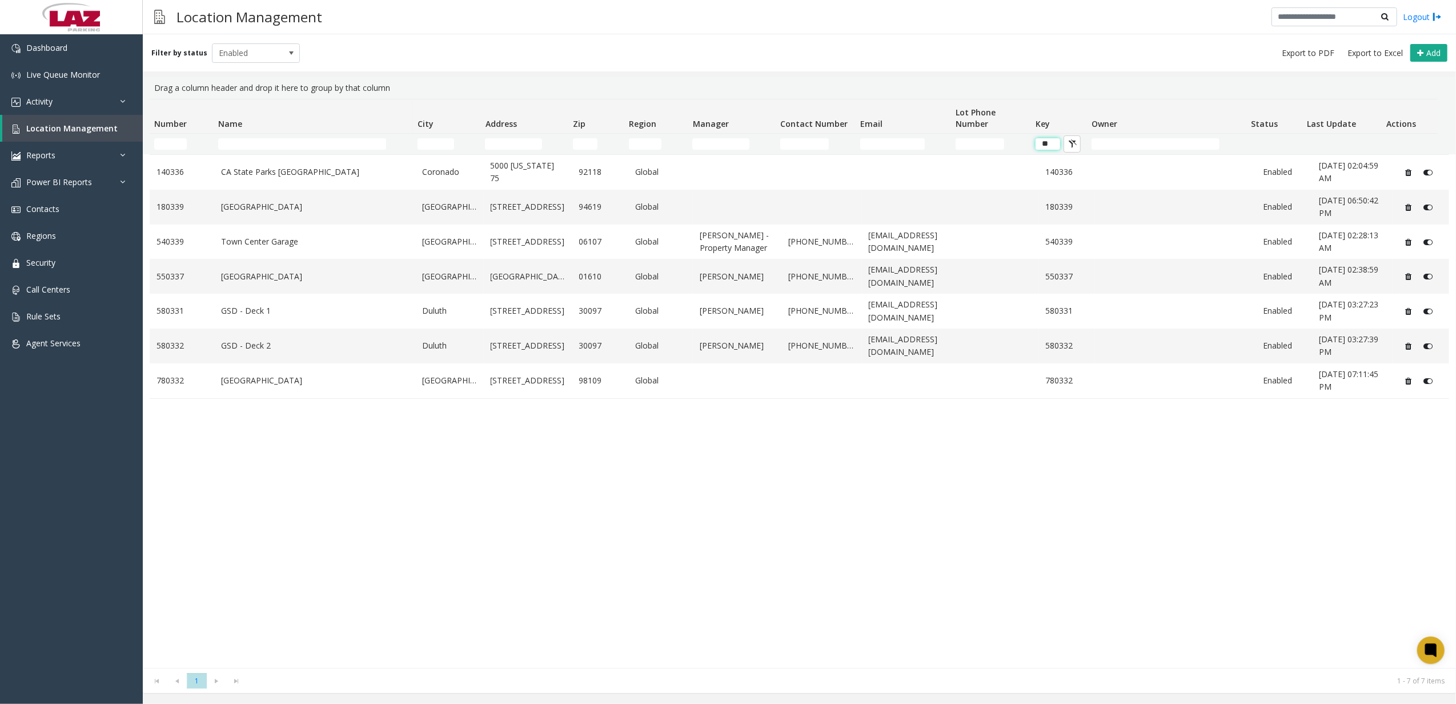
type input "*"
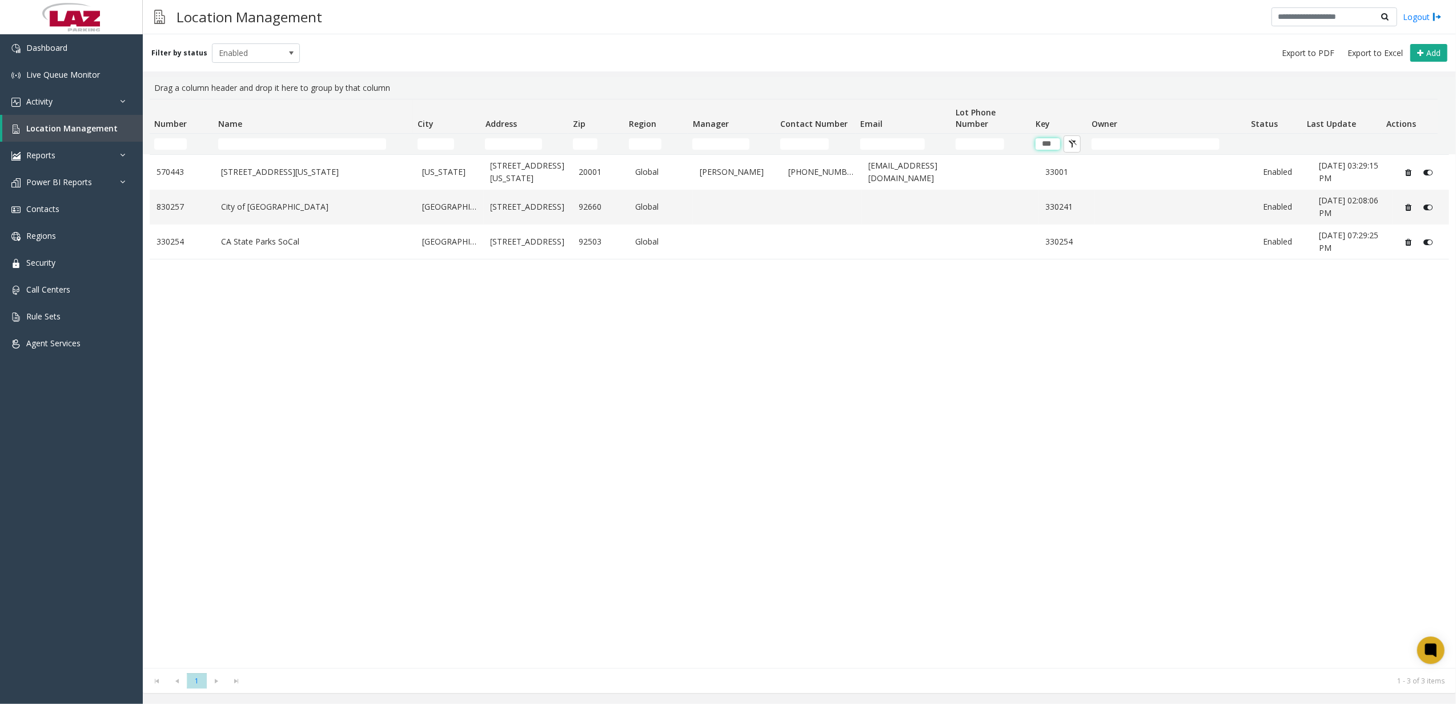
type input "***"
